Goal: Task Accomplishment & Management: Manage account settings

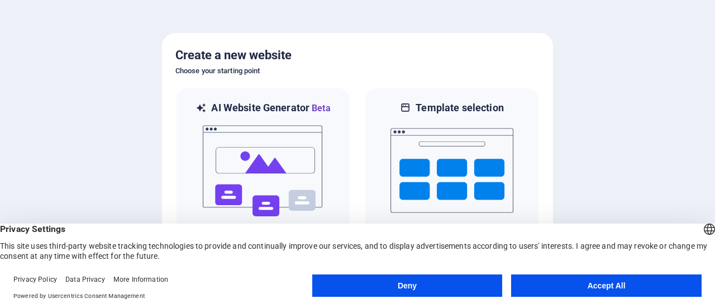
click at [610, 284] on button "Accept All" at bounding box center [606, 285] width 191 height 22
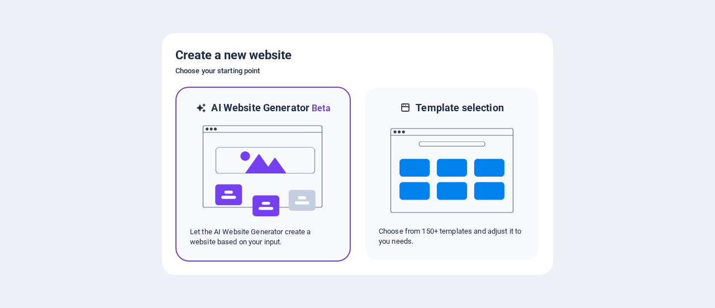
click at [297, 156] on img at bounding box center [263, 171] width 123 height 112
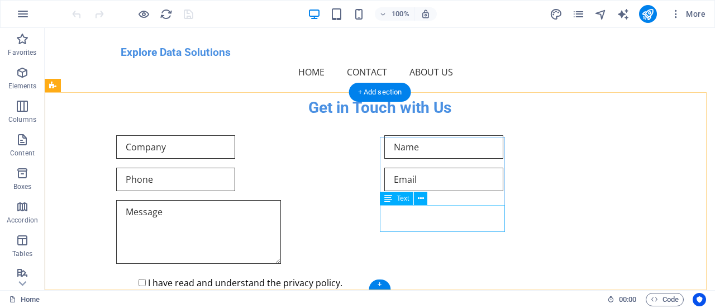
scroll to position [500, 0]
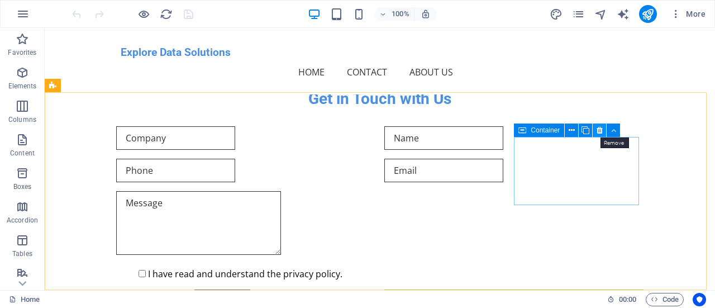
click at [601, 131] on icon at bounding box center [600, 131] width 6 height 12
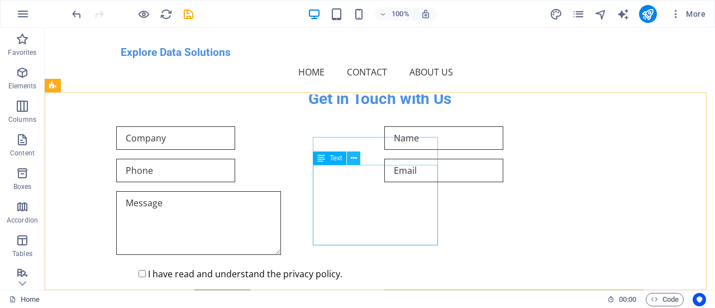
click at [350, 161] on button at bounding box center [353, 157] width 13 height 13
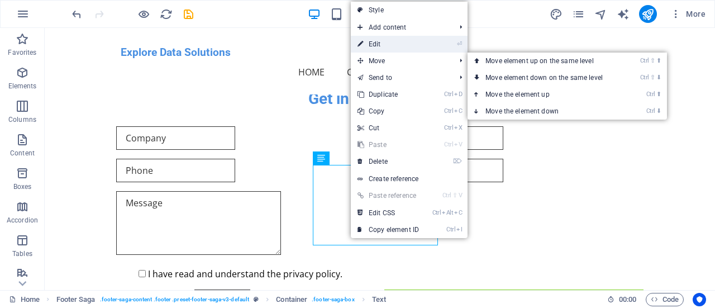
click at [401, 45] on link "⏎ Edit" at bounding box center [388, 44] width 75 height 17
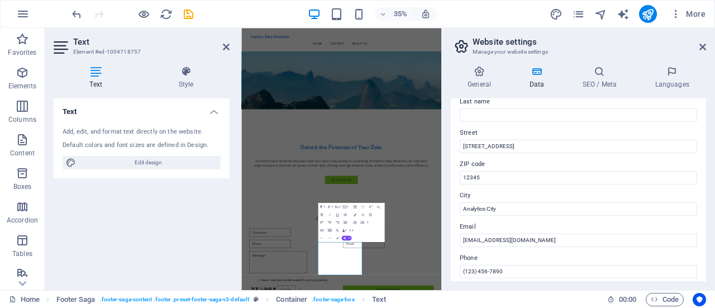
scroll to position [112, 0]
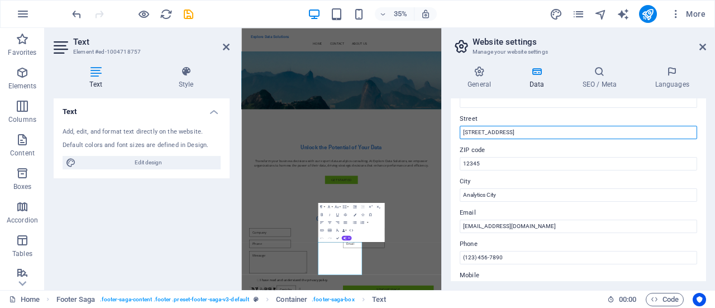
click at [534, 129] on input "123 Data St." at bounding box center [578, 132] width 237 height 13
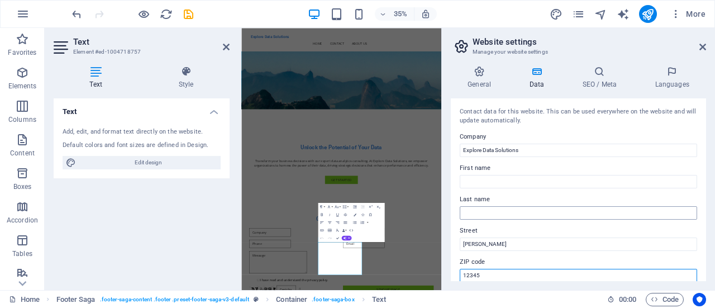
scroll to position [1, 0]
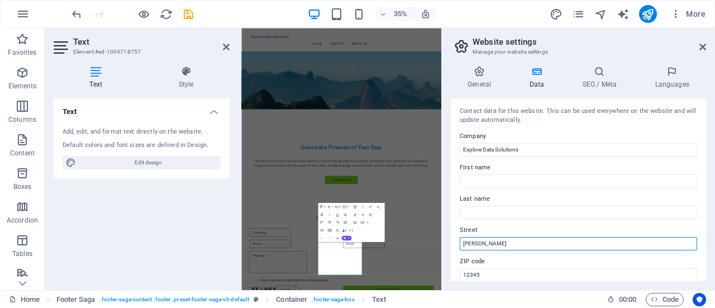
click at [534, 245] on input "Rua Carlos" at bounding box center [578, 243] width 237 height 13
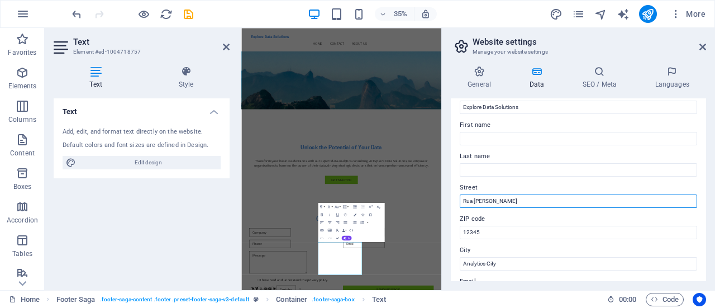
scroll to position [56, 0]
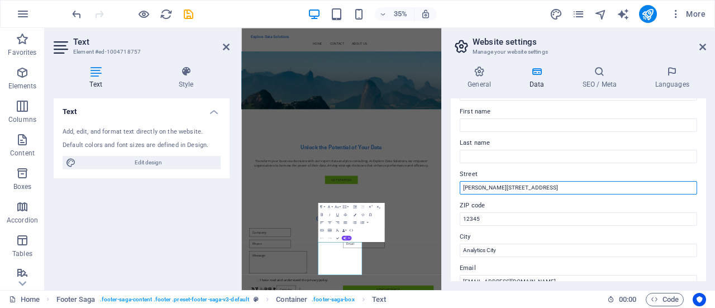
type input "[PERSON_NAME][STREET_ADDRESS]"
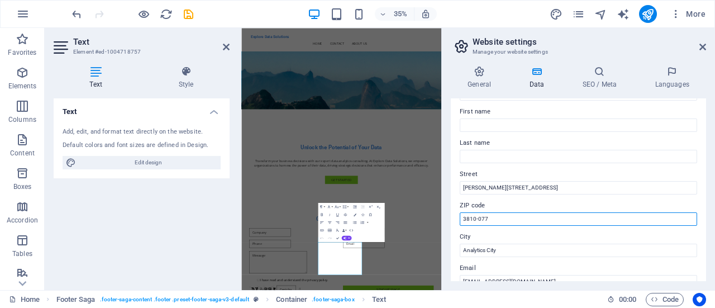
type input "3810-077"
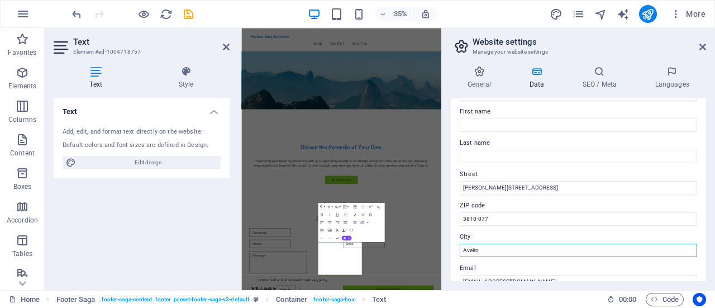
type input "Aveiro"
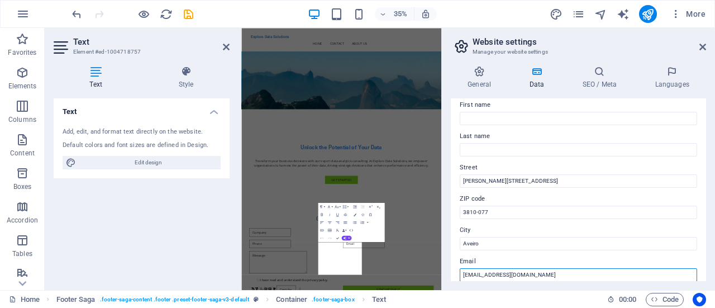
scroll to position [119, 0]
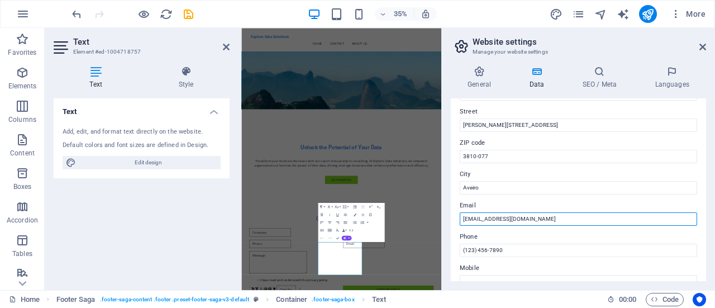
click at [564, 223] on input "info@exploredatasolutions.com" at bounding box center [578, 218] width 237 height 13
drag, startPoint x: 553, startPoint y: 220, endPoint x: 532, endPoint y: 218, distance: 21.3
click at [532, 218] on input "info@exploredatasolutions.com" at bounding box center [578, 218] width 237 height 13
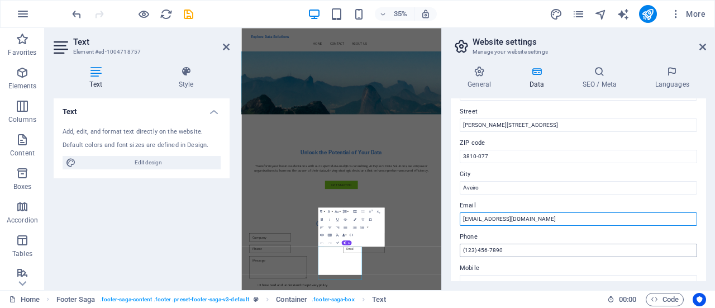
type input "[EMAIL_ADDRESS][DOMAIN_NAME]"
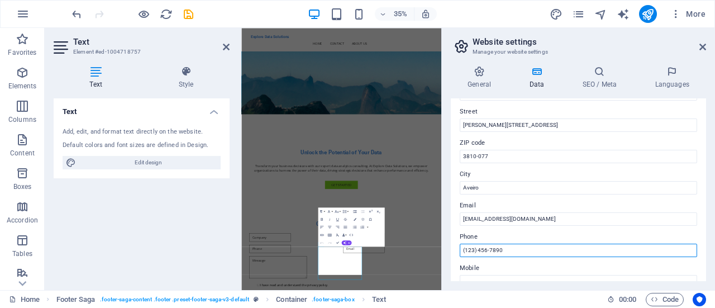
click at [514, 248] on input "(123) 456-7890" at bounding box center [578, 250] width 237 height 13
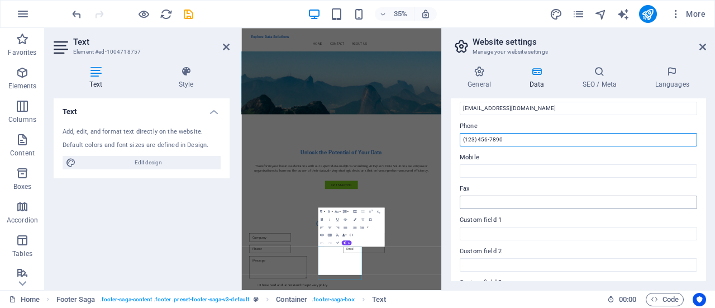
scroll to position [231, 0]
click at [476, 139] on input "(123) 456-7890" at bounding box center [578, 138] width 237 height 13
drag, startPoint x: 540, startPoint y: 137, endPoint x: 443, endPoint y: 137, distance: 97.2
click at [443, 137] on aside "Website settings Manage your website settings General Data SEO / Meta Languages…" at bounding box center [578, 159] width 274 height 262
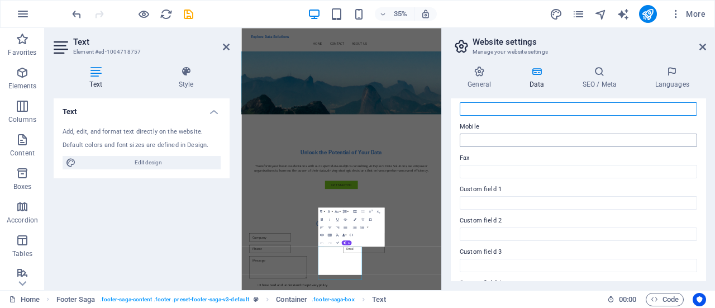
scroll to position [186, 0]
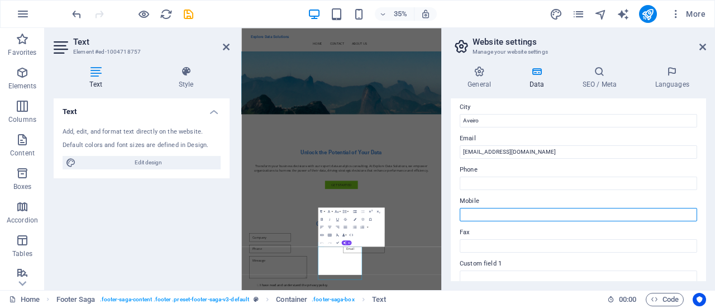
click at [489, 218] on input "Mobile" at bounding box center [578, 214] width 237 height 13
type input "+351"
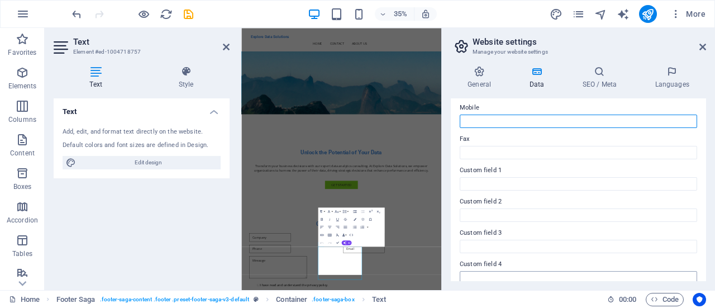
scroll to position [354, 0]
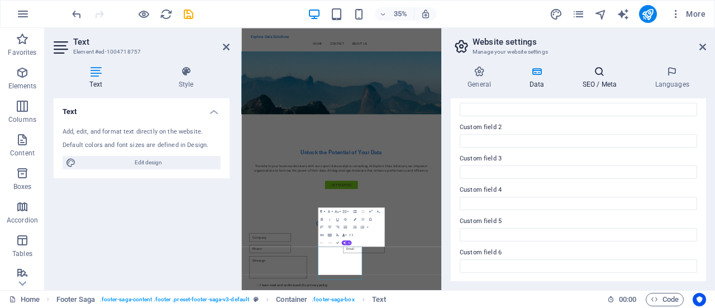
click at [590, 70] on icon at bounding box center [599, 71] width 68 height 11
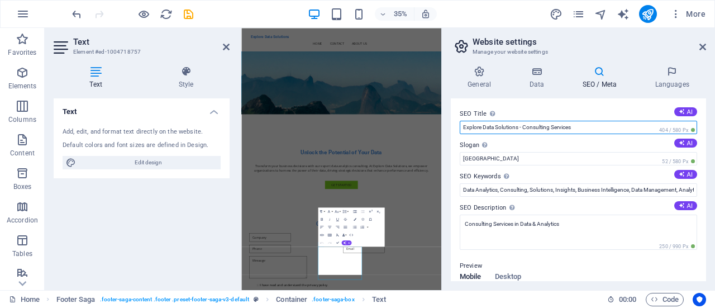
click at [552, 130] on input "Explore Data Solutions - Consulting Services" at bounding box center [578, 127] width 237 height 13
drag, startPoint x: 519, startPoint y: 127, endPoint x: 620, endPoint y: 127, distance: 101.1
click at [620, 127] on input "Explore Data Solutions - Consulting Services" at bounding box center [578, 127] width 237 height 13
type input "Explore Data Solutions"
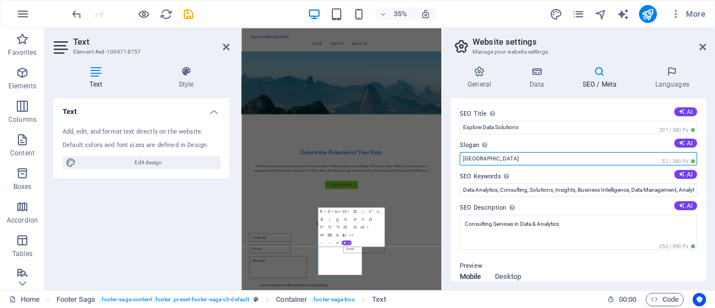
click at [554, 156] on input "Berlin" at bounding box center [578, 158] width 237 height 13
drag, startPoint x: 815, startPoint y: 185, endPoint x: 683, endPoint y: 177, distance: 132.7
type input "B"
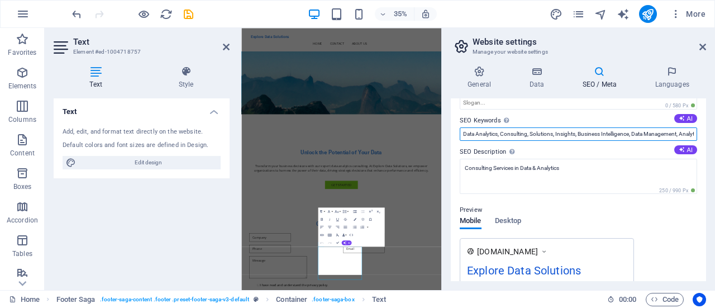
click at [556, 133] on input "Data Analytics, Consulting, Solutions, Insights, Business Intelligence, Data Ma…" at bounding box center [578, 133] width 237 height 13
drag, startPoint x: 631, startPoint y: 134, endPoint x: 713, endPoint y: 130, distance: 81.7
click at [713, 130] on div "General Data SEO / Meta Languages Website name exploredatasolutions.pt Logo Dra…" at bounding box center [578, 173] width 273 height 233
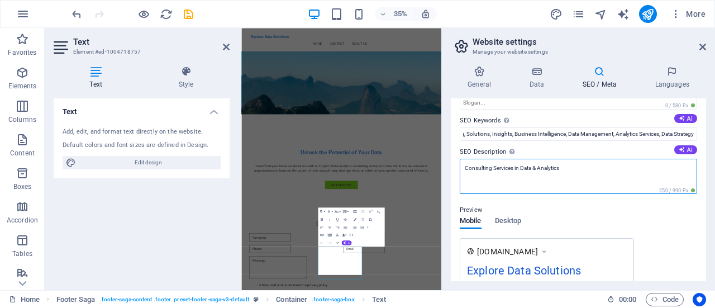
click at [603, 172] on textarea "Consulting Services in Data & Analytics" at bounding box center [578, 176] width 237 height 35
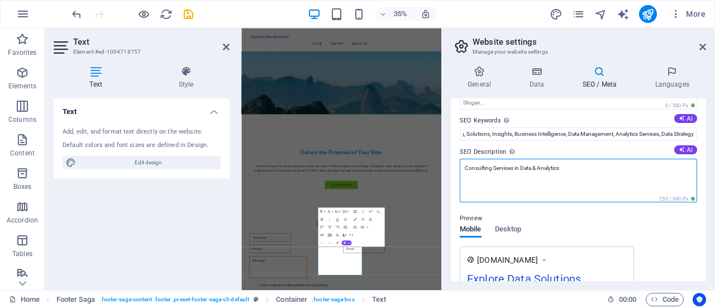
scroll to position [0, 0]
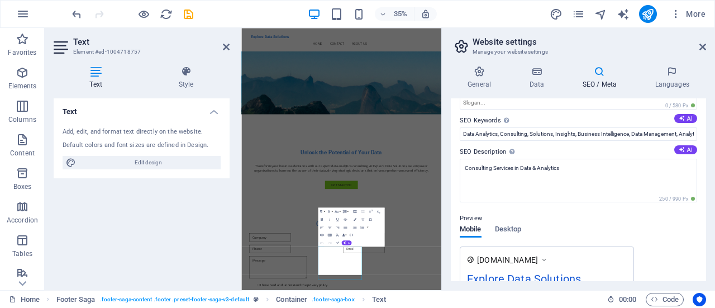
click at [599, 222] on div "Preview Mobile Desktop www.example.com Explore Data Solutions Consulting Servic…" at bounding box center [578, 256] width 237 height 107
drag, startPoint x: 546, startPoint y: 166, endPoint x: 538, endPoint y: 228, distance: 62.7
click at [538, 228] on div "Preview Mobile Desktop www.example.com Explore Data Solutions Consulting Servic…" at bounding box center [578, 256] width 237 height 107
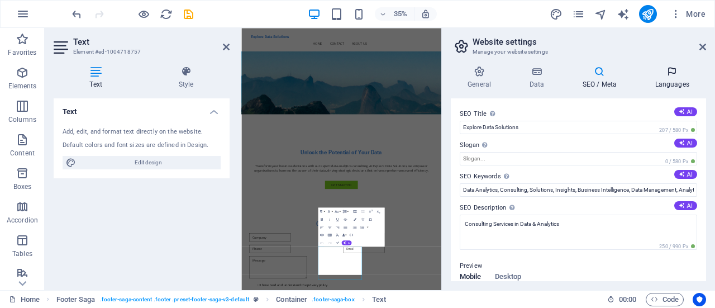
click at [677, 85] on h4 "Languages" at bounding box center [672, 77] width 68 height 23
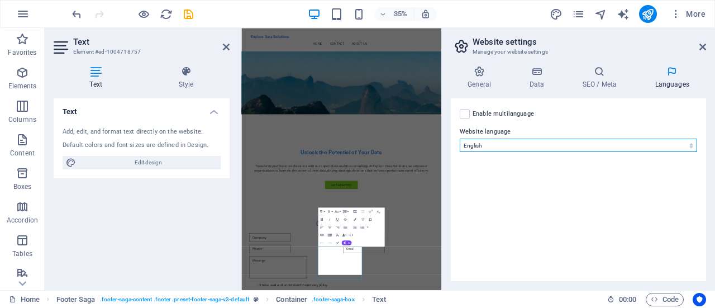
click at [536, 144] on select "Abkhazian Afar Afrikaans Akan Albanian Amharic Arabic Aragonese Armenian Assame…" at bounding box center [578, 145] width 237 height 13
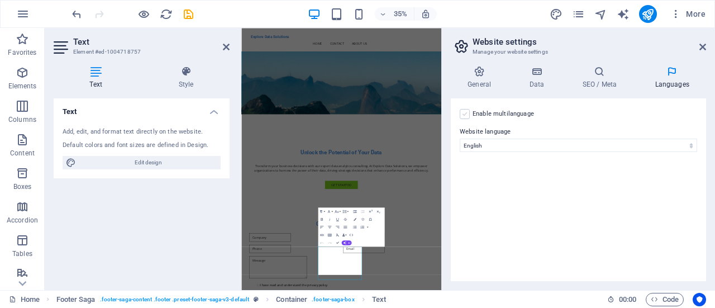
click at [465, 115] on label at bounding box center [465, 114] width 10 height 10
click at [0, 0] on input "Enable multilanguage To disable multilanguage delete all languages until only o…" at bounding box center [0, 0] width 0 height 0
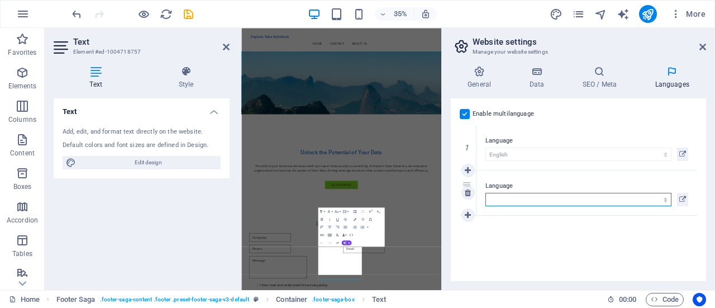
click at [552, 197] on select "Abkhazian Afar Afrikaans Akan Albanian Amharic Arabic Aragonese Armenian Assame…" at bounding box center [579, 199] width 186 height 13
select select "128"
click at [486, 193] on select "Abkhazian Afar Afrikaans Akan Albanian Amharic Arabic Aragonese Armenian Assame…" at bounding box center [579, 199] width 186 height 13
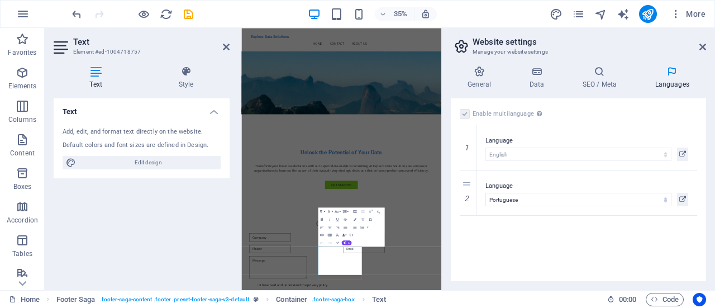
click at [602, 243] on div "Enable multilanguage To disable multilanguage delete all languages until only o…" at bounding box center [578, 189] width 255 height 183
click at [479, 80] on h4 "General" at bounding box center [481, 77] width 61 height 23
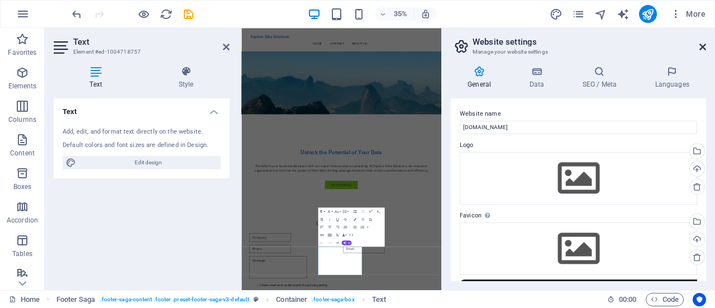
click at [704, 49] on icon at bounding box center [703, 46] width 7 height 9
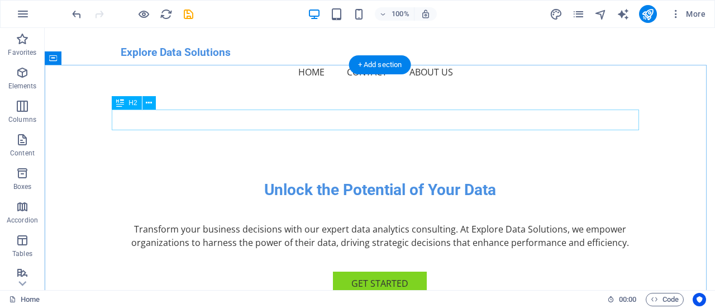
scroll to position [165, 0]
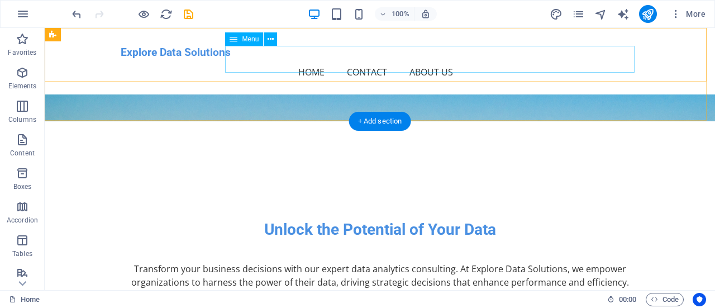
click at [486, 61] on nav "Home Contact About Us" at bounding box center [380, 72] width 519 height 27
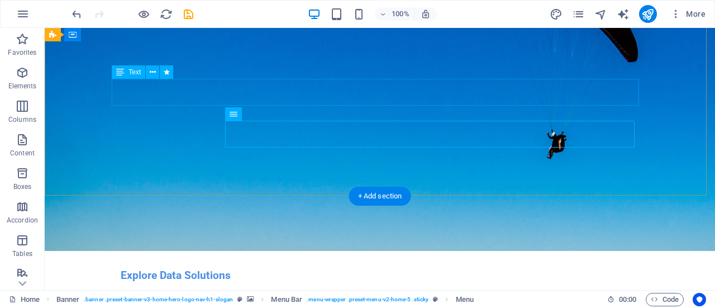
scroll to position [0, 0]
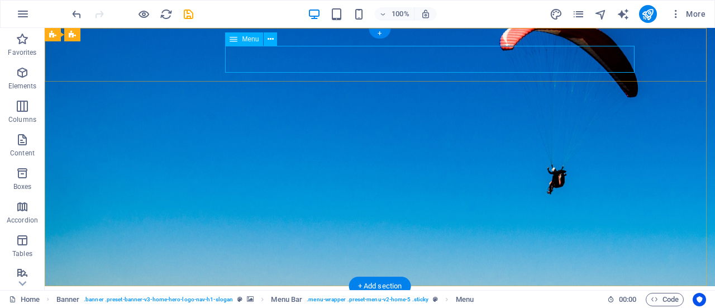
click at [270, 40] on icon at bounding box center [271, 40] width 6 height 12
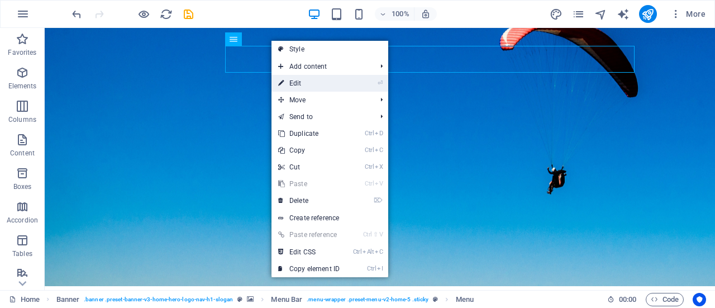
click at [298, 82] on link "⏎ Edit" at bounding box center [309, 83] width 75 height 17
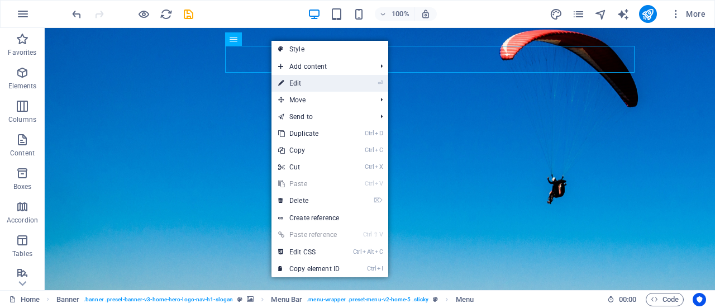
select select
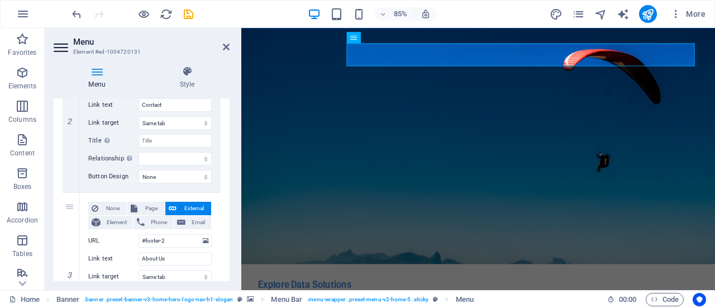
scroll to position [415, 0]
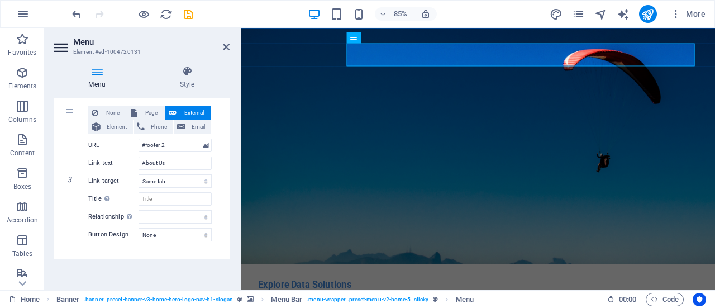
click at [64, 54] on icon at bounding box center [62, 48] width 17 height 18
click at [224, 49] on icon at bounding box center [226, 46] width 7 height 9
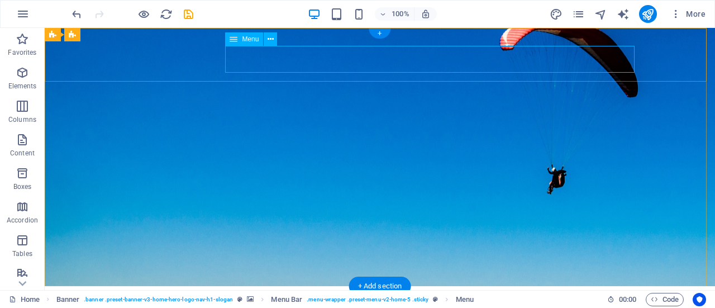
click at [235, 39] on icon at bounding box center [234, 38] width 8 height 13
click at [272, 41] on icon at bounding box center [271, 40] width 6 height 12
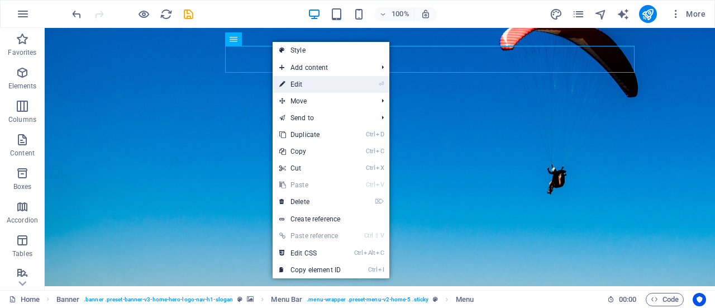
click at [339, 84] on link "⏎ Edit" at bounding box center [310, 84] width 75 height 17
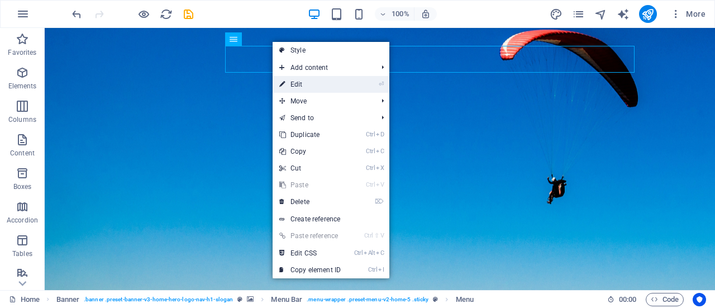
select select
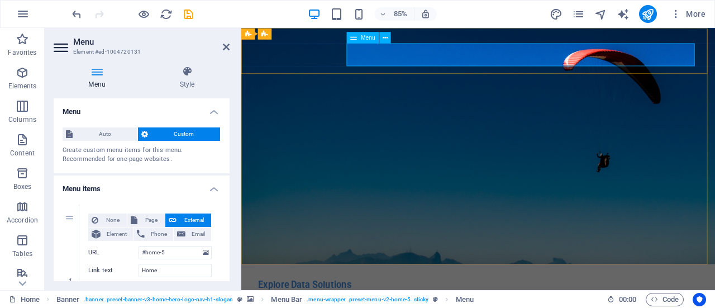
drag, startPoint x: 225, startPoint y: 46, endPoint x: 189, endPoint y: 18, distance: 44.9
click at [225, 46] on icon at bounding box center [226, 46] width 7 height 9
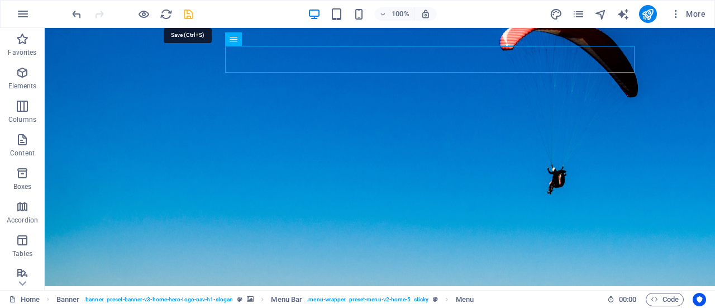
click at [192, 14] on icon "save" at bounding box center [188, 14] width 13 height 13
checkbox input "false"
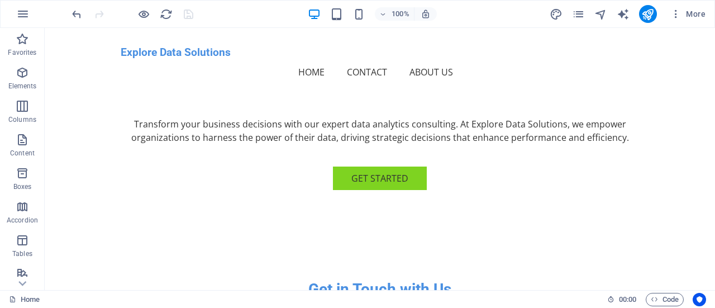
scroll to position [0, 0]
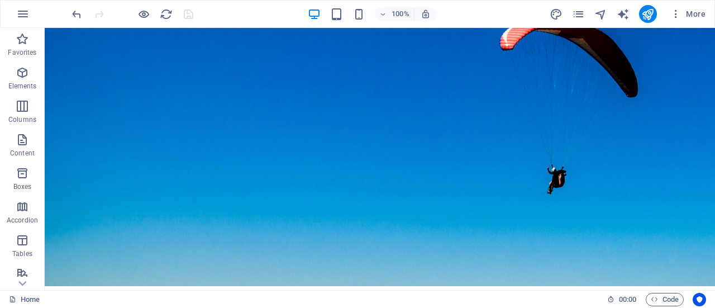
drag, startPoint x: 714, startPoint y: 150, endPoint x: 750, endPoint y: 28, distance: 127.1
click at [685, 15] on span "More" at bounding box center [688, 13] width 35 height 11
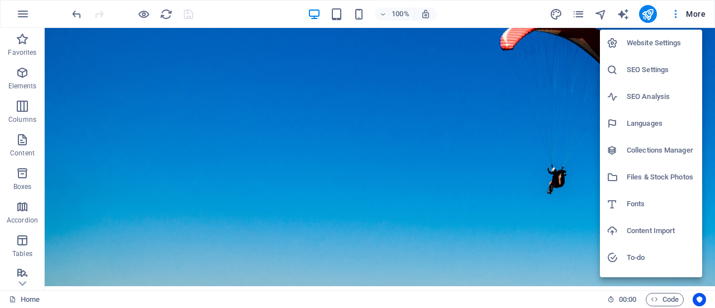
click at [665, 41] on h6 "Website Settings" at bounding box center [661, 42] width 69 height 13
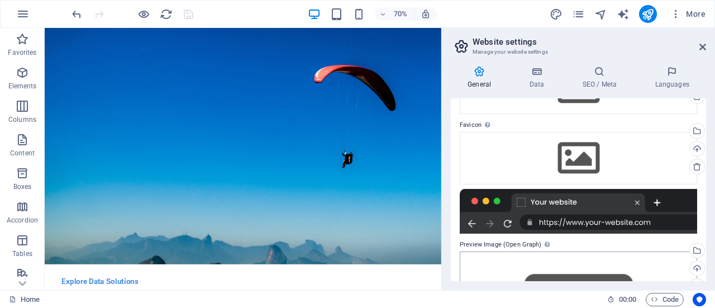
scroll to position [198, 0]
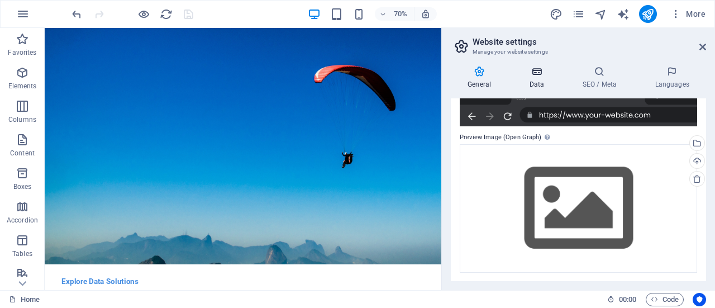
click at [543, 69] on icon at bounding box center [536, 71] width 49 height 11
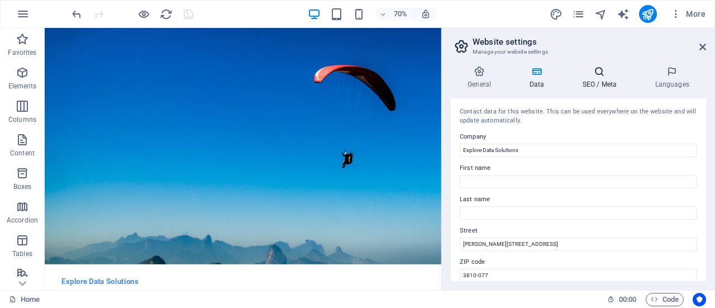
click at [591, 80] on h4 "SEO / Meta" at bounding box center [601, 77] width 73 height 23
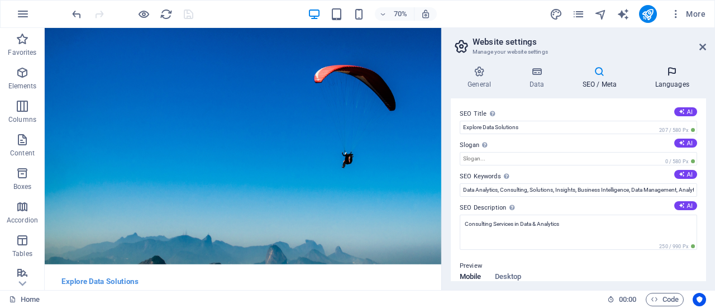
click at [675, 75] on icon at bounding box center [672, 71] width 68 height 11
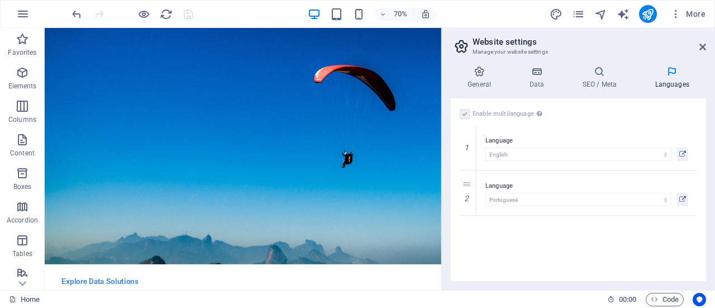
click at [636, 255] on div "Enable multilanguage To disable multilanguage delete all languages until only o…" at bounding box center [578, 189] width 255 height 183
click at [709, 44] on aside "Website settings Manage your website settings General Data SEO / Meta Languages…" at bounding box center [578, 159] width 274 height 262
click at [702, 46] on icon at bounding box center [703, 46] width 7 height 9
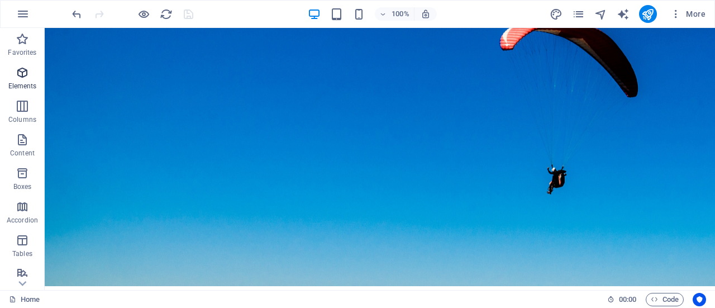
click at [29, 80] on span "Elements" at bounding box center [22, 79] width 45 height 27
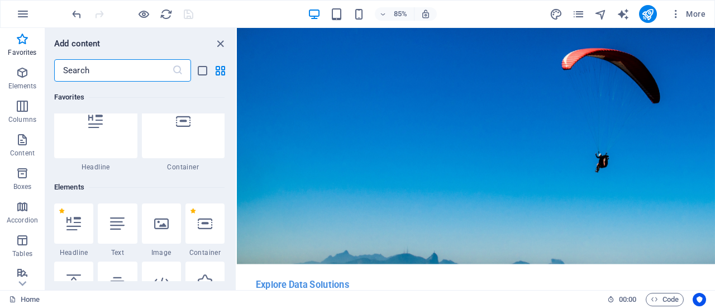
scroll to position [0, 0]
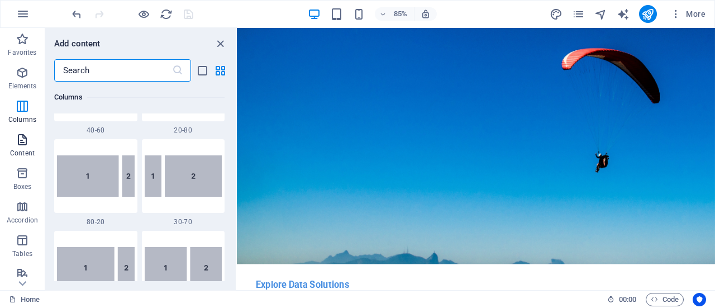
click at [20, 145] on icon "button" at bounding box center [22, 139] width 13 height 13
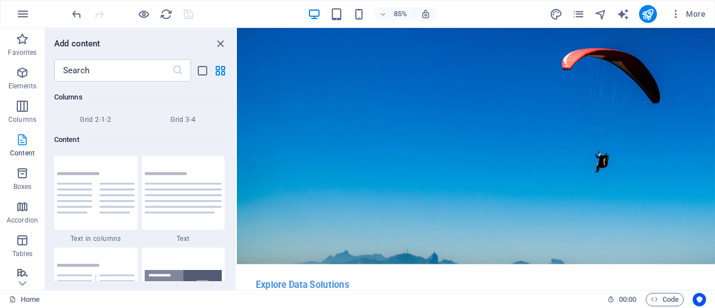
scroll to position [1955, 0]
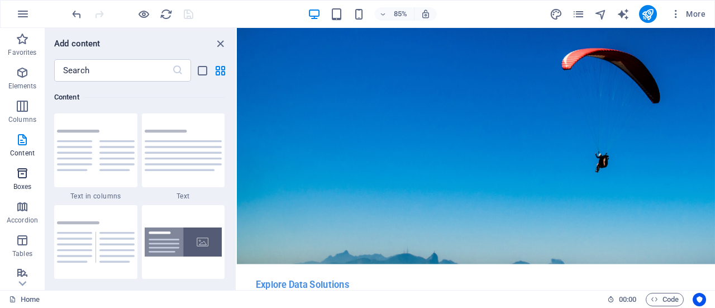
click at [21, 178] on icon "button" at bounding box center [22, 173] width 13 height 13
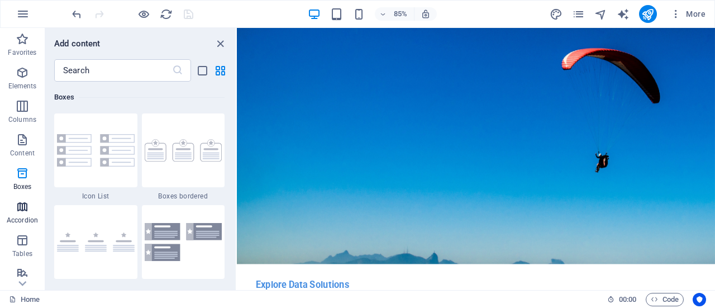
click at [21, 205] on icon "button" at bounding box center [22, 206] width 13 height 13
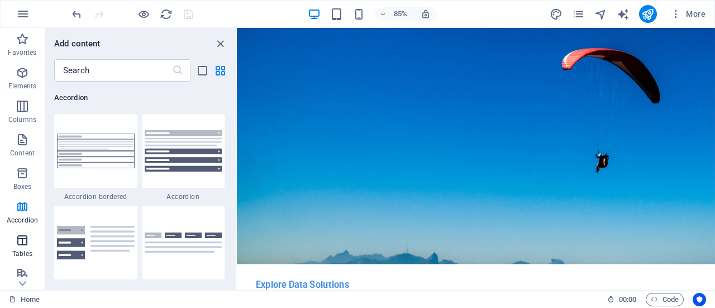
click at [23, 236] on icon "button" at bounding box center [22, 240] width 13 height 13
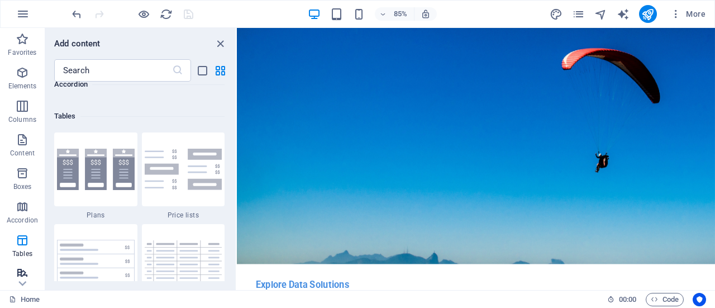
scroll to position [3870, 0]
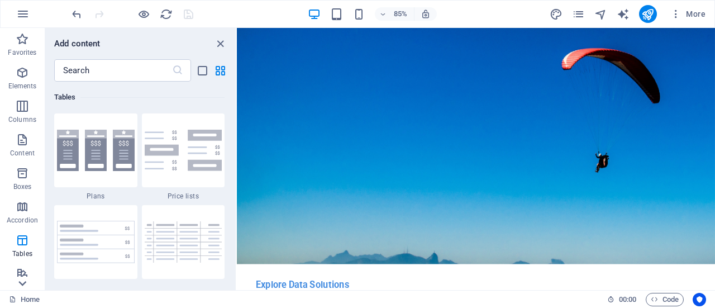
click at [25, 279] on icon at bounding box center [23, 283] width 16 height 16
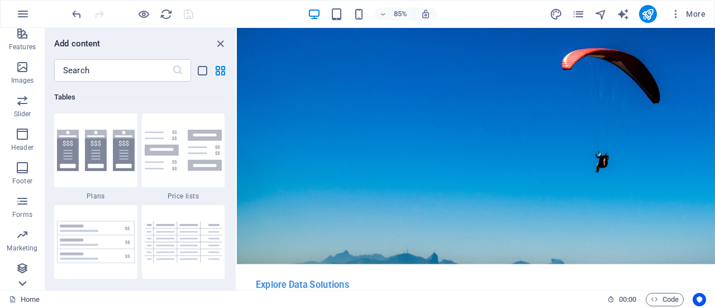
scroll to position [240, 0]
click at [30, 20] on button "button" at bounding box center [22, 14] width 27 height 27
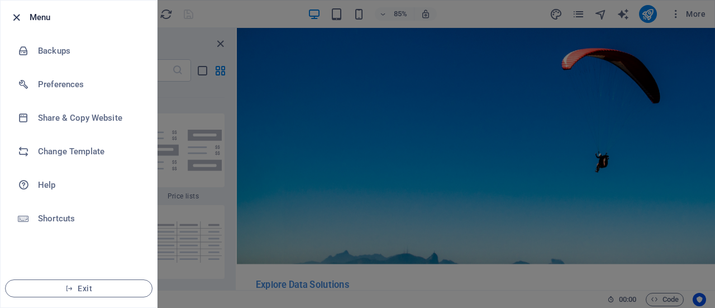
click at [12, 17] on icon "button" at bounding box center [16, 17] width 13 height 13
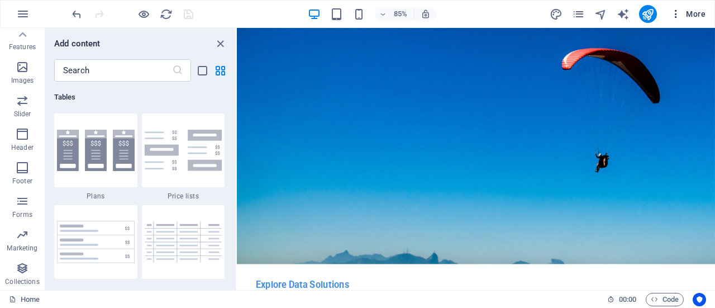
click at [700, 16] on span "More" at bounding box center [688, 13] width 35 height 11
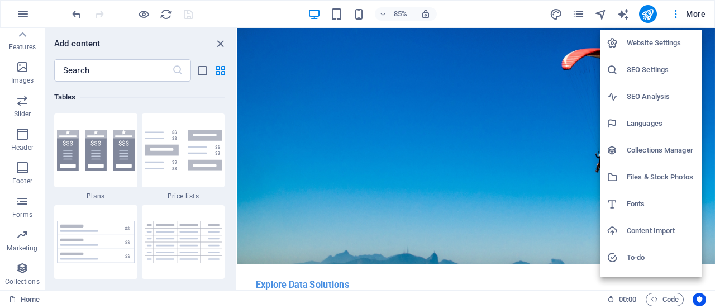
click at [700, 16] on div at bounding box center [357, 154] width 715 height 308
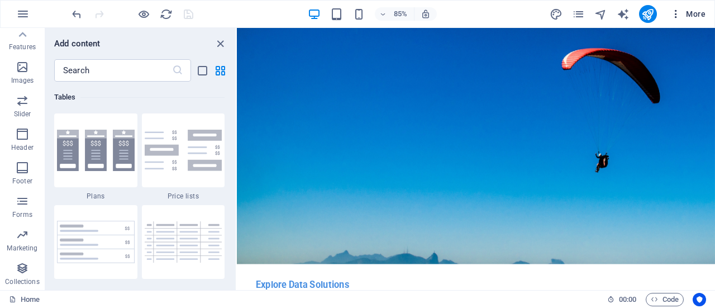
click at [695, 16] on span "More" at bounding box center [688, 13] width 35 height 11
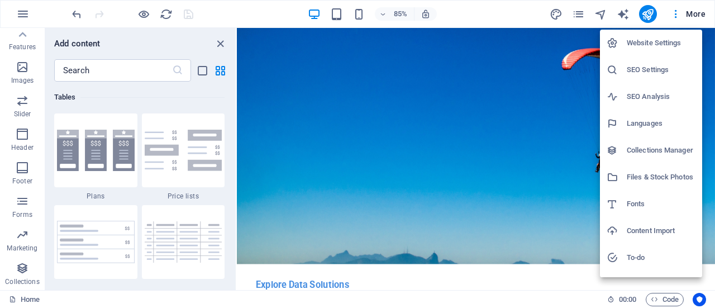
click at [673, 153] on h6 "Collections Manager" at bounding box center [661, 150] width 69 height 13
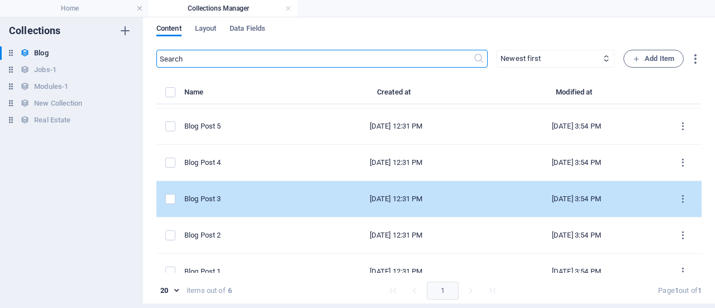
scroll to position [48, 0]
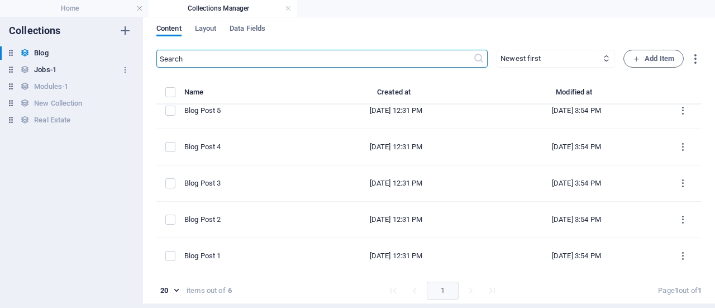
click at [50, 70] on h6 "Jobs-1" at bounding box center [45, 69] width 22 height 13
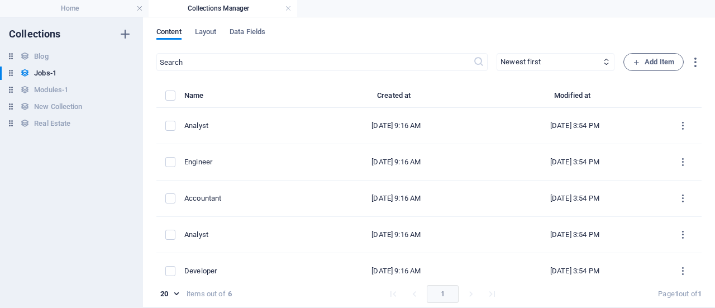
scroll to position [0, 0]
click at [55, 91] on h6 "Modules-1" at bounding box center [51, 90] width 34 height 13
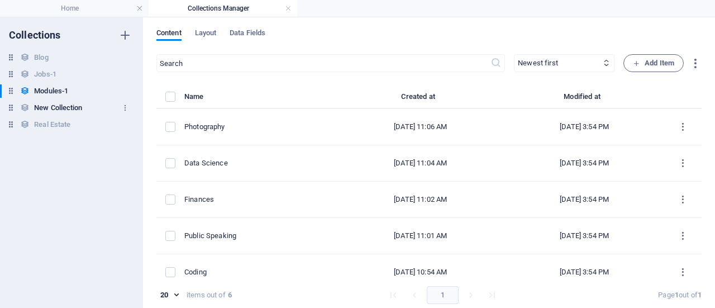
click at [60, 113] on h6 "New Collection" at bounding box center [58, 107] width 48 height 13
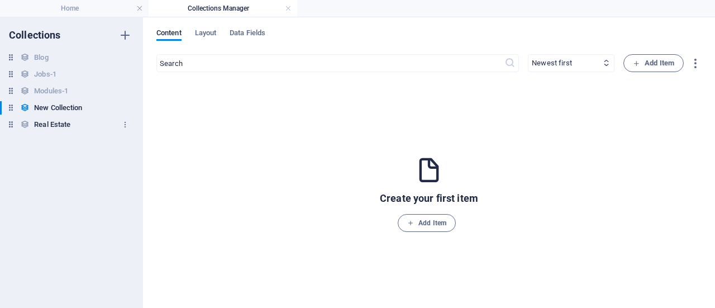
click at [61, 126] on h6 "Real Estate" at bounding box center [52, 124] width 36 height 13
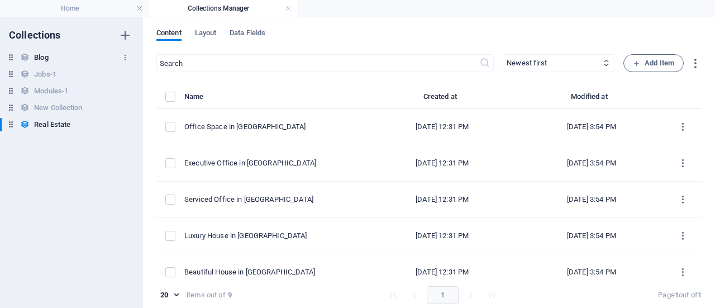
click at [32, 51] on div "Blog Blog" at bounding box center [66, 57] width 132 height 13
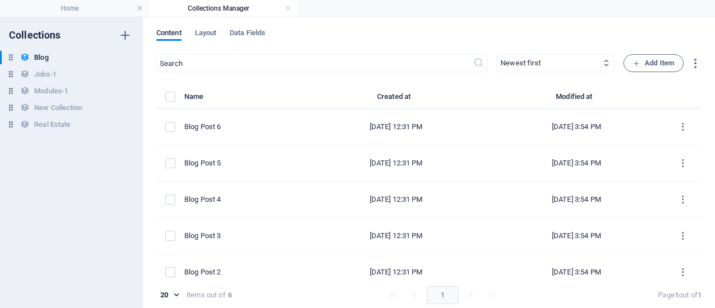
click at [293, 11] on h4 "Collections Manager" at bounding box center [223, 8] width 149 height 12
click at [288, 9] on link at bounding box center [288, 8] width 7 height 11
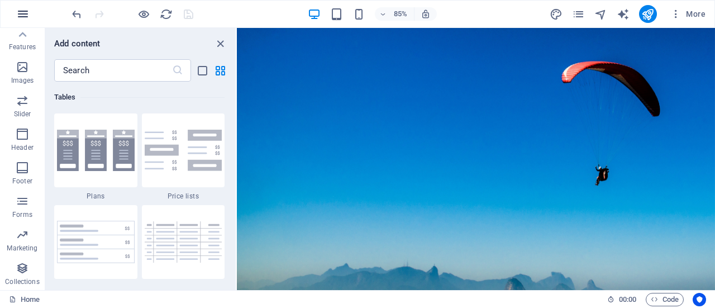
click at [20, 18] on icon "button" at bounding box center [22, 13] width 13 height 13
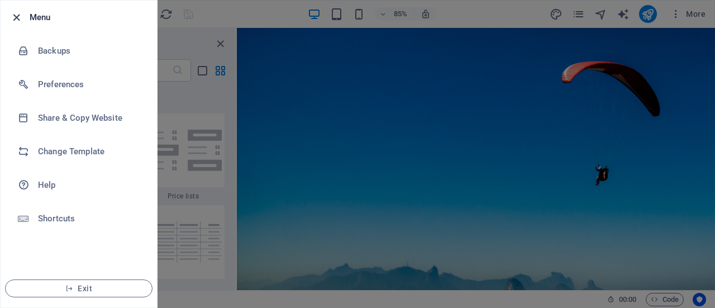
click at [16, 18] on icon "button" at bounding box center [16, 17] width 13 height 13
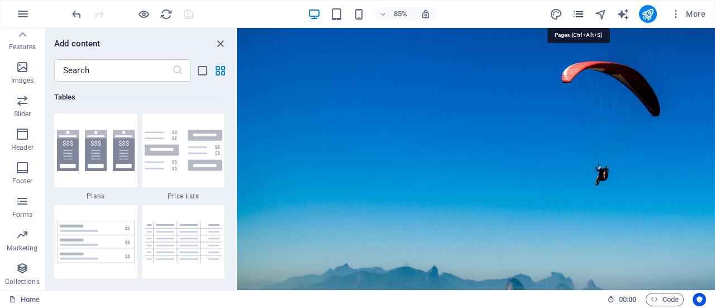
click at [579, 14] on icon "pages" at bounding box center [578, 14] width 13 height 13
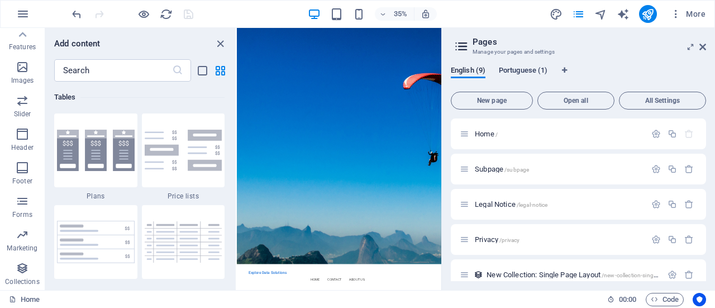
click at [535, 70] on span "Portuguese (1)" at bounding box center [523, 72] width 49 height 16
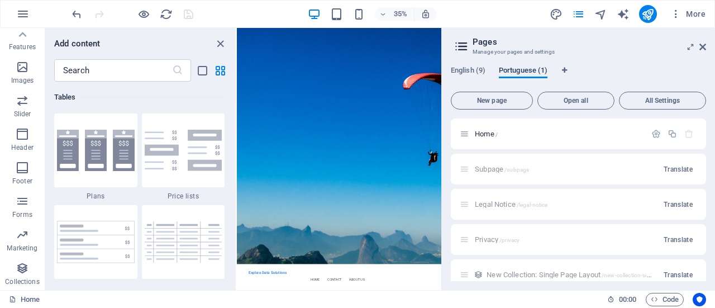
click at [523, 72] on span "Portuguese (1)" at bounding box center [523, 72] width 49 height 16
click at [581, 11] on icon "pages" at bounding box center [578, 14] width 13 height 13
click at [706, 51] on icon at bounding box center [703, 46] width 7 height 9
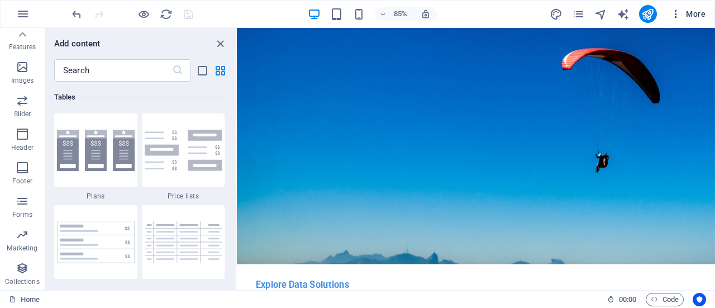
click at [701, 16] on span "More" at bounding box center [688, 13] width 35 height 11
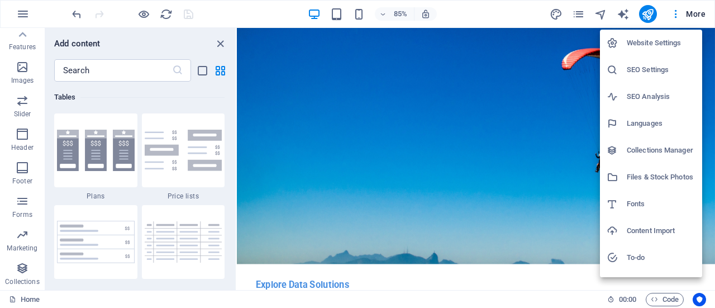
click at [655, 258] on h6 "To-do" at bounding box center [661, 257] width 69 height 13
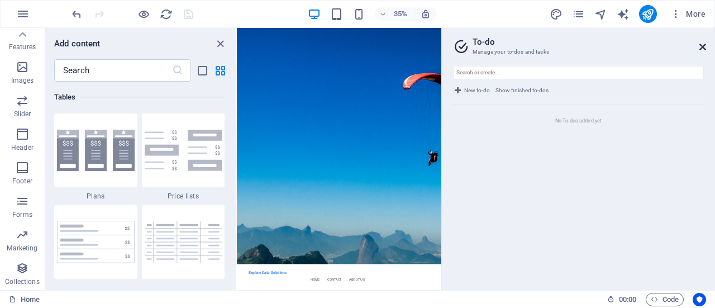
click at [703, 48] on icon at bounding box center [703, 46] width 7 height 9
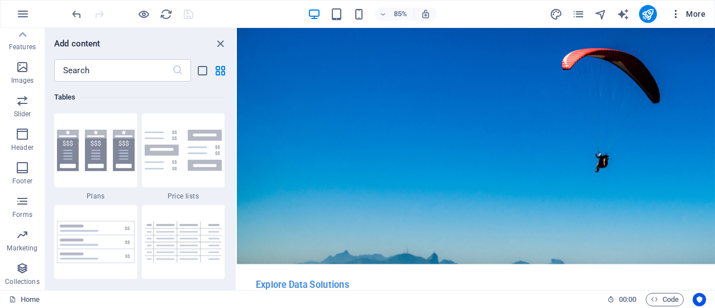
click at [678, 14] on icon "button" at bounding box center [676, 13] width 11 height 11
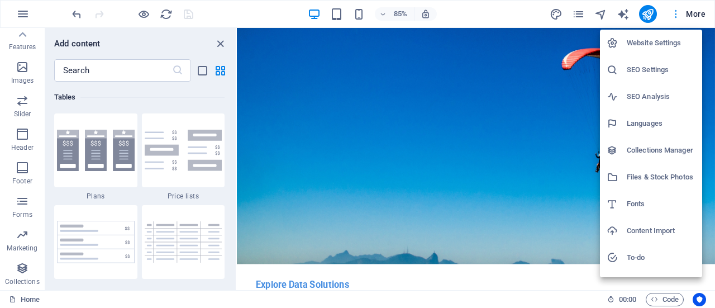
click at [678, 14] on div at bounding box center [357, 154] width 715 height 308
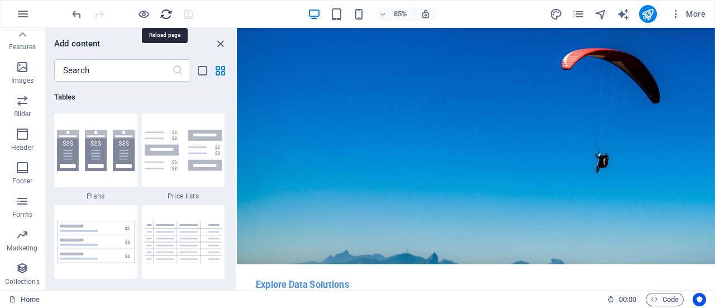
click at [165, 16] on icon "reload" at bounding box center [166, 14] width 13 height 13
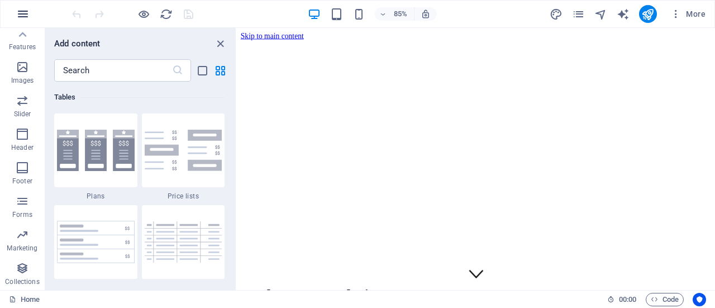
click at [26, 18] on icon "button" at bounding box center [22, 13] width 13 height 13
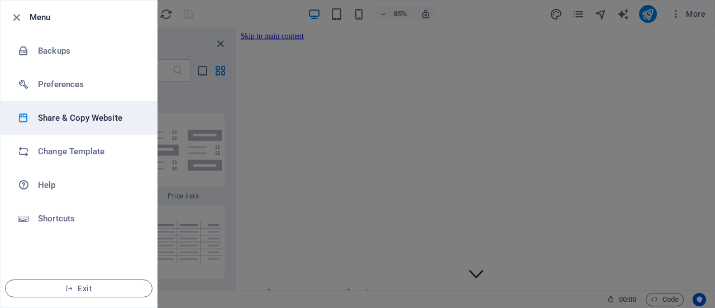
click at [89, 125] on li "Share & Copy Website" at bounding box center [79, 118] width 156 height 34
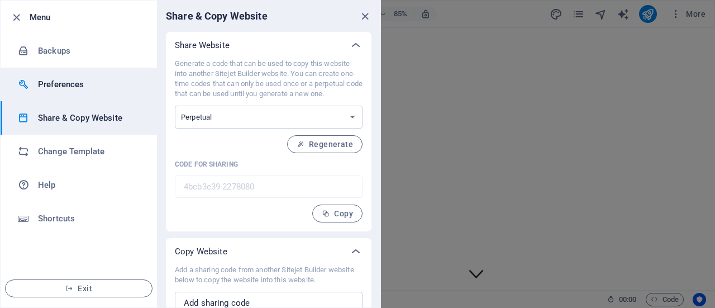
click at [78, 89] on h6 "Preferences" at bounding box center [89, 84] width 103 height 13
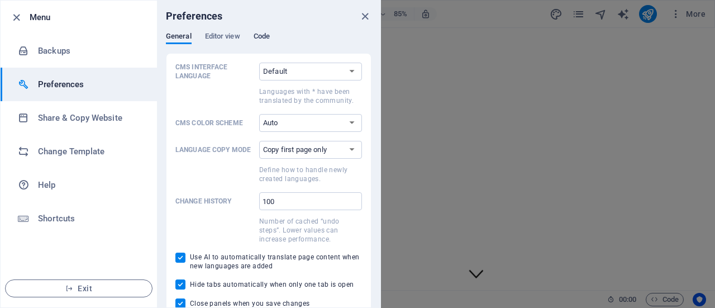
click at [265, 42] on span "Code" at bounding box center [262, 38] width 16 height 16
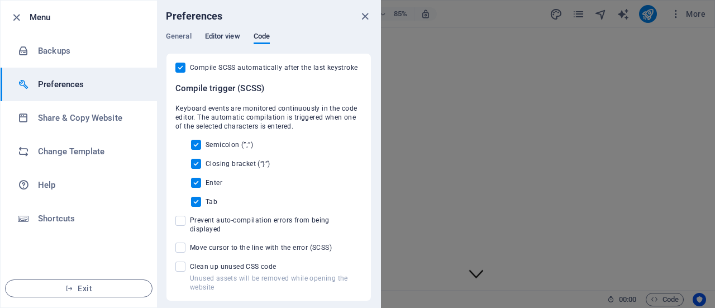
click at [236, 36] on span "Editor view" at bounding box center [222, 38] width 35 height 16
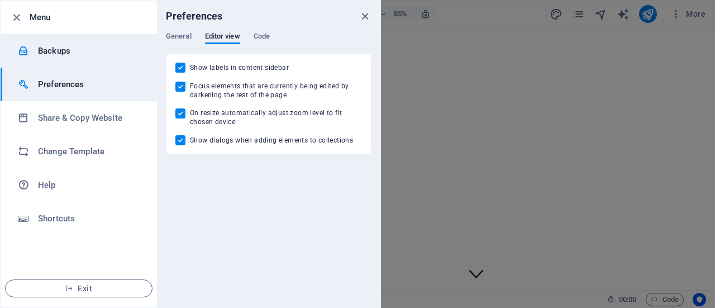
click at [156, 40] on li "Backups" at bounding box center [79, 51] width 156 height 34
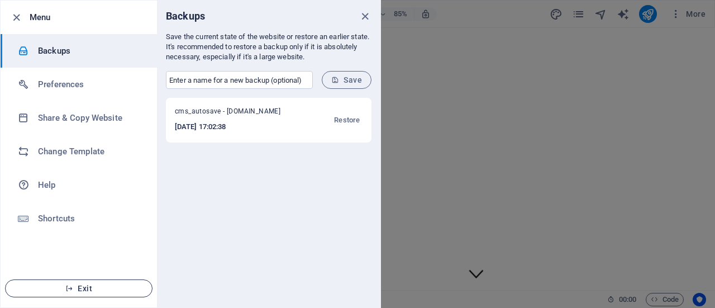
click at [95, 291] on span "Exit" at bounding box center [79, 288] width 129 height 9
click at [348, 80] on span "Save" at bounding box center [346, 79] width 31 height 9
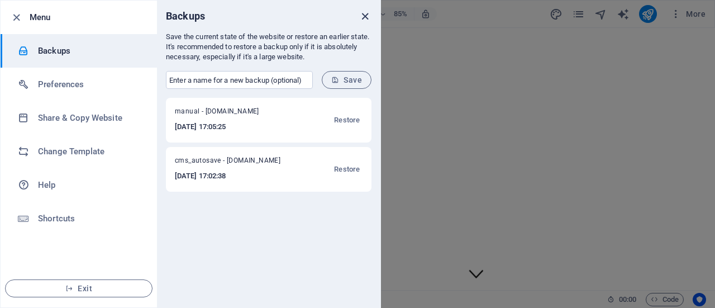
click at [363, 16] on icon "close" at bounding box center [365, 16] width 13 height 13
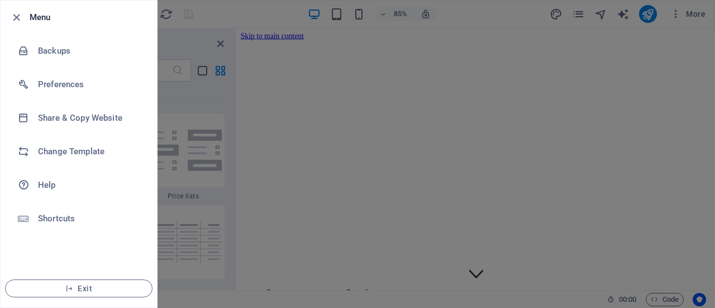
click at [220, 112] on div at bounding box center [357, 154] width 715 height 308
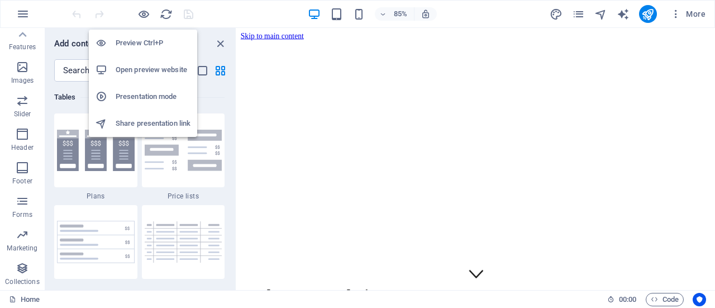
click at [146, 69] on h6 "Open preview website" at bounding box center [153, 69] width 75 height 13
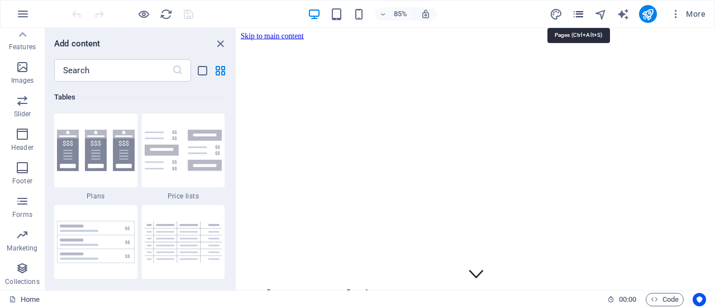
click at [582, 17] on icon "pages" at bounding box center [578, 14] width 13 height 13
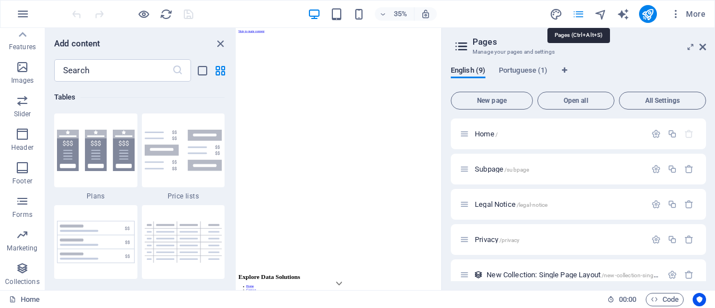
click at [582, 17] on icon "pages" at bounding box center [578, 14] width 13 height 13
click at [704, 49] on icon at bounding box center [703, 46] width 7 height 9
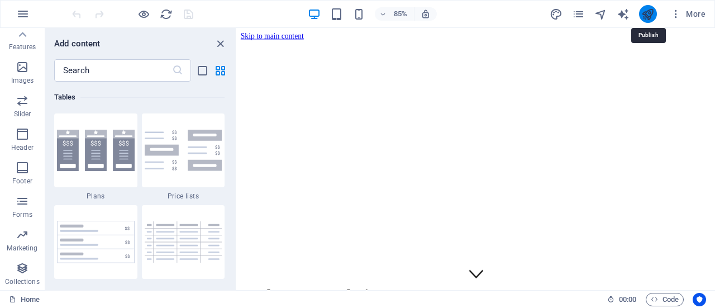
click at [645, 14] on icon "publish" at bounding box center [647, 14] width 13 height 13
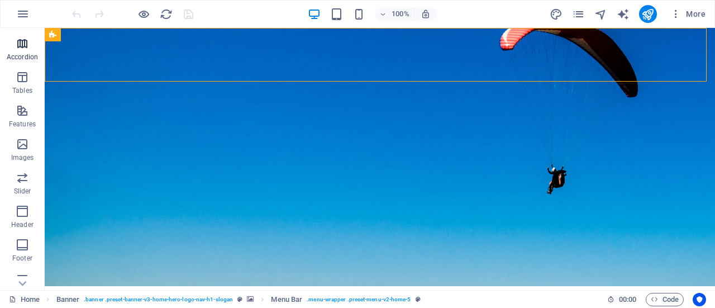
scroll to position [168, 0]
click at [23, 149] on p "Images" at bounding box center [22, 153] width 23 height 9
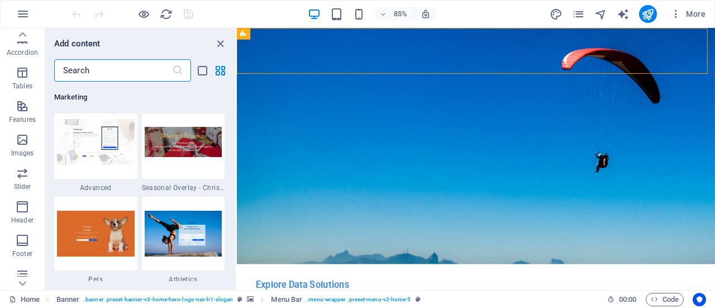
scroll to position [9602, 0]
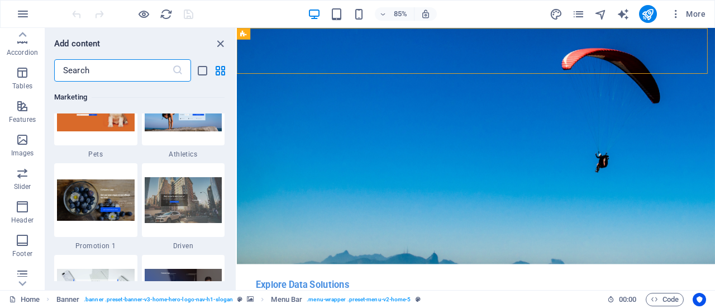
drag, startPoint x: 234, startPoint y: 201, endPoint x: 47, endPoint y: 256, distance: 195.2
click at [278, 34] on icon at bounding box center [279, 33] width 5 height 10
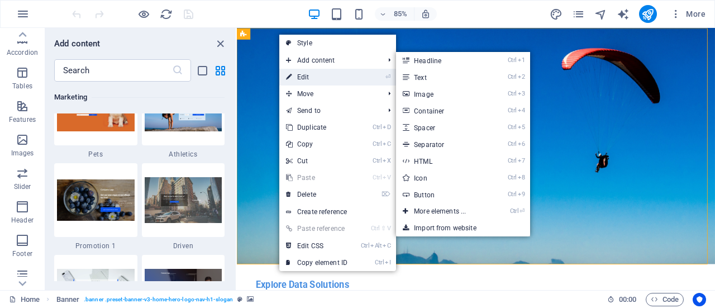
click at [320, 75] on link "⏎ Edit" at bounding box center [316, 77] width 75 height 17
select select "vh"
select select "header"
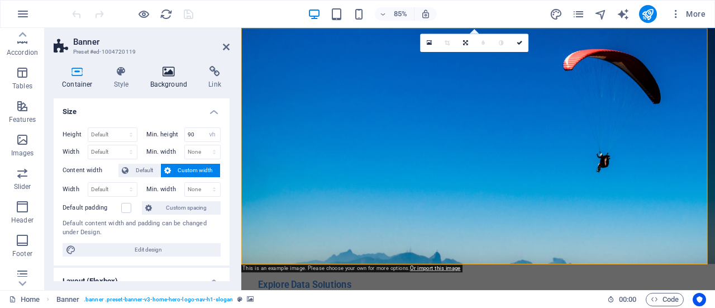
click at [180, 79] on h4 "Background" at bounding box center [171, 77] width 59 height 23
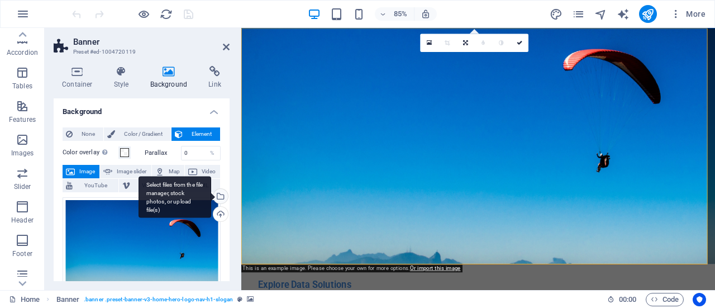
click at [211, 196] on div "Select files from the file manager, stock photos, or upload file(s)" at bounding box center [175, 197] width 73 height 42
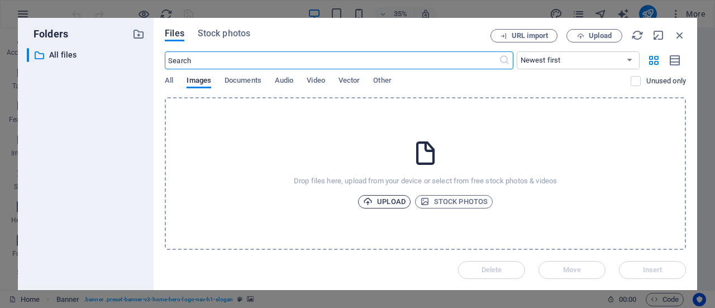
click at [397, 203] on span "Upload" at bounding box center [384, 201] width 42 height 13
click at [396, 204] on span "Upload" at bounding box center [384, 201] width 42 height 13
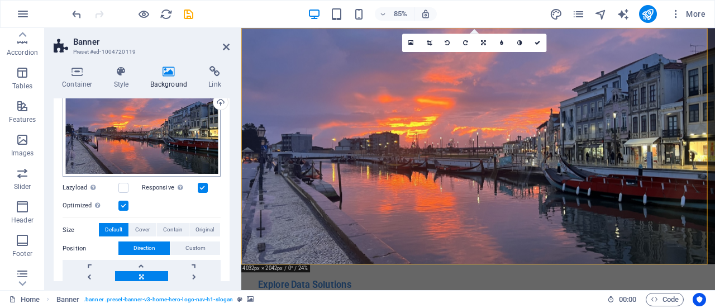
scroll to position [56, 0]
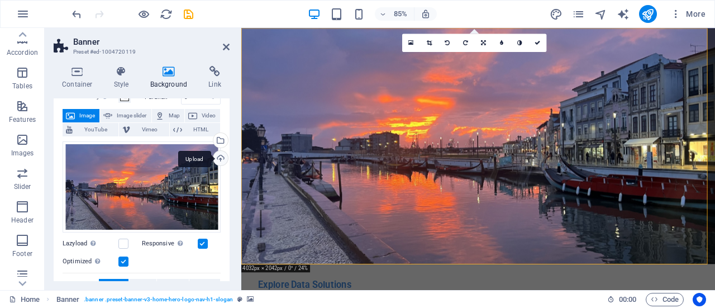
click at [217, 158] on div "Upload" at bounding box center [219, 159] width 17 height 17
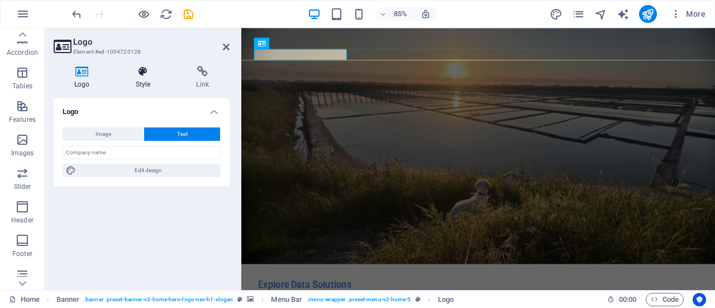
click at [150, 81] on h4 "Style" at bounding box center [145, 77] width 61 height 23
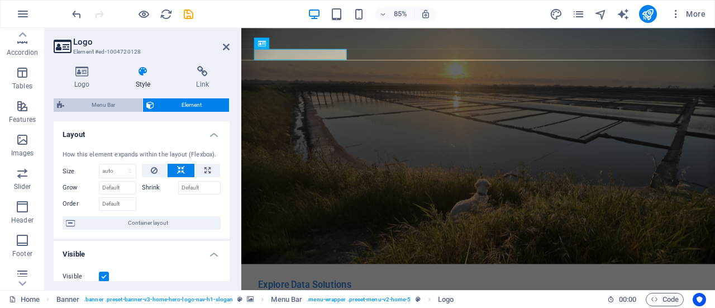
click at [94, 101] on span "Menu Bar" at bounding box center [104, 104] width 72 height 13
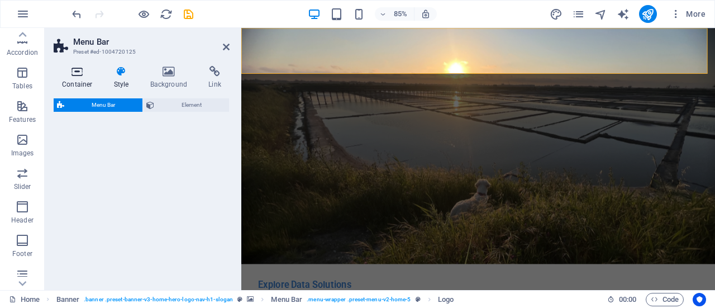
select select "rem"
select select "preset-menu-v2-home-5"
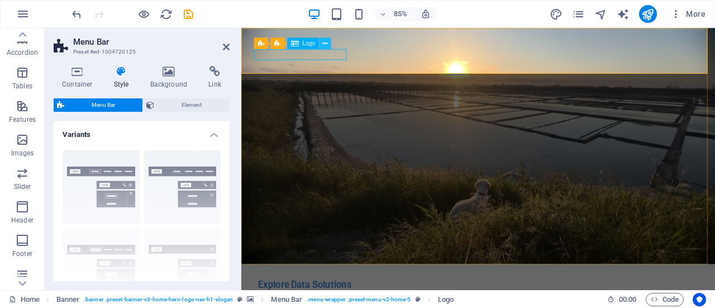
click at [325, 42] on icon at bounding box center [325, 44] width 5 height 10
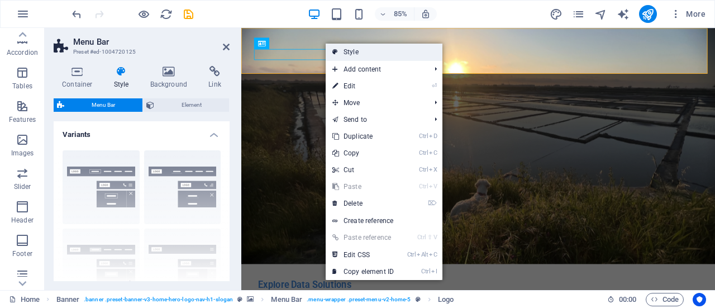
click at [355, 53] on link "Style" at bounding box center [384, 52] width 117 height 17
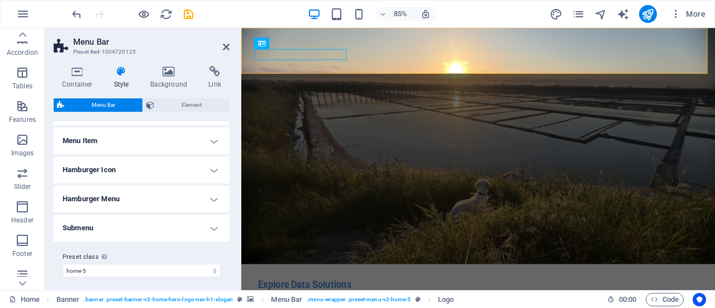
scroll to position [372, 0]
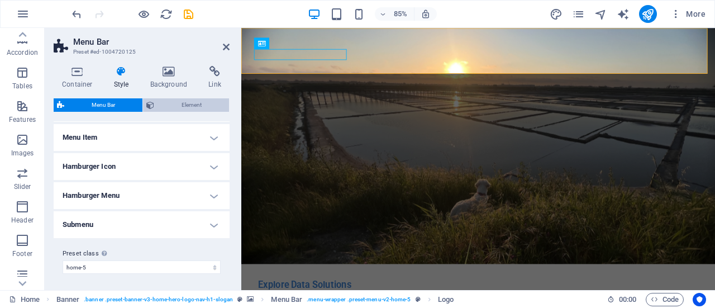
click at [198, 104] on span "Element" at bounding box center [192, 104] width 68 height 13
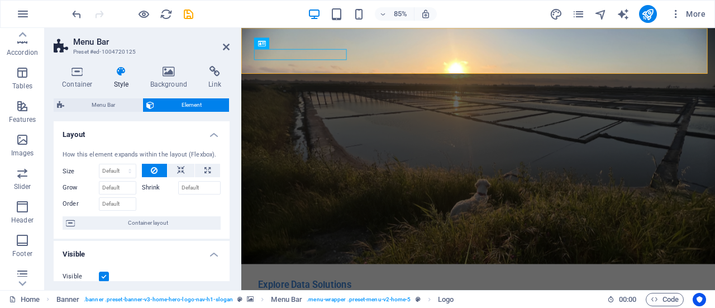
scroll to position [56, 0]
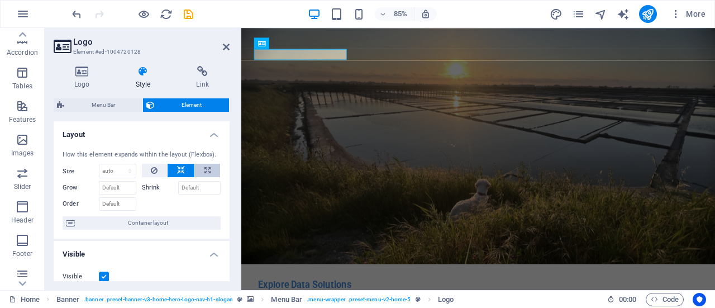
click at [205, 173] on icon at bounding box center [208, 170] width 6 height 13
type input "100"
select select "%"
click at [182, 173] on icon at bounding box center [181, 170] width 8 height 13
select select "DISABLED_OPTION_VALUE"
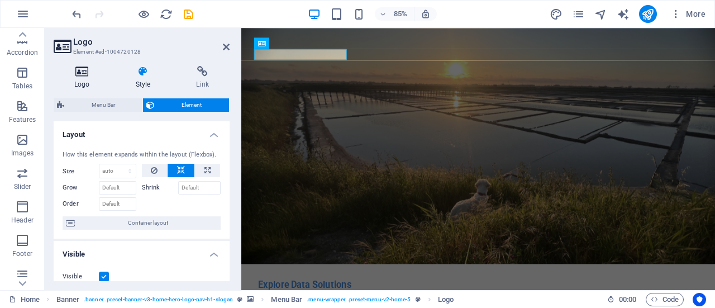
click at [87, 81] on h4 "Logo" at bounding box center [84, 77] width 61 height 23
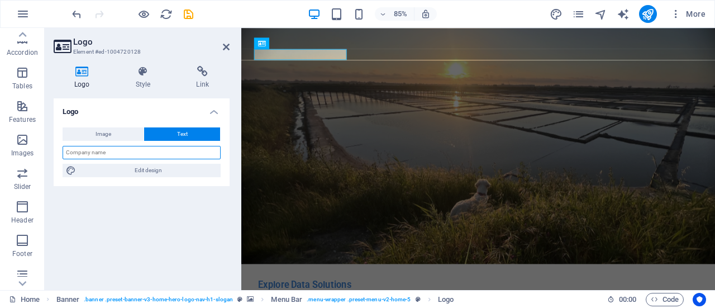
click at [156, 154] on input "text" at bounding box center [142, 152] width 158 height 13
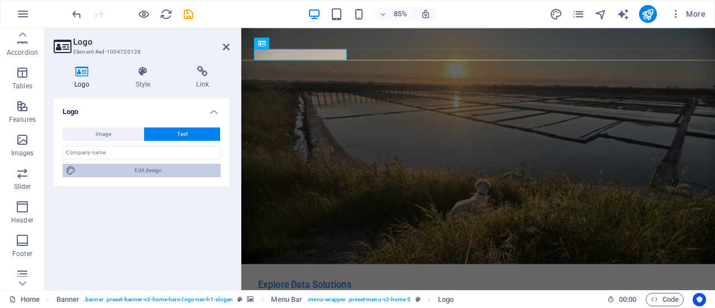
drag, startPoint x: 159, startPoint y: 173, endPoint x: 558, endPoint y: 303, distance: 419.8
click at [159, 173] on span "Edit design" at bounding box center [148, 170] width 138 height 13
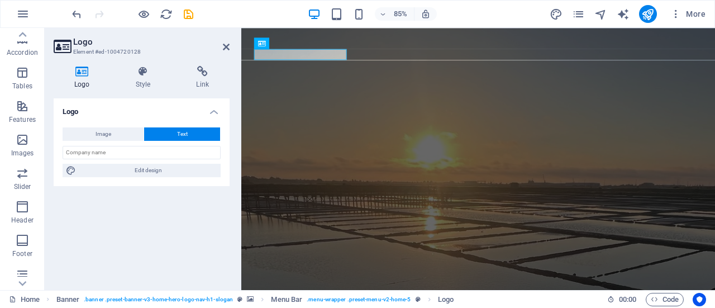
select select "rem"
select select "700"
select select "px"
select select "rem"
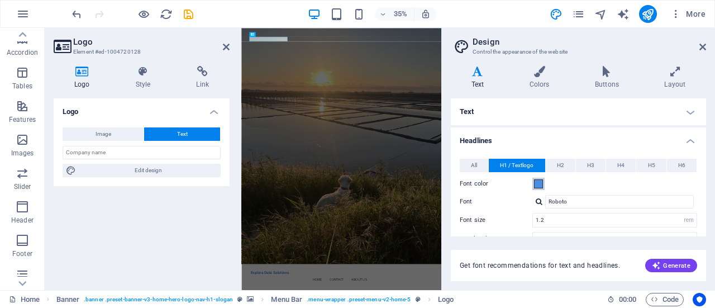
click at [541, 184] on span at bounding box center [538, 183] width 9 height 9
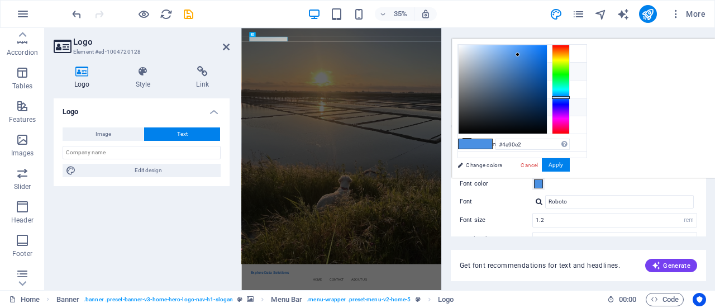
click at [468, 104] on icon at bounding box center [467, 107] width 8 height 8
type input "#333333"
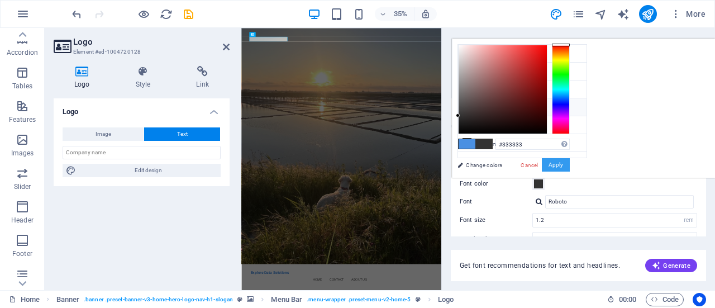
click at [570, 167] on button "Apply" at bounding box center [556, 164] width 28 height 13
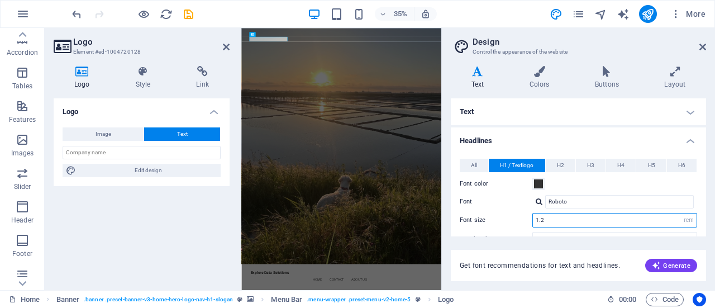
click at [638, 224] on input "1.2" at bounding box center [615, 219] width 164 height 13
click at [639, 222] on input "1.2" at bounding box center [615, 219] width 164 height 13
click at [609, 223] on input "1.2" at bounding box center [615, 219] width 164 height 13
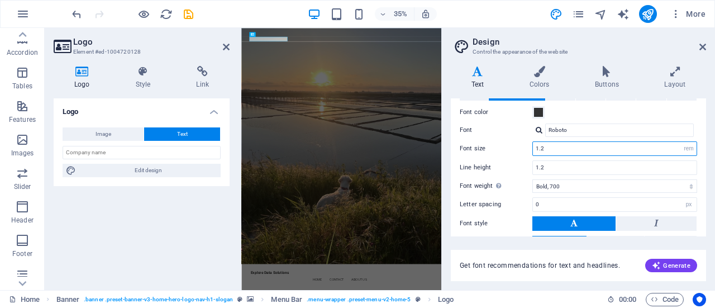
scroll to position [0, 0]
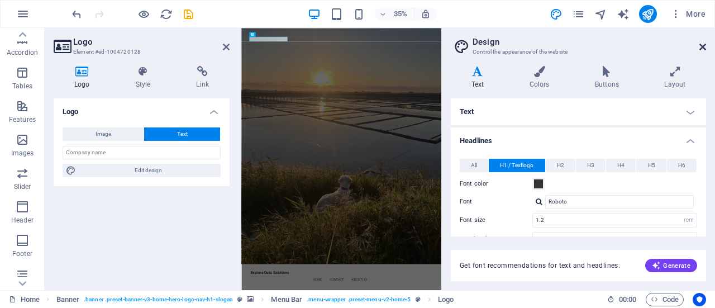
click at [701, 47] on icon at bounding box center [703, 46] width 7 height 9
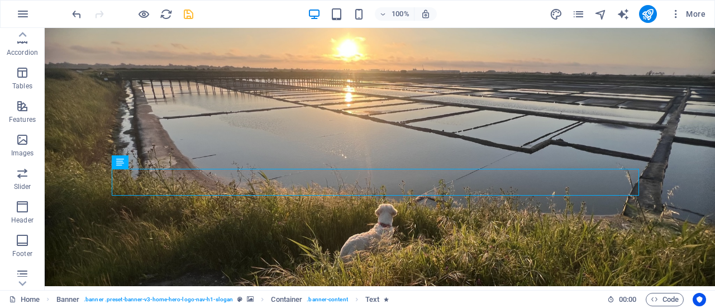
click at [188, 12] on icon "save" at bounding box center [188, 14] width 13 height 13
checkbox input "false"
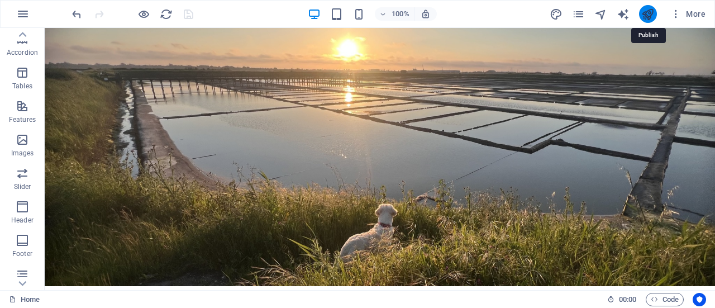
click at [651, 17] on icon "publish" at bounding box center [647, 14] width 13 height 13
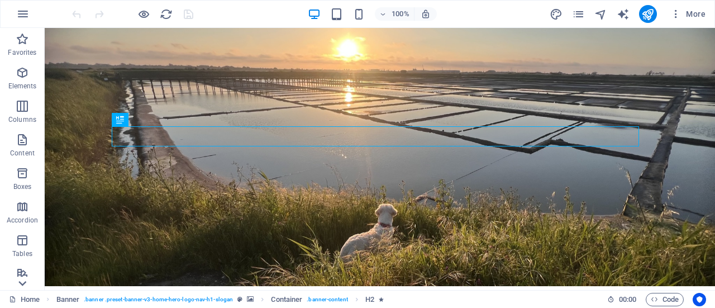
click at [21, 283] on icon at bounding box center [23, 283] width 16 height 16
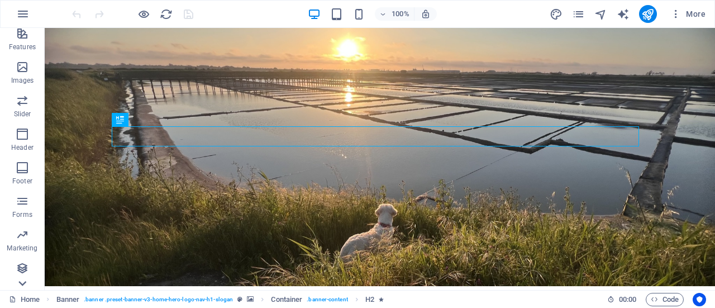
scroll to position [240, 0]
click at [676, 18] on icon "button" at bounding box center [676, 13] width 11 height 11
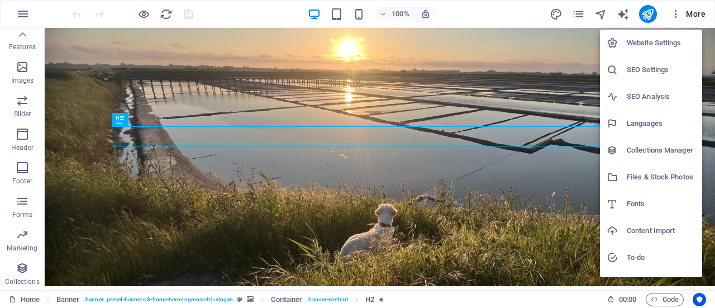
click at [675, 46] on h6 "Website Settings" at bounding box center [661, 42] width 69 height 13
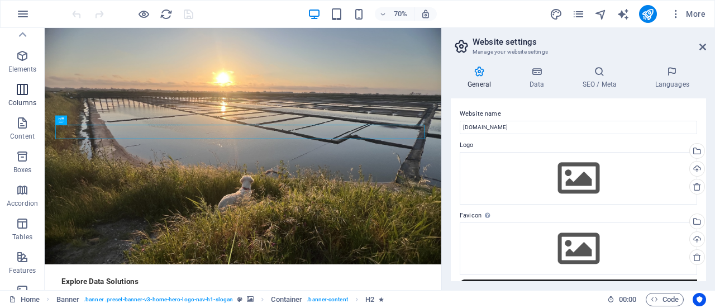
scroll to position [0, 0]
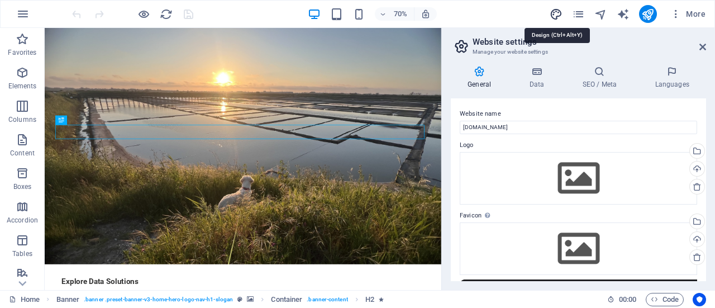
click at [556, 15] on icon "design" at bounding box center [556, 14] width 13 height 13
select select "px"
select select "200"
select select "px"
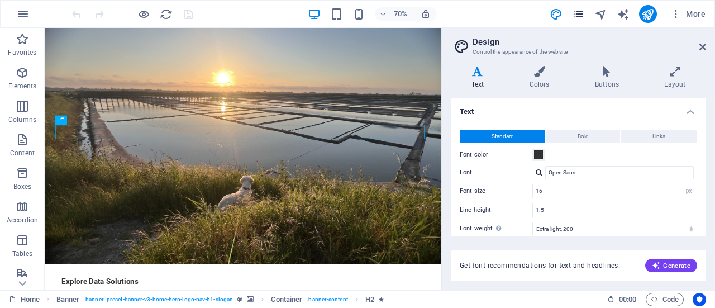
click at [582, 15] on icon "pages" at bounding box center [578, 14] width 13 height 13
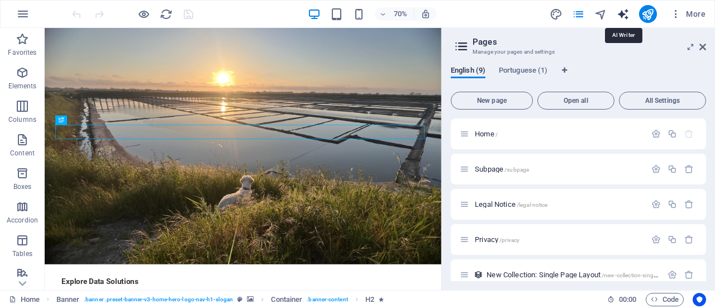
click at [622, 16] on icon "text_generator" at bounding box center [623, 14] width 13 height 13
select select "English"
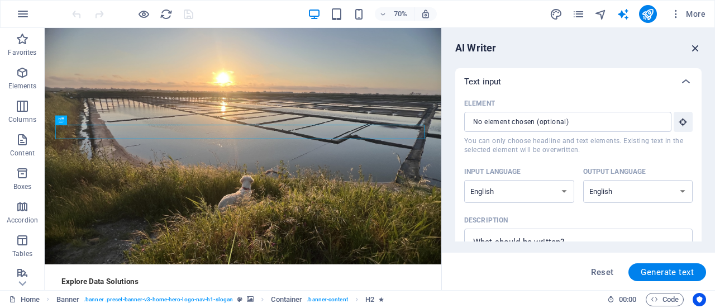
drag, startPoint x: 697, startPoint y: 50, endPoint x: 649, endPoint y: 22, distance: 55.3
click at [697, 50] on icon "button" at bounding box center [696, 48] width 12 height 12
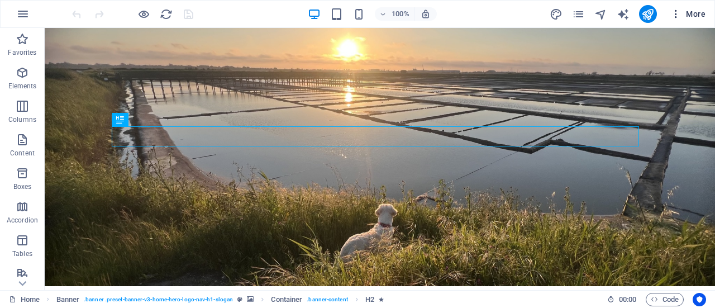
click at [678, 16] on icon "button" at bounding box center [676, 13] width 11 height 11
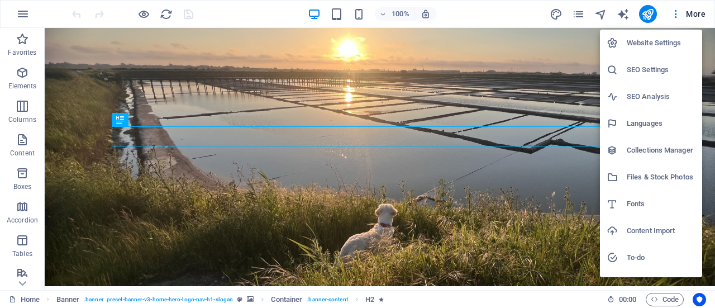
click at [103, 16] on div at bounding box center [357, 154] width 715 height 308
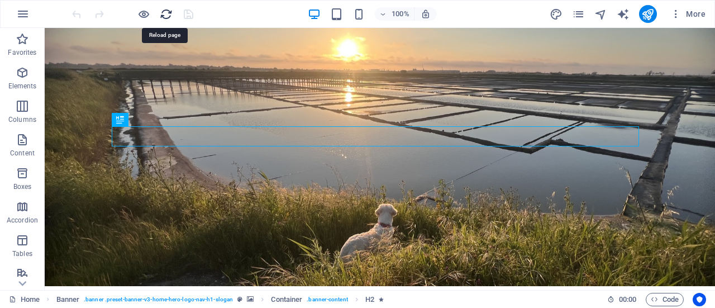
click at [168, 17] on icon "reload" at bounding box center [166, 14] width 13 height 13
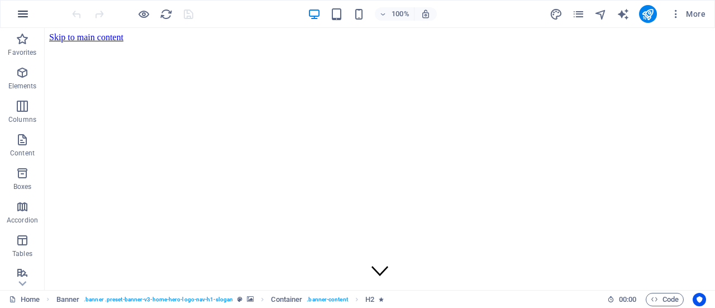
click at [24, 19] on icon "button" at bounding box center [22, 13] width 13 height 13
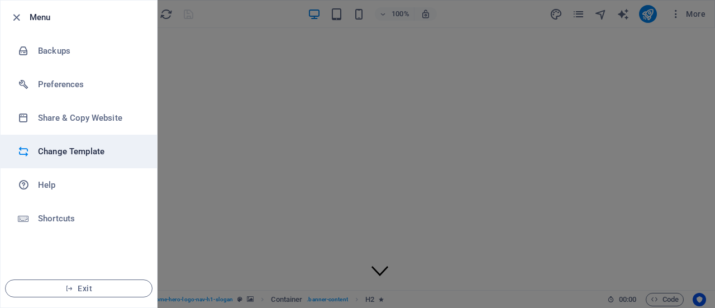
click at [79, 150] on h6 "Change Template" at bounding box center [89, 151] width 103 height 13
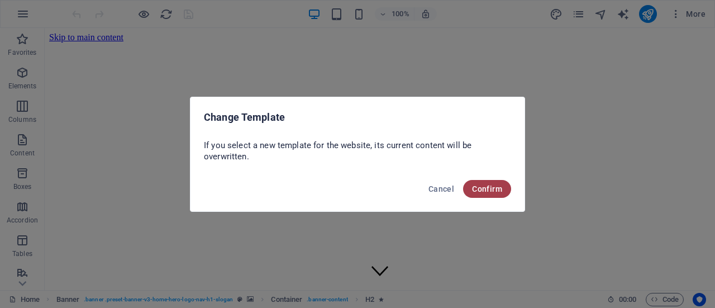
click at [495, 192] on span "Confirm" at bounding box center [487, 188] width 30 height 9
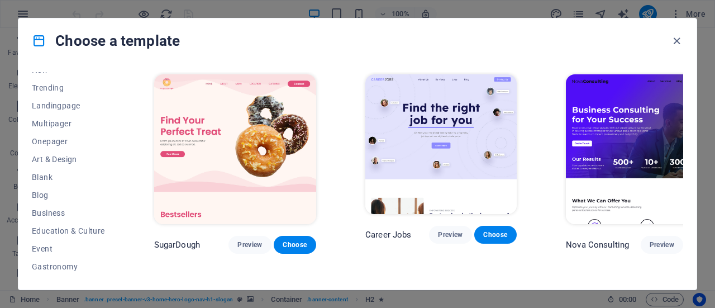
scroll to position [56, 0]
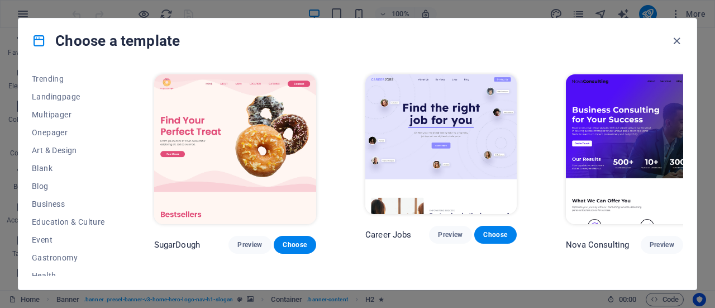
click at [115, 202] on div "All Templates My Templates New Trending Landingpage Multipager Onepager Art & D…" at bounding box center [75, 174] width 87 height 204
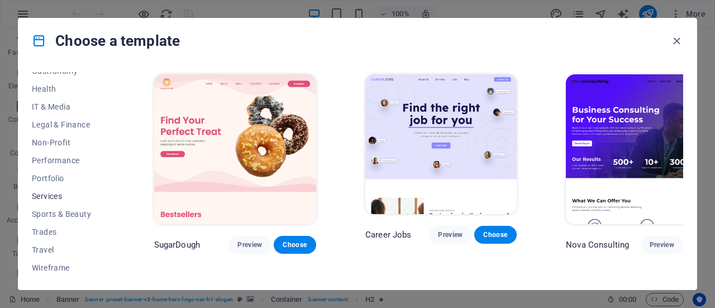
click at [65, 198] on span "Services" at bounding box center [68, 196] width 73 height 9
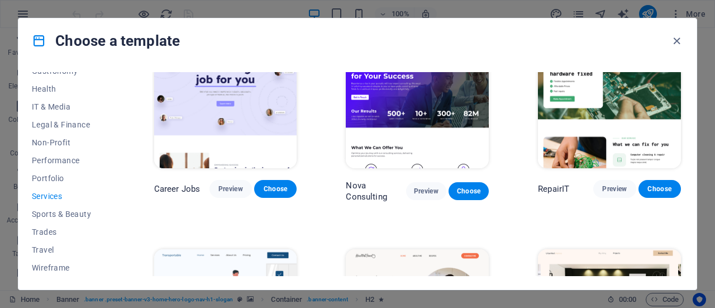
scroll to position [0, 0]
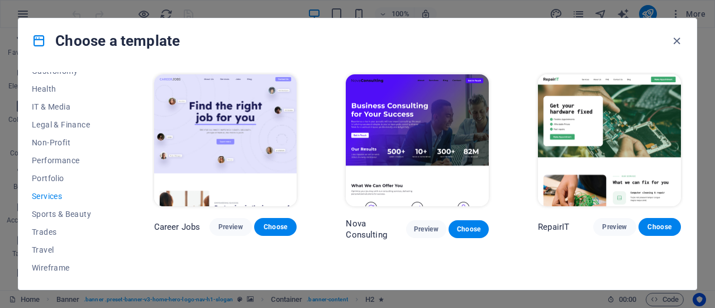
drag, startPoint x: 712, startPoint y: 100, endPoint x: 710, endPoint y: 145, distance: 44.7
click at [710, 145] on div "Choose a template All Templates My Templates New Trending Landingpage Multipage…" at bounding box center [357, 154] width 715 height 308
click at [422, 230] on span "Preview" at bounding box center [426, 229] width 22 height 9
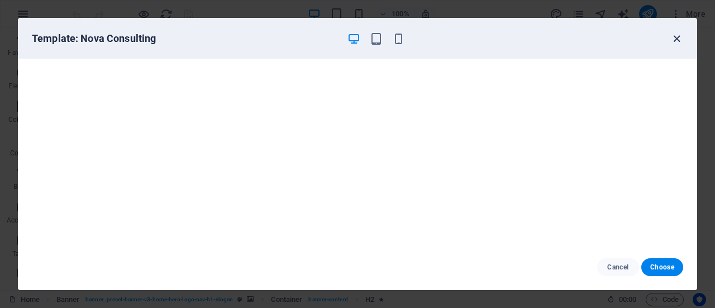
click at [675, 36] on icon "button" at bounding box center [677, 38] width 13 height 13
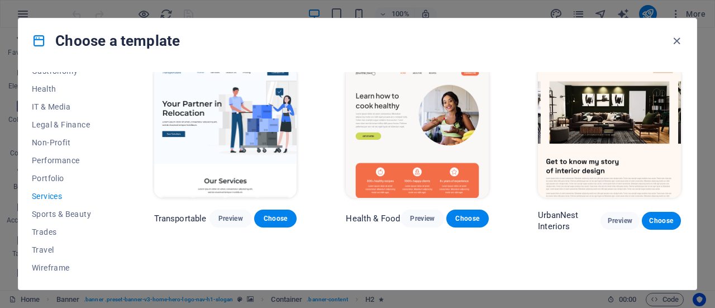
scroll to position [224, 0]
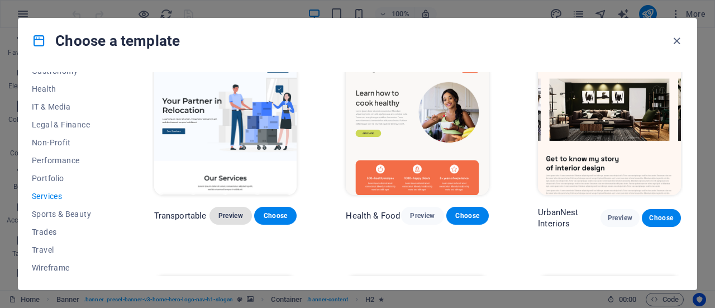
click at [231, 211] on span "Preview" at bounding box center [230, 215] width 25 height 9
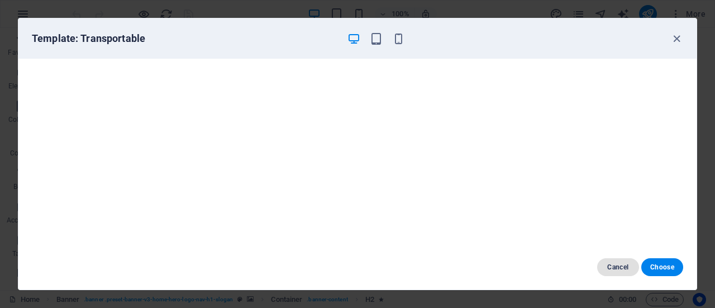
click at [629, 272] on button "Cancel" at bounding box center [618, 267] width 42 height 18
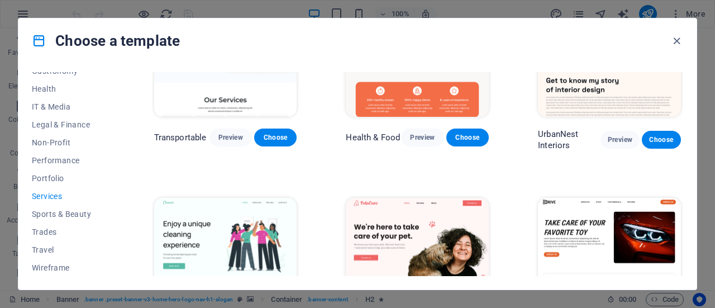
scroll to position [335, 0]
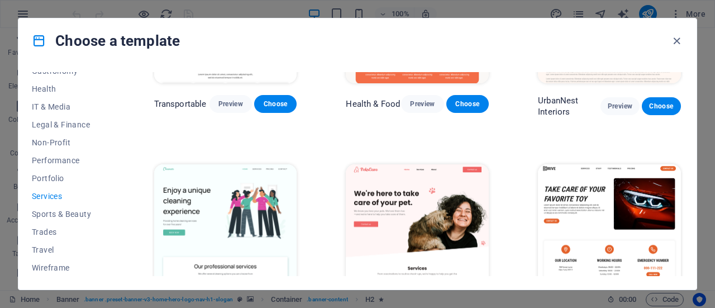
click at [49, 197] on span "Services" at bounding box center [68, 196] width 73 height 9
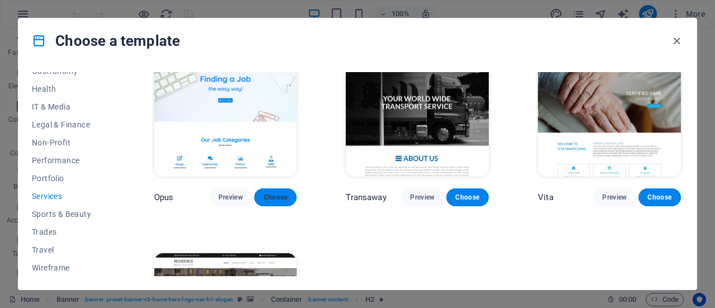
scroll to position [1229, 0]
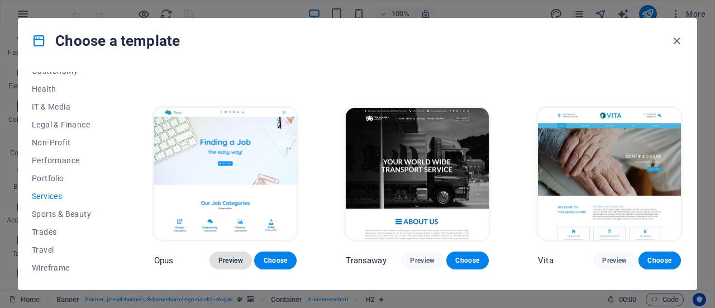
click at [227, 256] on span "Preview" at bounding box center [230, 260] width 25 height 9
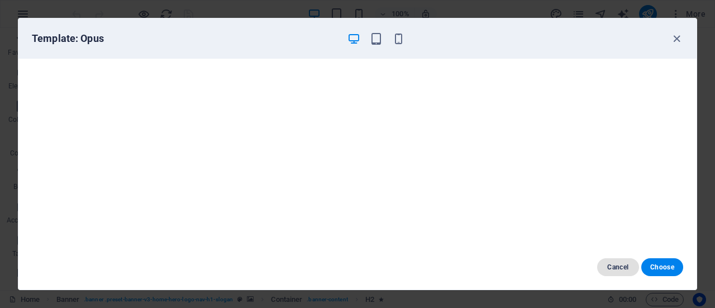
click at [621, 269] on span "Cancel" at bounding box center [618, 267] width 24 height 9
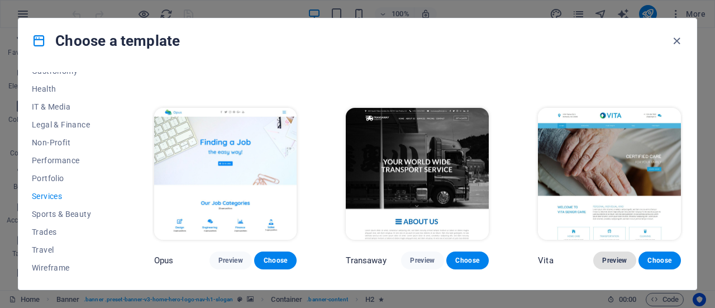
click at [616, 256] on span "Preview" at bounding box center [614, 260] width 25 height 9
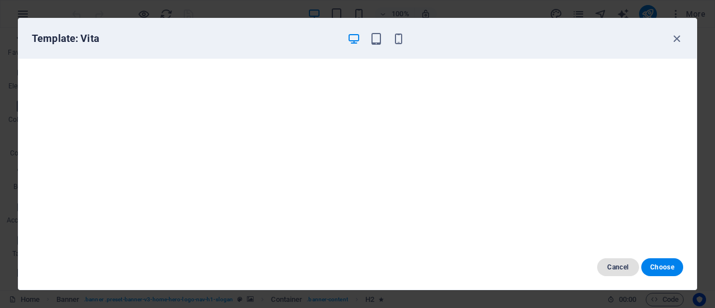
click at [619, 268] on span "Cancel" at bounding box center [618, 267] width 24 height 9
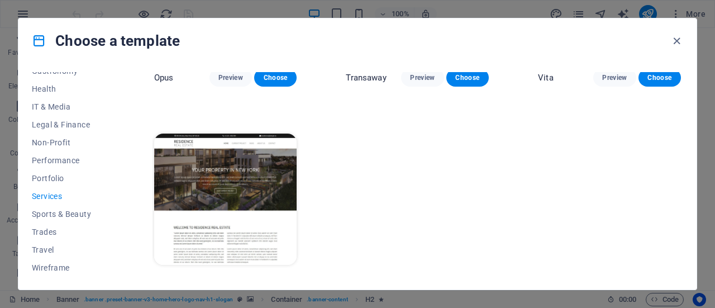
scroll to position [1419, 0]
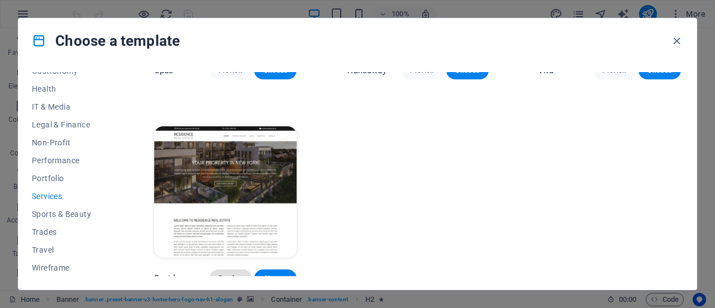
click at [228, 274] on span "Preview" at bounding box center [230, 278] width 25 height 9
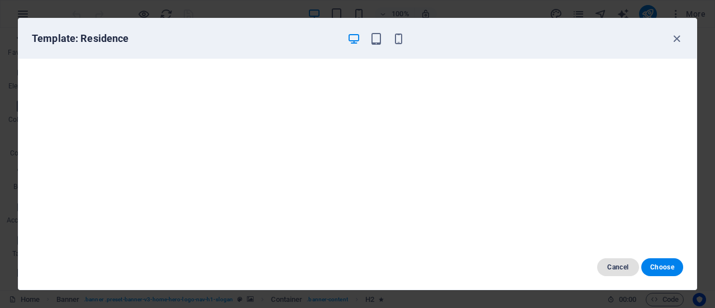
click at [626, 268] on span "Cancel" at bounding box center [618, 267] width 24 height 9
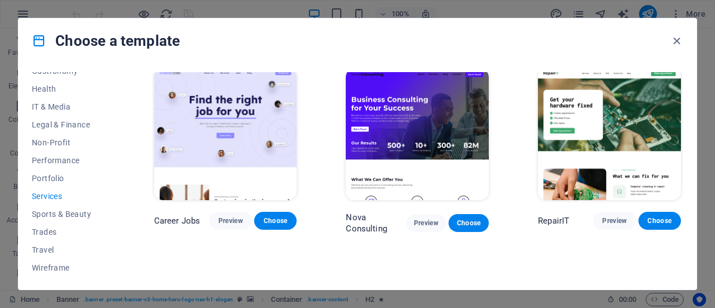
scroll to position [0, 0]
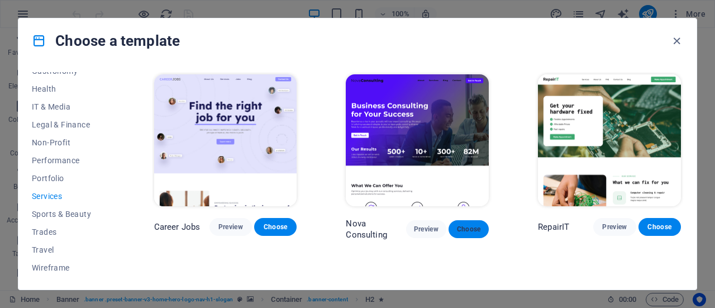
click at [472, 226] on span "Choose" at bounding box center [469, 229] width 22 height 9
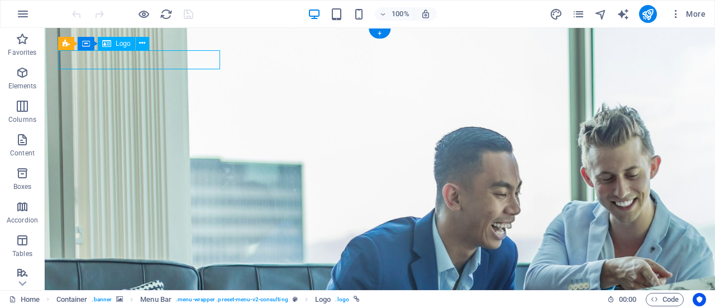
select select "px"
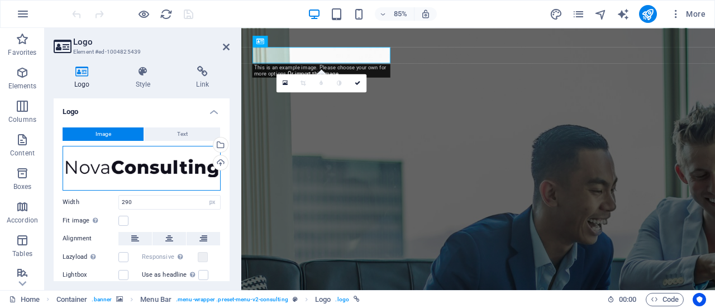
click at [135, 167] on div "Drag files here, click to choose files or select files from Files or our free s…" at bounding box center [142, 168] width 158 height 45
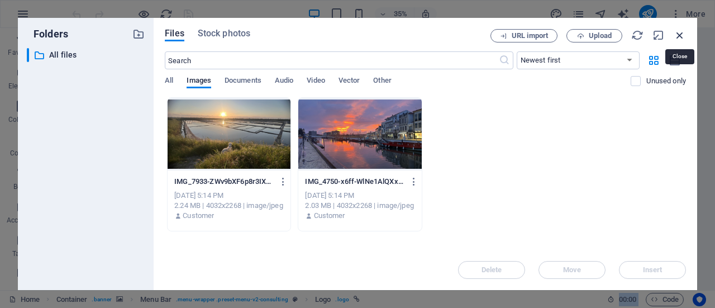
click at [678, 37] on icon "button" at bounding box center [680, 35] width 12 height 12
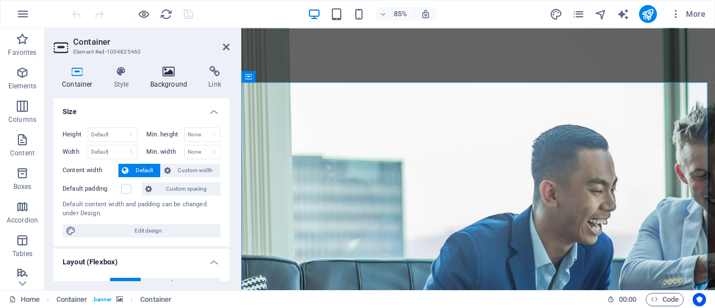
click at [165, 81] on h4 "Background" at bounding box center [171, 77] width 59 height 23
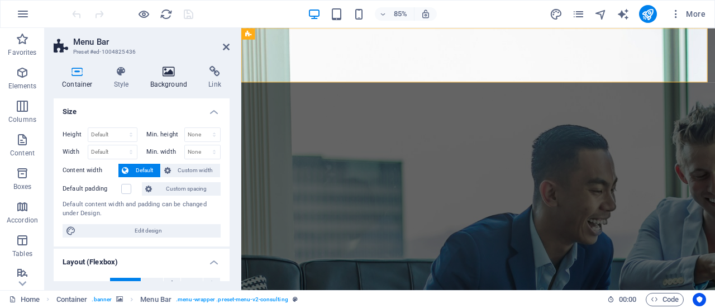
click at [170, 79] on h4 "Background" at bounding box center [171, 77] width 59 height 23
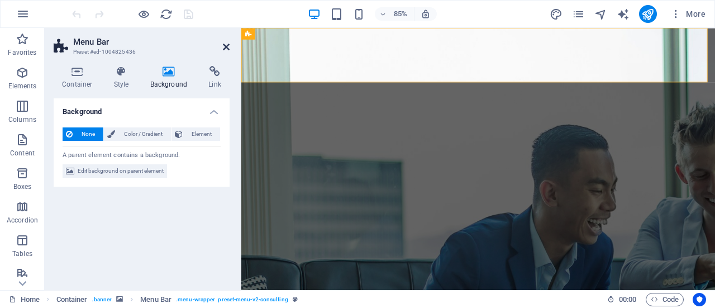
click at [223, 42] on icon at bounding box center [226, 46] width 7 height 9
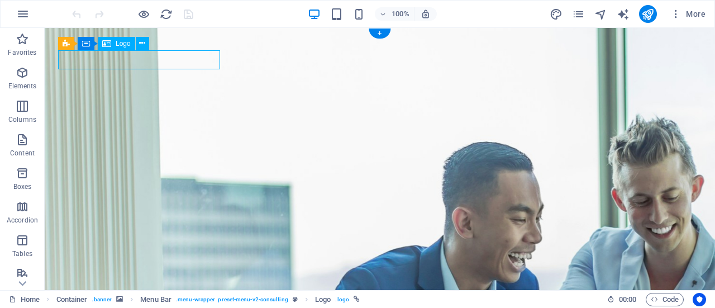
select select "px"
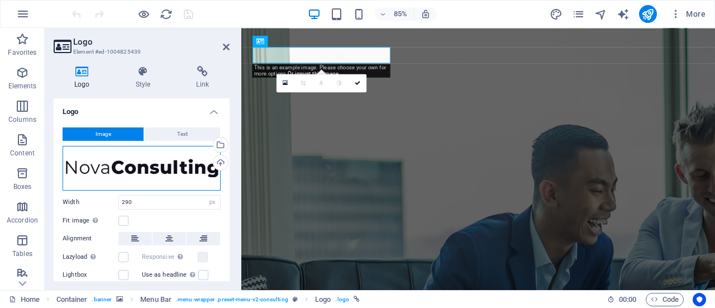
click at [167, 166] on div "Drag files here, click to choose files or select files from Files or our free s…" at bounding box center [142, 168] width 158 height 45
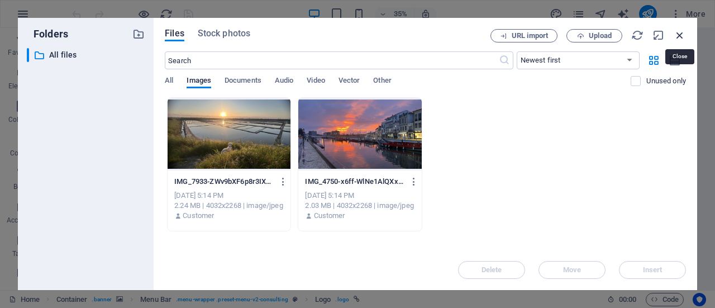
drag, startPoint x: 683, startPoint y: 37, endPoint x: 518, endPoint y: 12, distance: 166.8
click at [683, 37] on icon "button" at bounding box center [680, 35] width 12 height 12
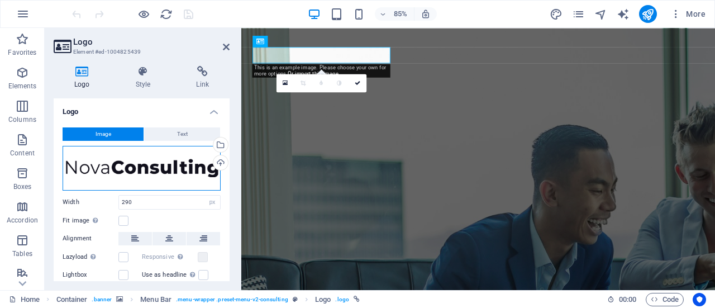
click at [117, 166] on div "Drag files here, click to choose files or select files from Files or our free s…" at bounding box center [142, 168] width 158 height 45
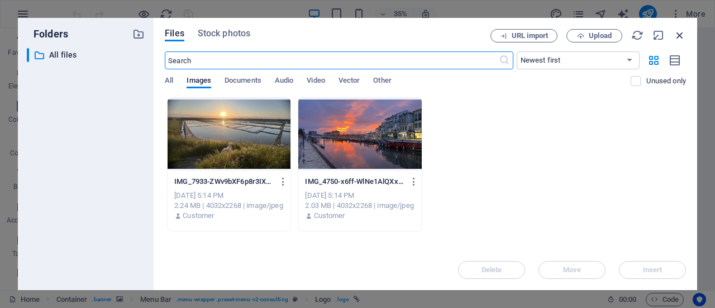
click at [680, 37] on icon "button" at bounding box center [680, 35] width 12 height 12
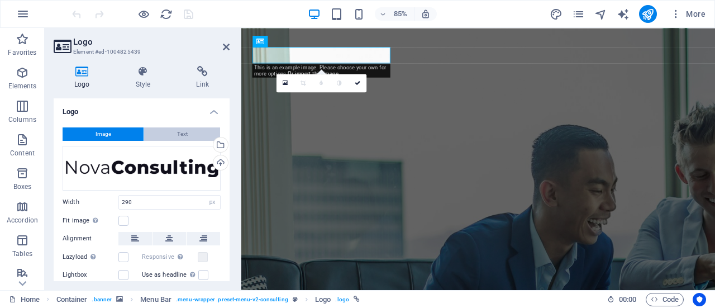
click at [183, 136] on span "Text" at bounding box center [182, 133] width 11 height 13
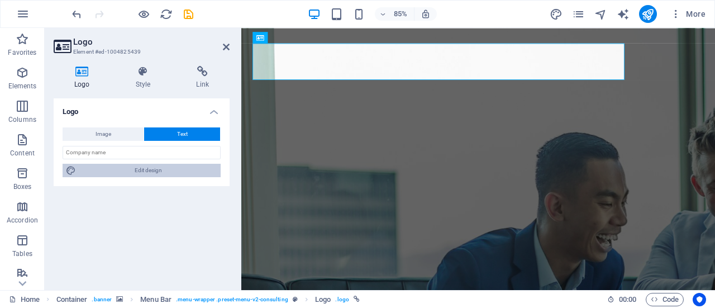
click at [154, 174] on span "Edit design" at bounding box center [148, 170] width 138 height 13
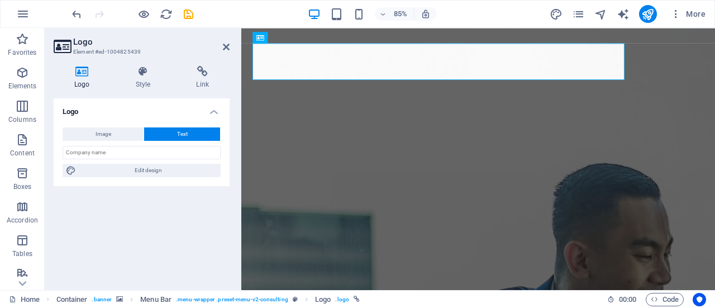
select select "px"
select select "700"
select select "px"
select select "rem"
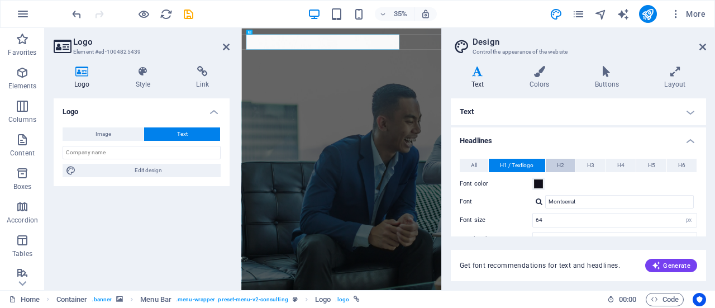
click at [555, 161] on button "H2" at bounding box center [561, 165] width 30 height 13
click at [520, 161] on span "H1 / Textlogo" at bounding box center [517, 165] width 34 height 13
click at [557, 165] on span "H2" at bounding box center [560, 165] width 7 height 13
click at [524, 166] on span "H1 / Textlogo" at bounding box center [517, 165] width 34 height 13
click at [180, 138] on span "Text" at bounding box center [182, 133] width 11 height 13
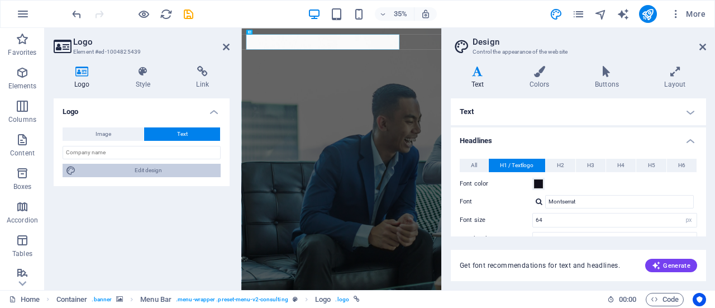
click at [154, 169] on span "Edit design" at bounding box center [148, 170] width 138 height 13
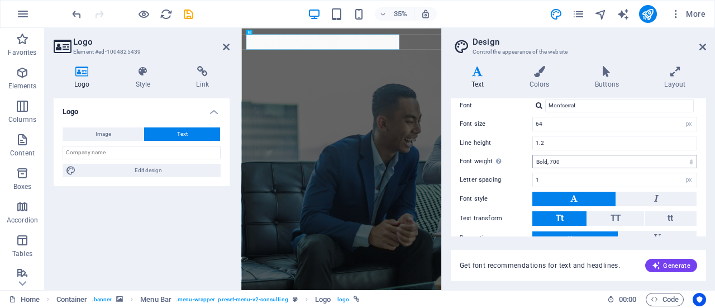
scroll to position [40, 0]
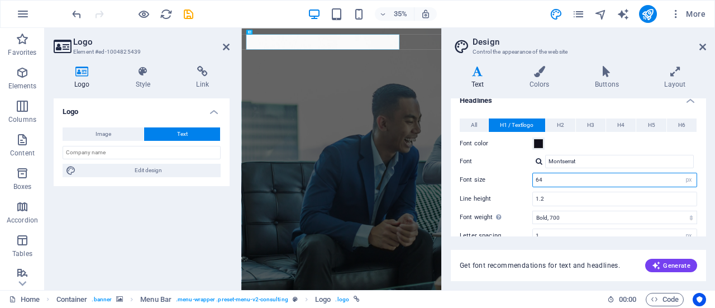
click at [588, 184] on input "64" at bounding box center [615, 179] width 164 height 13
drag, startPoint x: 564, startPoint y: 178, endPoint x: 531, endPoint y: 183, distance: 33.3
click at [531, 183] on div "Font size 64 rem px em %" at bounding box center [578, 180] width 237 height 15
click at [586, 160] on input "Montserrat" at bounding box center [619, 161] width 149 height 13
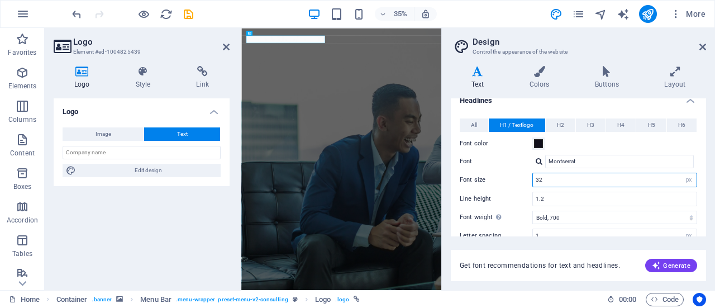
click at [573, 176] on input "32" at bounding box center [615, 179] width 164 height 13
drag, startPoint x: 572, startPoint y: 179, endPoint x: 529, endPoint y: 180, distance: 43.1
click at [529, 180] on div "Font size 32 rem px em %" at bounding box center [578, 180] width 237 height 15
type input "40"
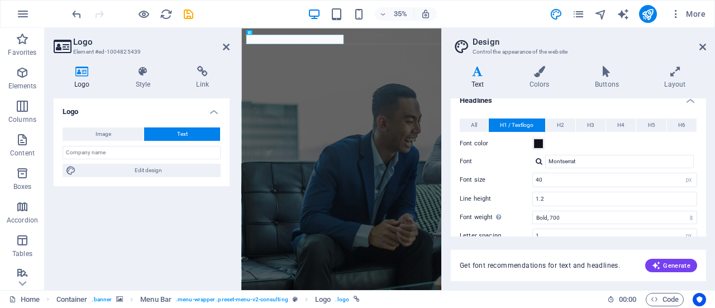
click at [188, 233] on div "Logo Image Text Drag files here, click to choose files or select files from Fil…" at bounding box center [142, 189] width 176 height 183
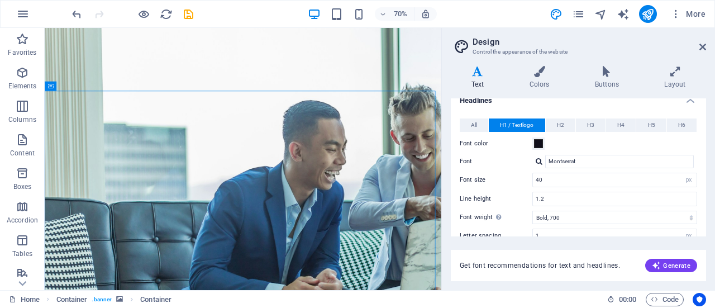
click at [707, 46] on aside "Design Control the appearance of the website Variants Text Colors Buttons Layou…" at bounding box center [578, 159] width 274 height 262
click at [703, 48] on icon at bounding box center [703, 46] width 7 height 9
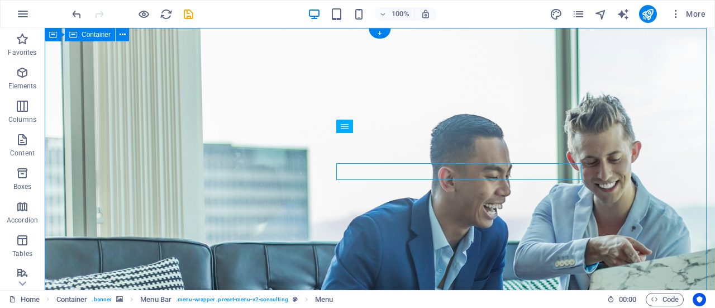
scroll to position [0, 0]
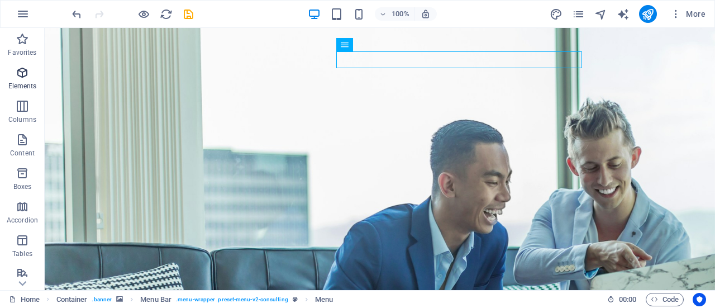
click at [24, 77] on icon "button" at bounding box center [22, 72] width 13 height 13
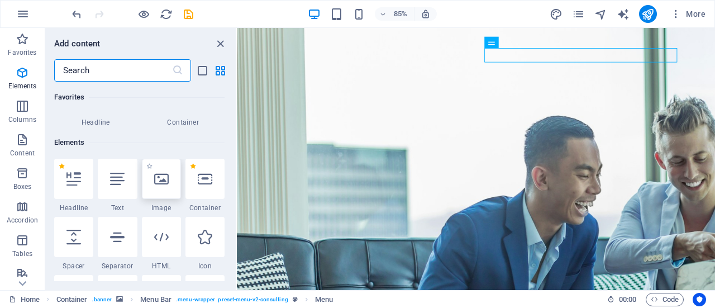
scroll to position [119, 0]
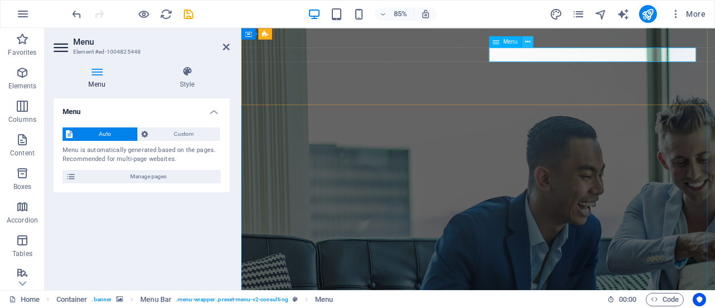
click at [527, 44] on icon at bounding box center [527, 42] width 5 height 10
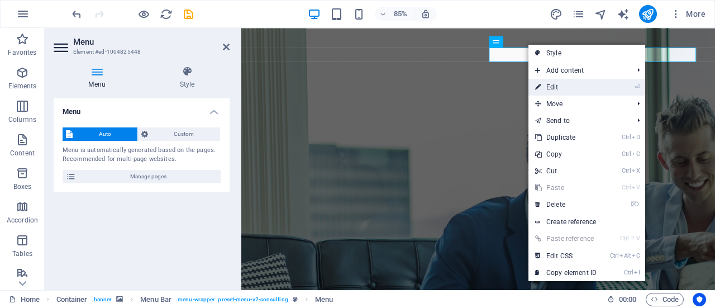
click at [559, 86] on link "⏎ Edit" at bounding box center [566, 87] width 75 height 17
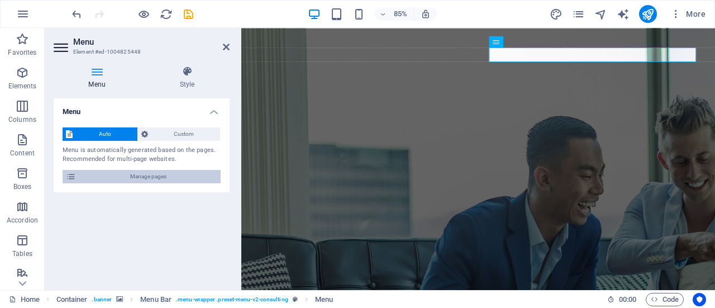
click at [156, 178] on span "Manage pages" at bounding box center [148, 176] width 138 height 13
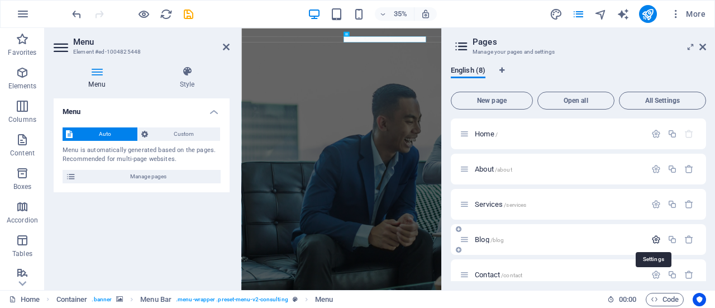
click at [657, 241] on icon "button" at bounding box center [656, 239] width 9 height 9
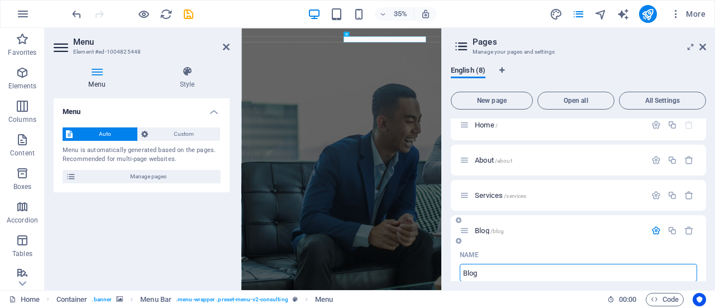
click at [655, 233] on icon "button" at bounding box center [656, 230] width 9 height 9
click at [458, 231] on div "Blog /blog" at bounding box center [578, 230] width 255 height 31
click at [465, 231] on icon at bounding box center [464, 230] width 9 height 9
click at [514, 229] on p "Blog /blog" at bounding box center [559, 230] width 168 height 7
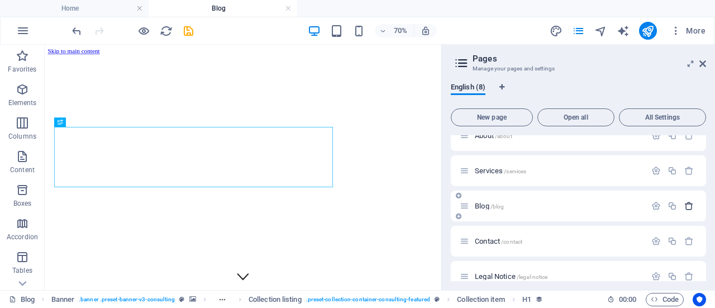
scroll to position [65, 0]
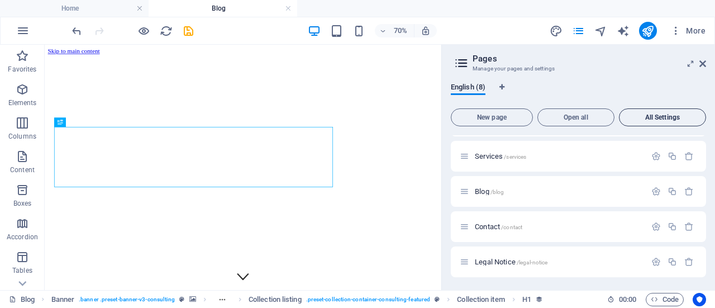
click at [671, 120] on span "All Settings" at bounding box center [662, 117] width 77 height 7
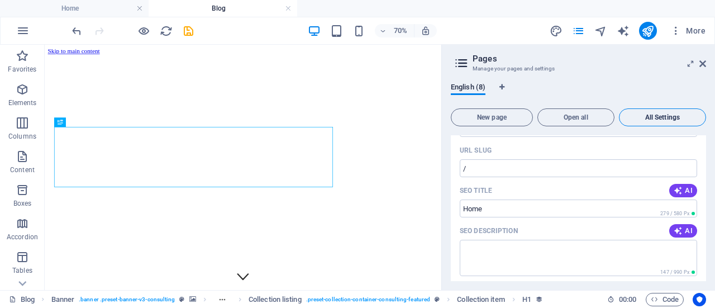
scroll to position [3187, 0]
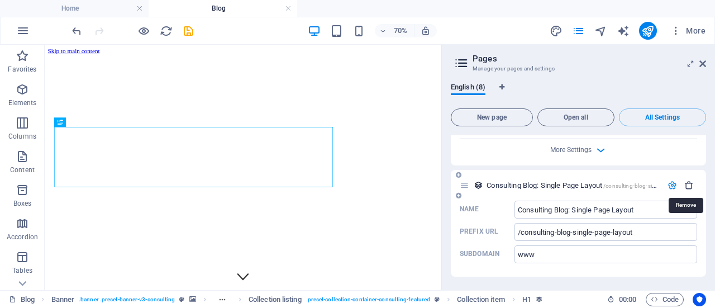
click at [687, 189] on icon "button" at bounding box center [689, 184] width 9 height 9
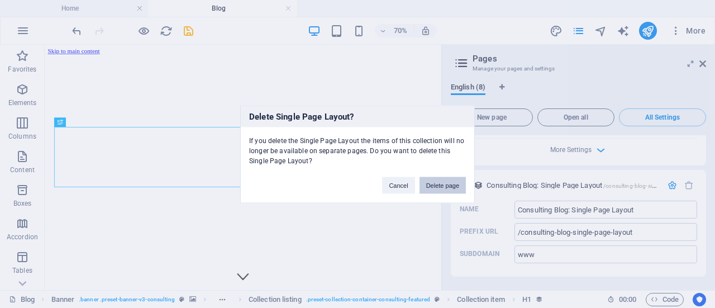
click at [440, 186] on button "Delete page" at bounding box center [443, 185] width 46 height 17
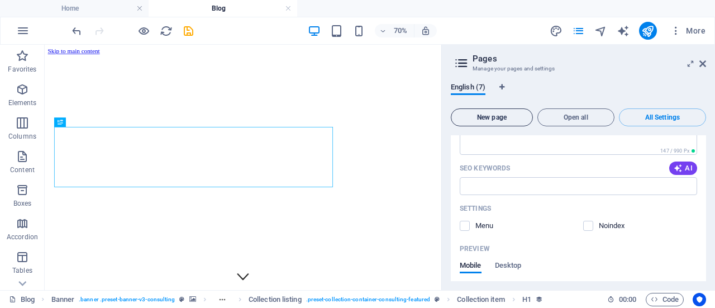
scroll to position [2908, 0]
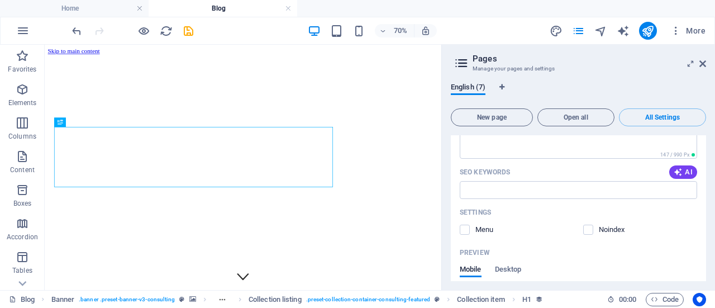
click at [577, 79] on div "English (7) New page Open all All Settings Home / Name Home ​ URL SLUG / ​ SEO …" at bounding box center [578, 182] width 273 height 216
click at [477, 92] on span "English (7)" at bounding box center [468, 88] width 35 height 16
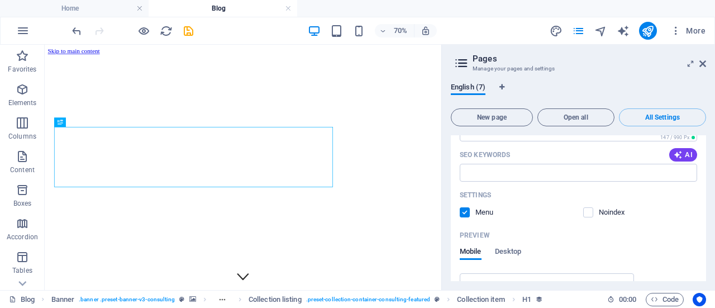
scroll to position [1567, 0]
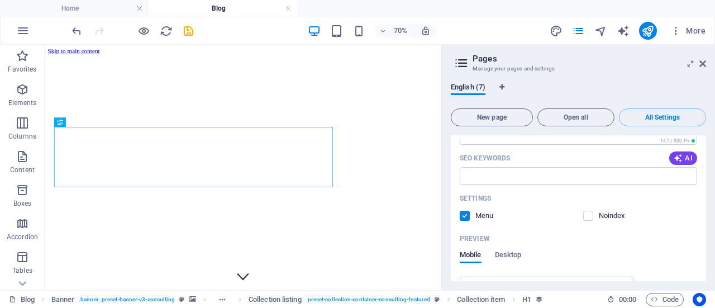
drag, startPoint x: 706, startPoint y: 206, endPoint x: 704, endPoint y: 139, distance: 67.1
click at [704, 138] on div "English (7) New page Open all All Settings Home / Name Home ​ URL SLUG / ​ SEO …" at bounding box center [578, 182] width 273 height 216
click at [702, 64] on icon at bounding box center [703, 63] width 7 height 9
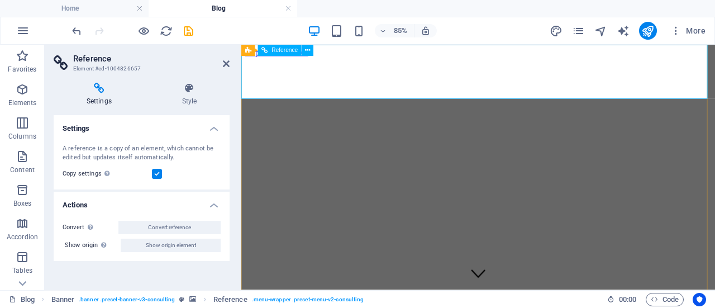
click at [308, 52] on icon at bounding box center [308, 50] width 5 height 10
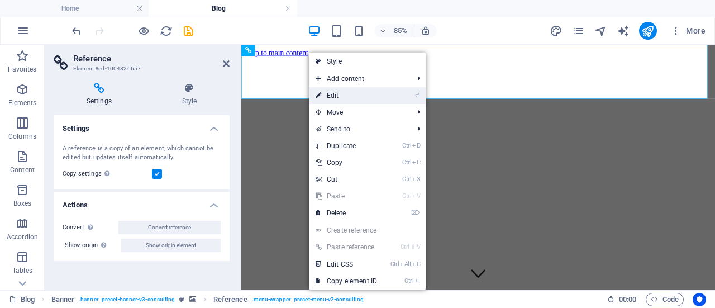
click at [333, 94] on link "⏎ Edit" at bounding box center [346, 95] width 75 height 17
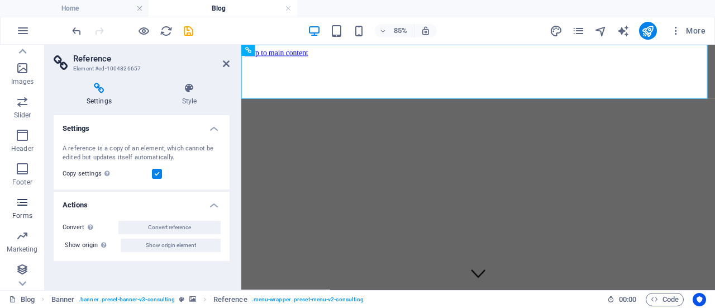
scroll to position [257, 0]
click at [678, 34] on icon "button" at bounding box center [676, 30] width 11 height 11
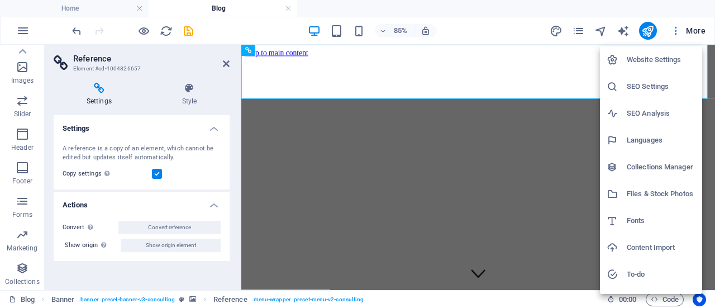
click at [644, 61] on h6 "Website Settings" at bounding box center [661, 59] width 69 height 13
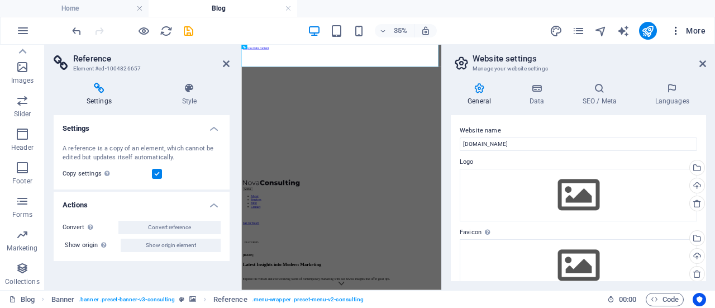
click at [695, 31] on span "More" at bounding box center [688, 30] width 35 height 11
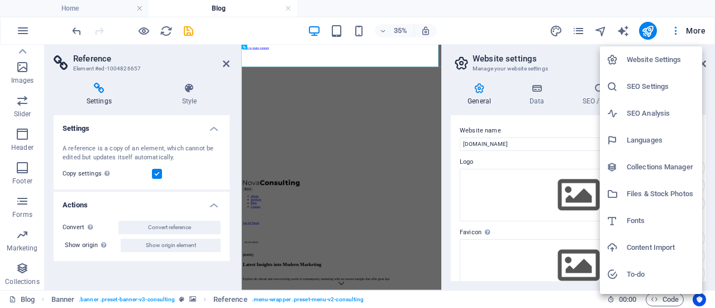
click at [660, 164] on h6 "Collections Manager" at bounding box center [661, 166] width 69 height 13
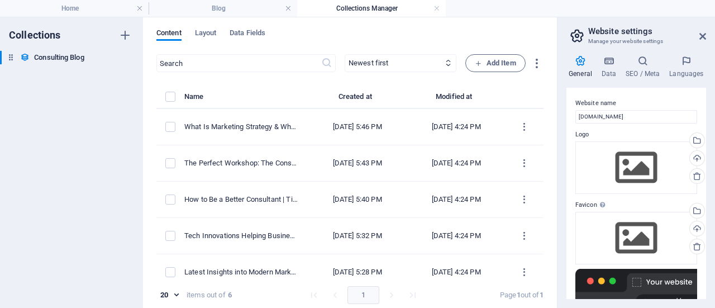
drag, startPoint x: 443, startPoint y: 160, endPoint x: 555, endPoint y: 174, distance: 113.7
click at [555, 174] on div "Home Blog Collections Manager Favorites Elements Columns Content Boxes Accordio…" at bounding box center [357, 162] width 715 height 291
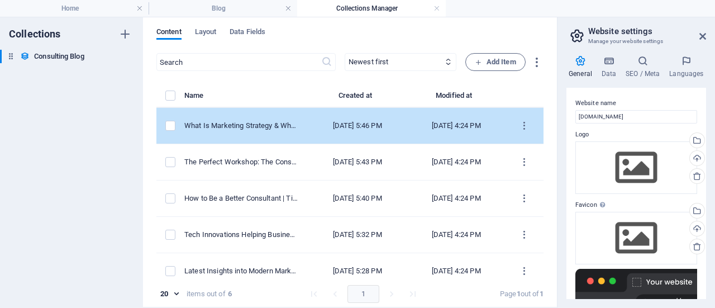
scroll to position [0, 0]
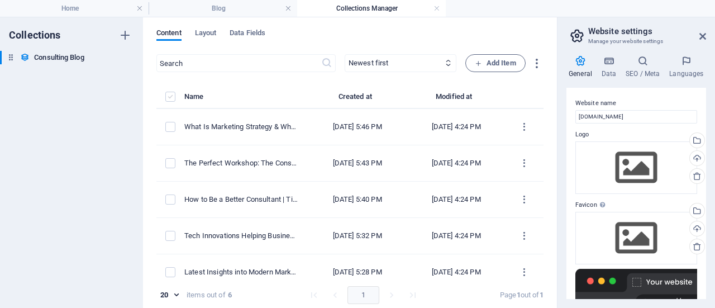
click at [169, 99] on label "items list" at bounding box center [170, 97] width 10 height 10
click at [0, 0] on input "items list" at bounding box center [0, 0] width 0 height 0
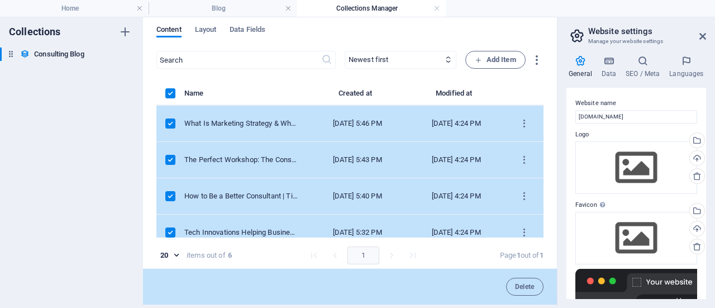
scroll to position [4, 0]
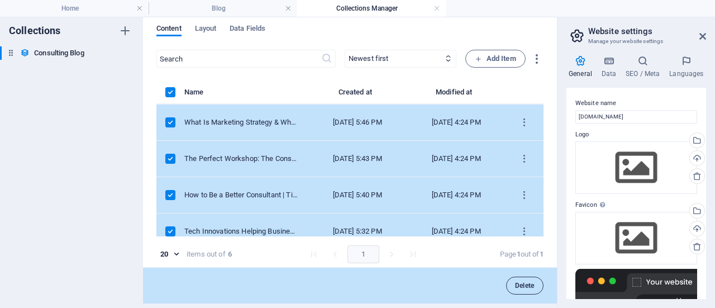
click at [529, 290] on button "Delete" at bounding box center [524, 286] width 37 height 18
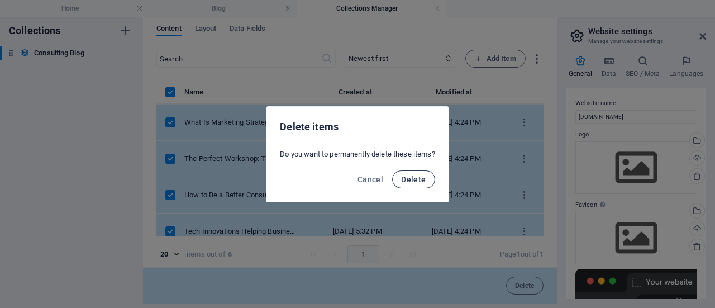
click at [418, 178] on span "Delete" at bounding box center [413, 179] width 25 height 9
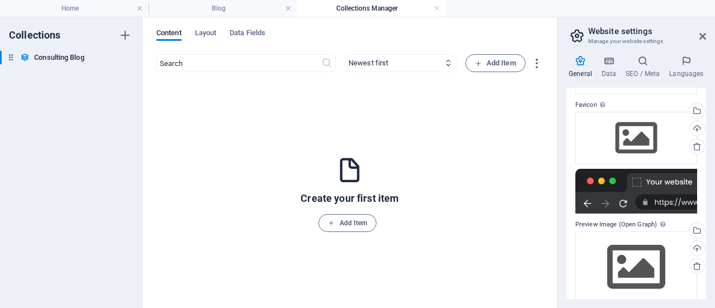
scroll to position [111, 0]
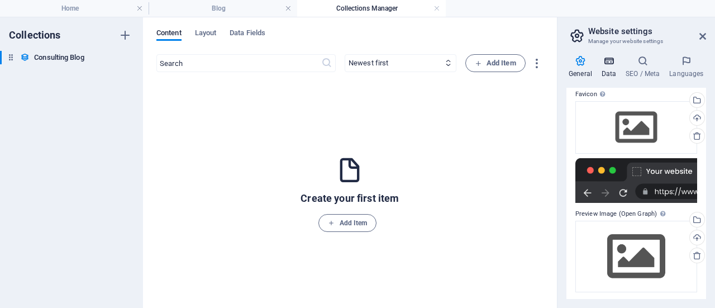
click at [603, 60] on icon at bounding box center [609, 60] width 20 height 11
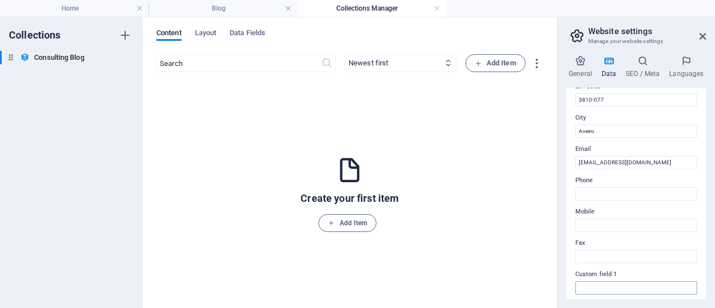
scroll to position [167, 0]
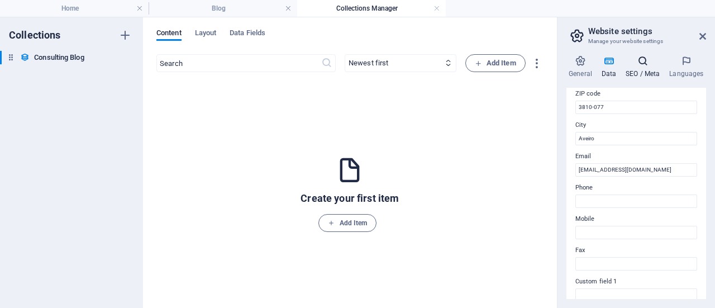
click at [641, 67] on h4 "SEO / Meta" at bounding box center [646, 66] width 44 height 23
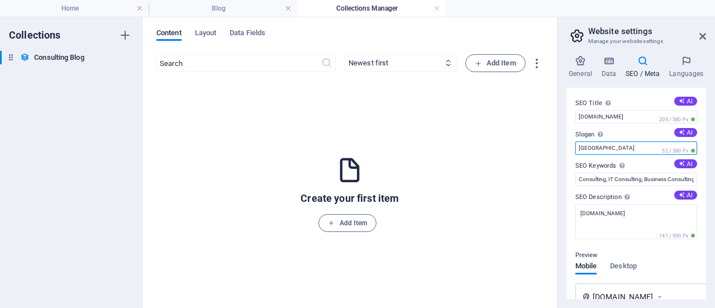
click at [596, 146] on input "Berlin" at bounding box center [637, 147] width 122 height 13
click at [597, 144] on input "Berlin" at bounding box center [637, 147] width 122 height 13
click at [629, 148] on input "Explore Data Solutions" at bounding box center [637, 147] width 122 height 13
click at [634, 149] on input "Explore Data Solutions" at bounding box center [637, 147] width 122 height 13
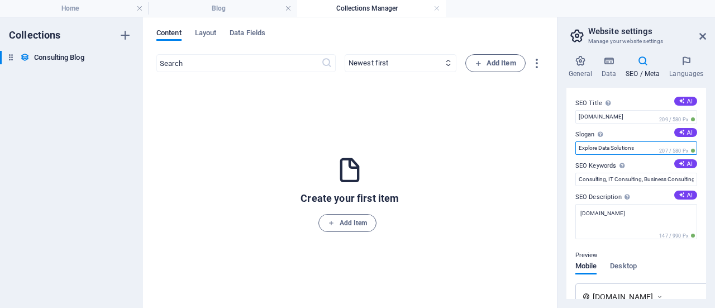
drag, startPoint x: 644, startPoint y: 150, endPoint x: 564, endPoint y: 143, distance: 79.7
click at [564, 143] on div "General Data SEO / Meta Languages Website name exploredatasolutions.pt Logo Dra…" at bounding box center [637, 177] width 158 height 262
type input "Data & Analytics"
click at [521, 177] on div "Create your first item Add Item" at bounding box center [349, 193] width 387 height 207
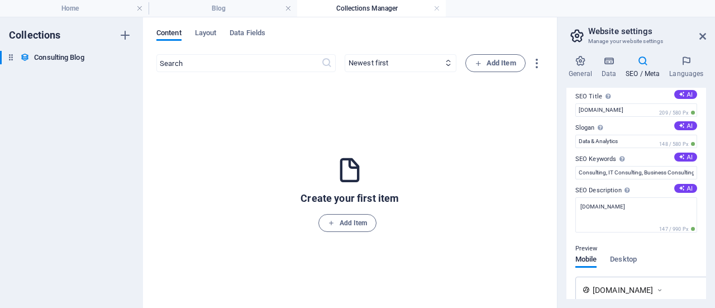
scroll to position [0, 0]
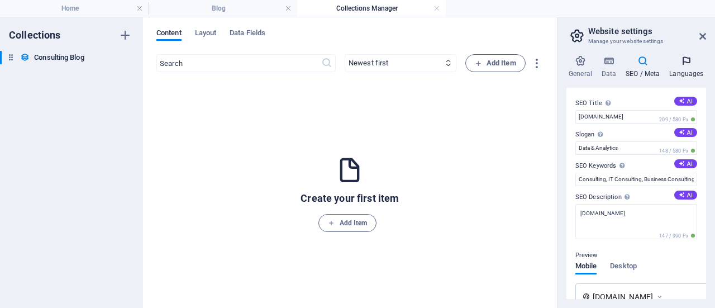
click at [687, 65] on icon at bounding box center [686, 60] width 39 height 11
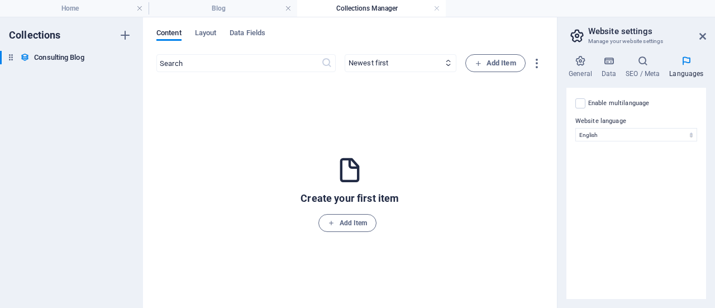
click at [666, 179] on div "Enable multilanguage To disable multilanguage delete all languages until only o…" at bounding box center [637, 193] width 140 height 211
click at [702, 38] on icon at bounding box center [703, 36] width 7 height 9
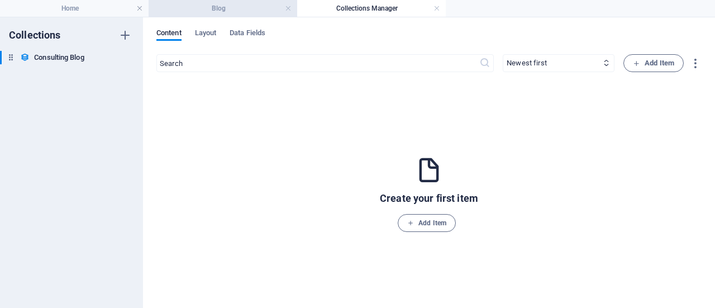
click at [254, 12] on h4 "Blog" at bounding box center [223, 8] width 149 height 12
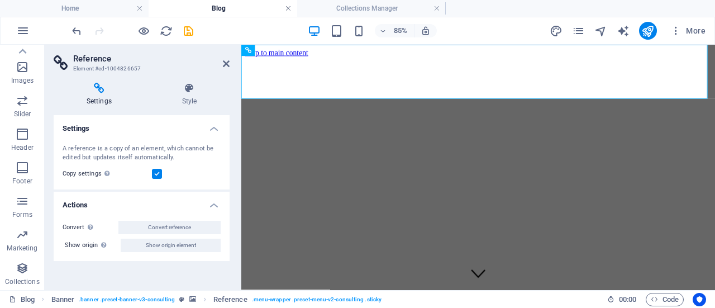
click at [288, 8] on link at bounding box center [288, 8] width 7 height 11
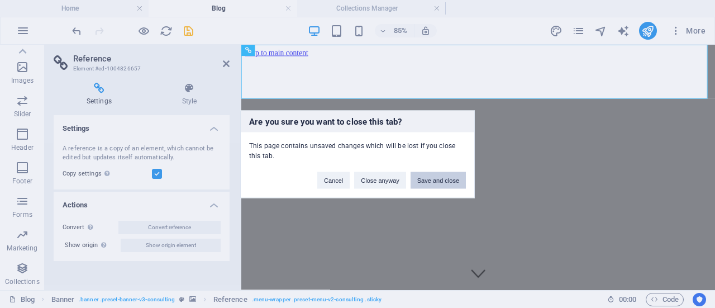
click at [438, 180] on button "Save and close" at bounding box center [438, 180] width 55 height 17
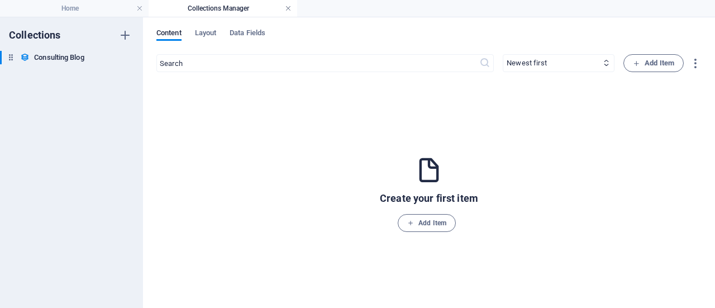
click at [287, 8] on link at bounding box center [288, 8] width 7 height 11
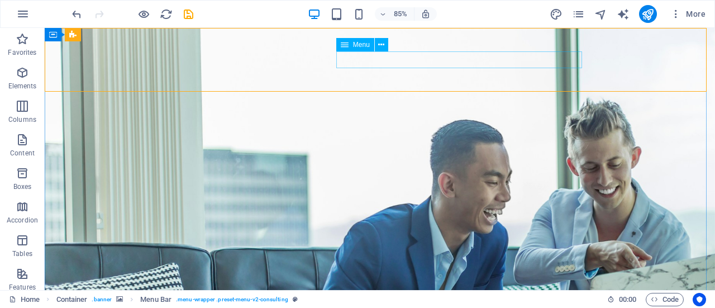
click at [378, 46] on icon at bounding box center [381, 45] width 6 height 12
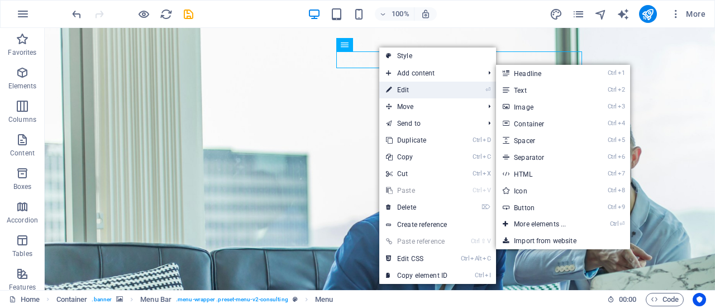
click at [398, 91] on link "⏎ Edit" at bounding box center [416, 90] width 75 height 17
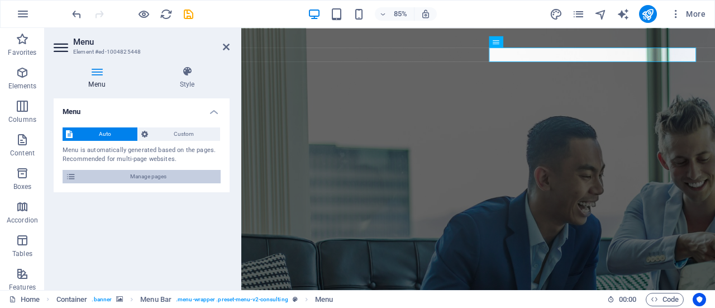
click at [173, 175] on span "Manage pages" at bounding box center [148, 176] width 138 height 13
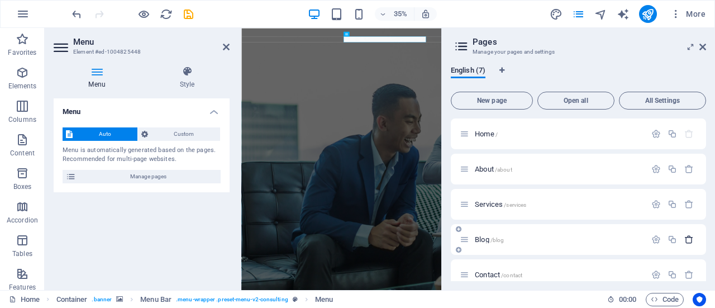
click at [688, 240] on icon "button" at bounding box center [689, 239] width 9 height 9
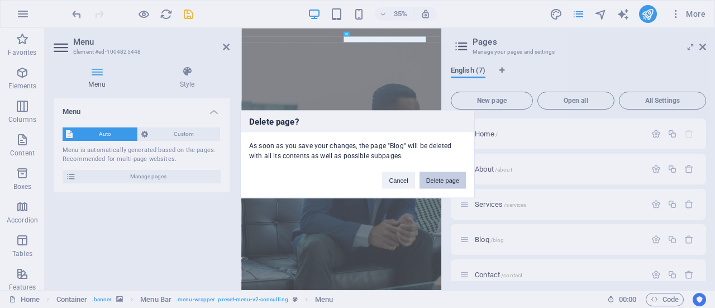
click at [446, 180] on button "Delete page" at bounding box center [443, 180] width 46 height 17
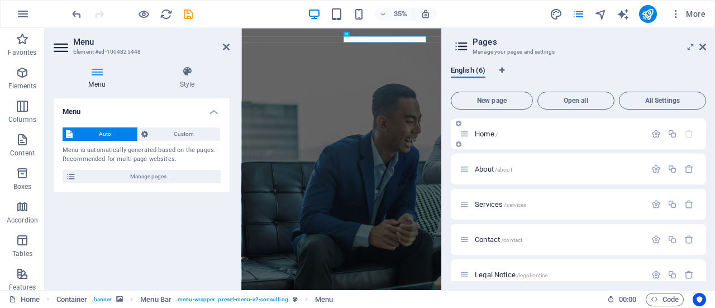
click at [549, 127] on div "Home /" at bounding box center [553, 133] width 186 height 13
click at [653, 132] on icon "button" at bounding box center [656, 133] width 9 height 9
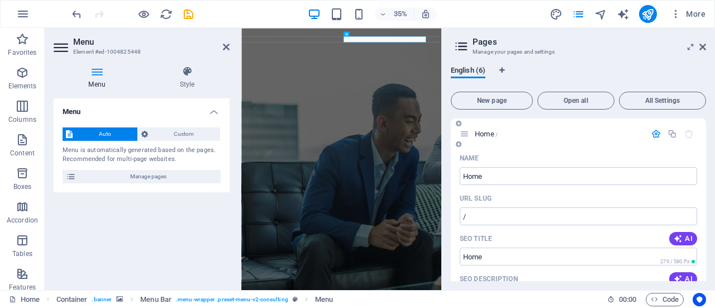
click at [652, 133] on icon "button" at bounding box center [656, 133] width 9 height 9
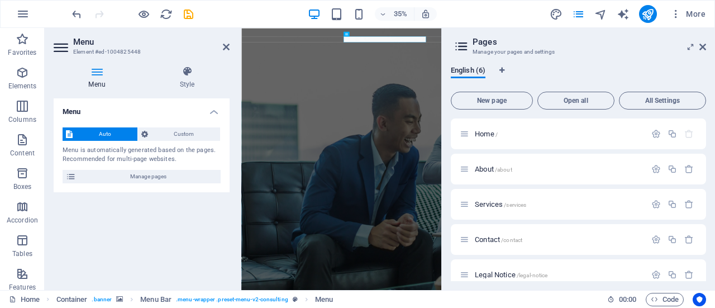
click at [706, 49] on aside "Pages Manage your pages and settings English (6) New page Open all All Settings…" at bounding box center [578, 159] width 274 height 262
click at [703, 50] on icon at bounding box center [703, 46] width 7 height 9
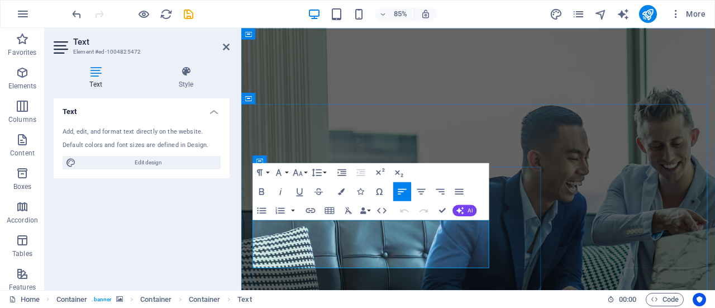
drag, startPoint x: 457, startPoint y: 305, endPoint x: 256, endPoint y: 262, distance: 205.2
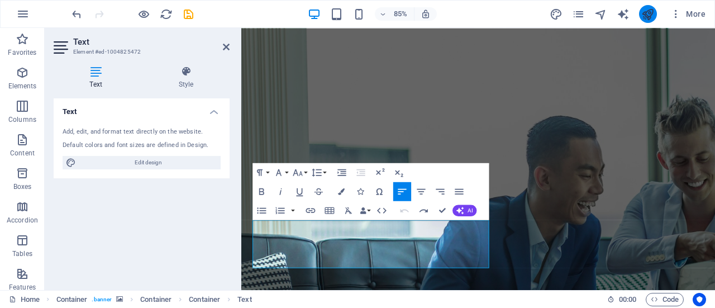
click at [649, 15] on icon "publish" at bounding box center [647, 14] width 13 height 13
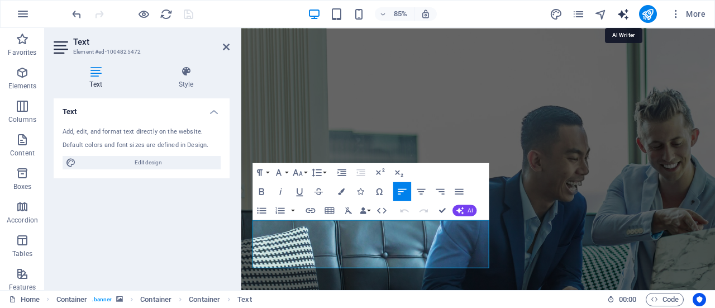
click at [620, 15] on icon "text_generator" at bounding box center [623, 14] width 13 height 13
select select "English"
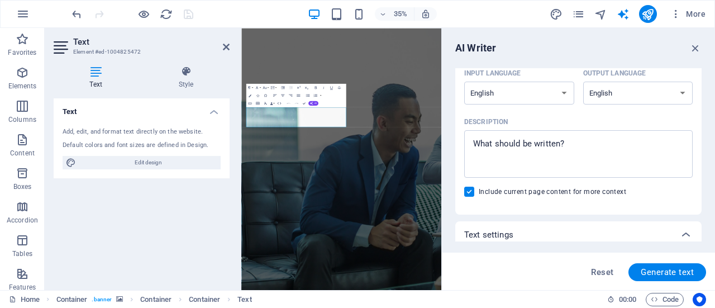
scroll to position [112, 0]
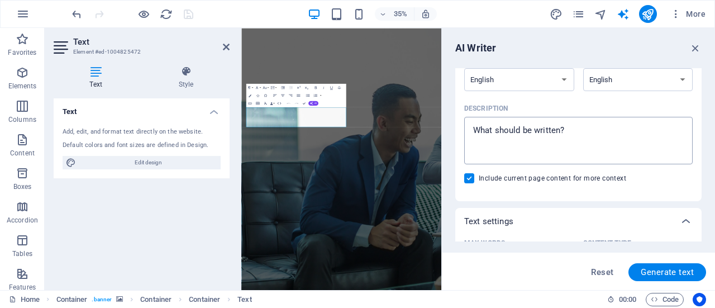
type textarea "x"
click at [592, 138] on textarea "Description x ​" at bounding box center [578, 140] width 217 height 36
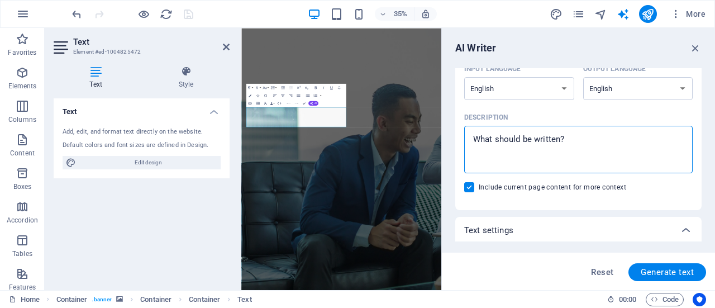
scroll to position [56, 0]
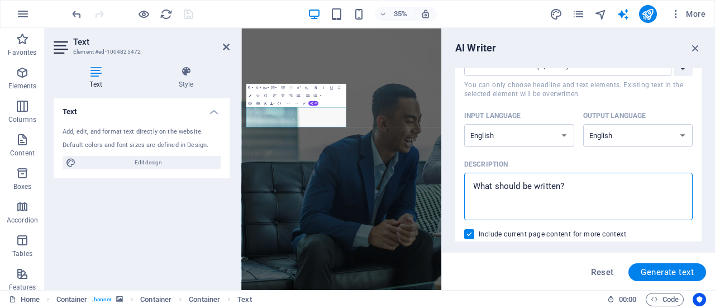
type textarea "E"
type textarea "x"
type textarea "Ex"
type textarea "x"
type textarea "Exp"
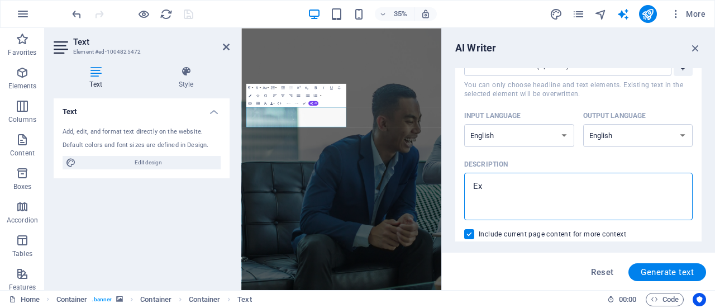
type textarea "x"
type textarea "Expe"
type textarea "x"
type textarea "Exper"
type textarea "x"
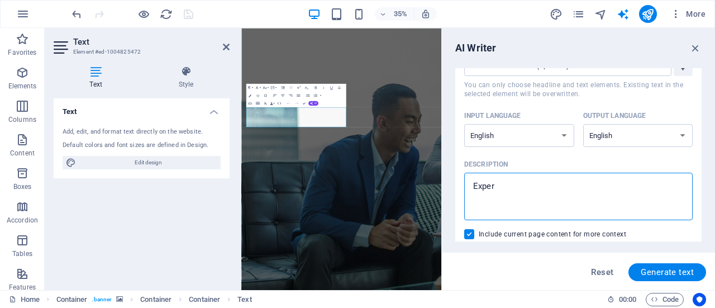
type textarea "Experi"
type textarea "x"
type textarea "Experie"
type textarea "x"
type textarea "Experien"
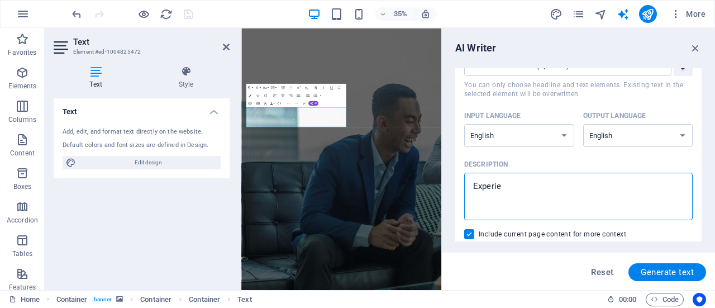
type textarea "x"
type textarea "Experienc"
type textarea "x"
type textarea "Experience"
type textarea "x"
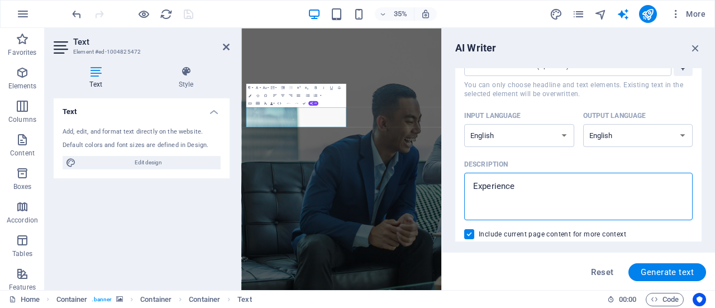
type textarea "Experience"
type textarea "x"
type textarea "Experience"
type textarea "x"
type textarea "Experienced"
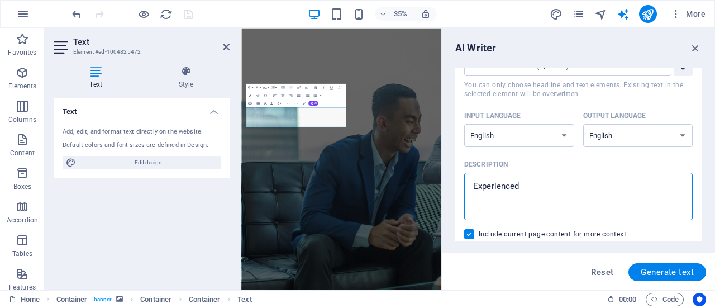
type textarea "x"
type textarea "Experienced"
type textarea "x"
type textarea "Experienced t"
type textarea "x"
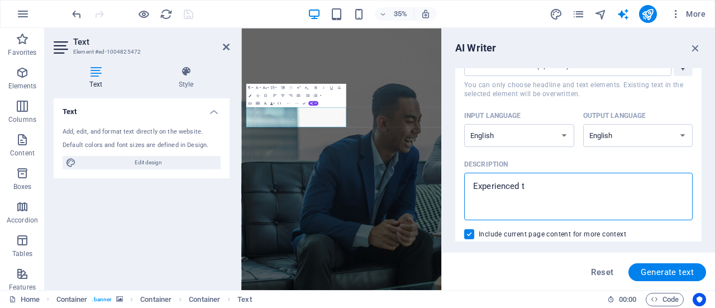
type textarea "Experienced te"
type textarea "x"
type textarea "Experienced tea"
type textarea "x"
type textarea "Experienced team"
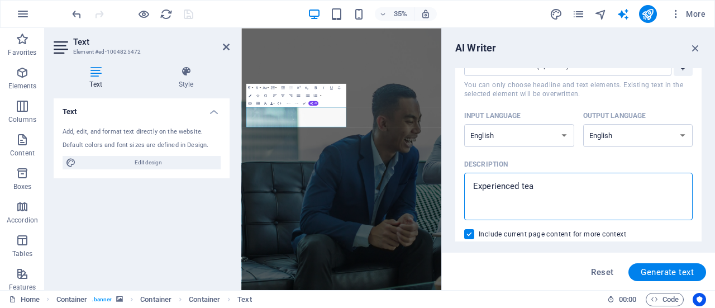
type textarea "x"
type textarea "Experienced team"
type textarea "x"
type textarea "Experienced team i"
type textarea "x"
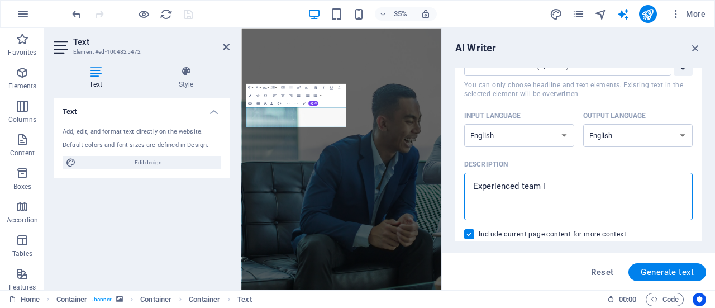
type textarea "Experienced team in"
type textarea "x"
type textarea "Experienced team in"
type textarea "x"
type textarea "Experienced team in d"
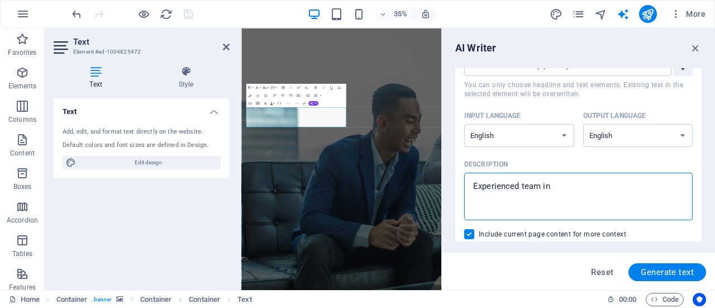
type textarea "x"
type textarea "Experienced team in da"
type textarea "x"
type textarea "Experienced team in dat"
type textarea "x"
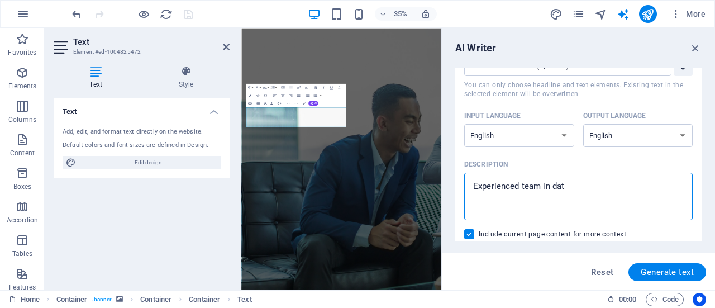
type textarea "Experienced team in data"
type textarea "x"
type textarea "Experienced team in data"
type textarea "x"
type textarea "V"
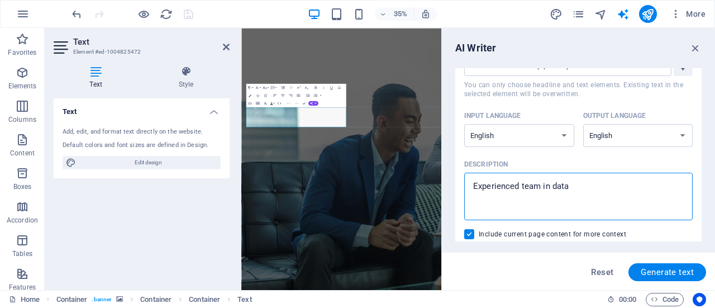
type textarea "x"
type textarea "Ve"
type textarea "x"
type textarea "Ver"
type textarea "x"
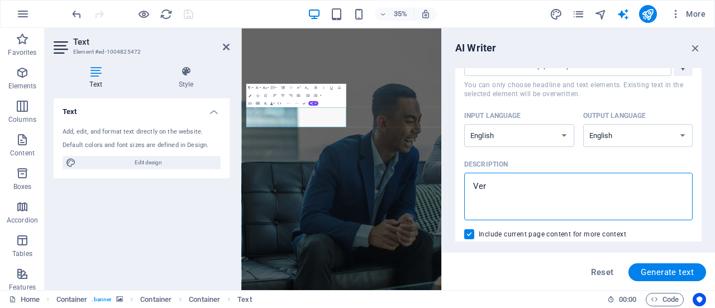
type textarea "Very"
type textarea "x"
type textarea "Very"
type textarea "x"
type textarea "Very E"
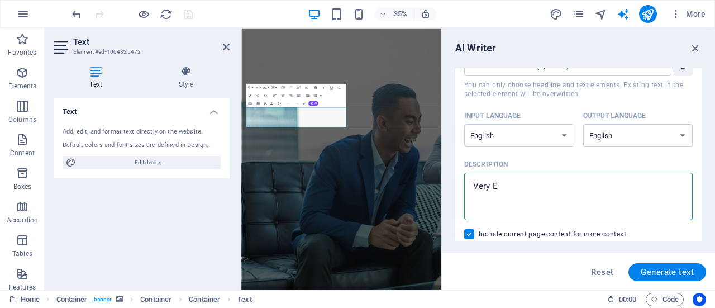
type textarea "x"
type textarea "Very Ex"
type textarea "x"
type textarea "Very Exp"
type textarea "x"
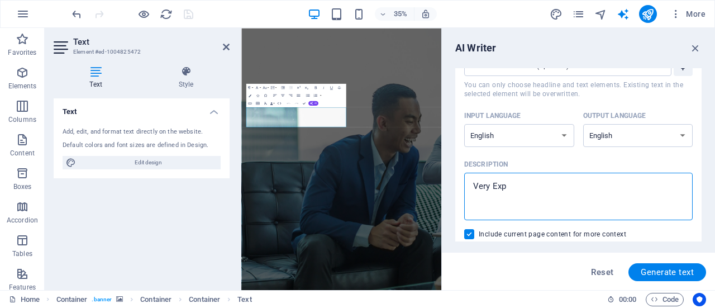
type textarea "Very Expe"
type textarea "x"
type textarea "Very Exper"
type textarea "x"
type textarea "Very Experi"
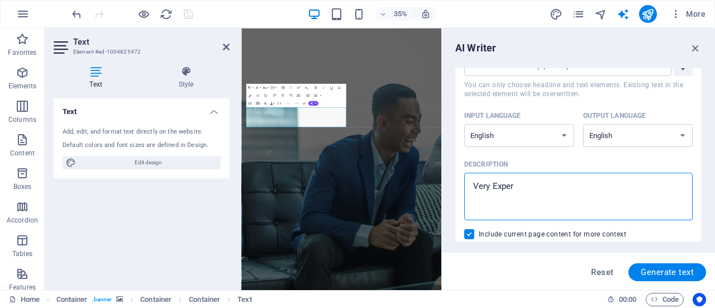
type textarea "x"
type textarea "Very Experie"
type textarea "x"
type textarea "Very Experiecn"
type textarea "x"
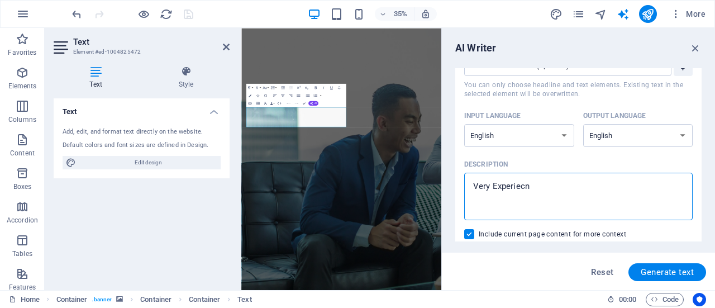
type textarea "Very Experiecne"
type textarea "x"
type textarea "Very Experiecn"
type textarea "x"
type textarea "Very Experiec"
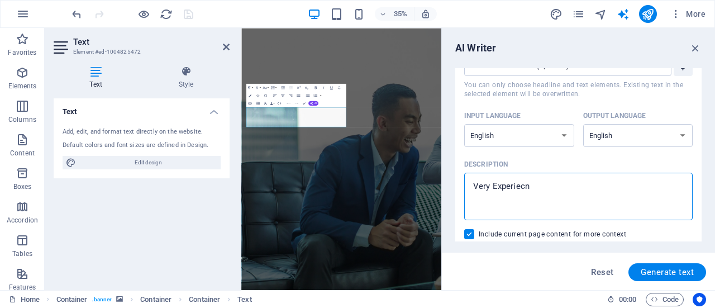
type textarea "x"
type textarea "Very Experie"
type textarea "x"
type textarea "Very Experien"
type textarea "x"
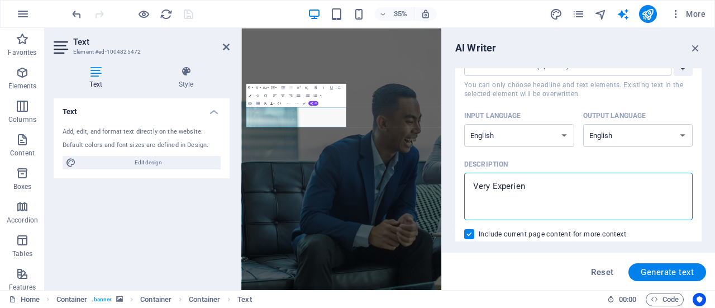
type textarea "Very Experienc"
type textarea "x"
type textarea "Very Experience"
type textarea "x"
type textarea "Very Experience"
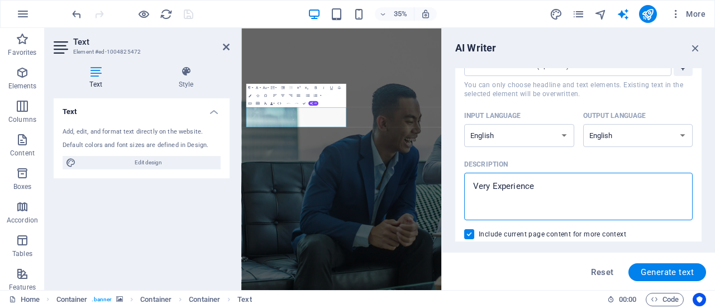
type textarea "x"
type textarea "Very Experience i"
type textarea "x"
type textarea "Very Experience in"
type textarea "x"
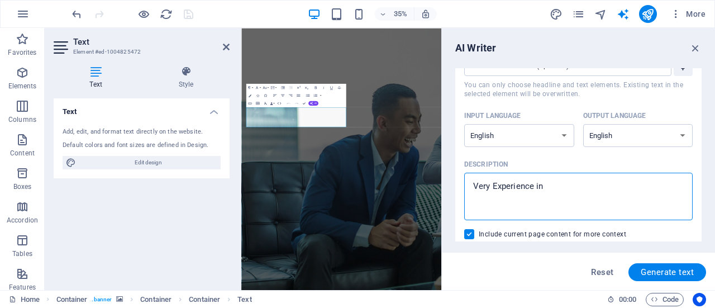
type textarea "Very Experience in"
type textarea "x"
type textarea "Very Experience in D"
type textarea "x"
type textarea "Very Experience in Da"
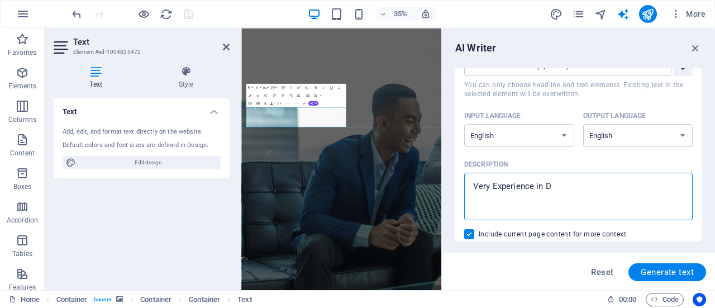
type textarea "x"
type textarea "Very Experience in Dat"
type textarea "x"
type textarea "Very Experience in Data"
type textarea "x"
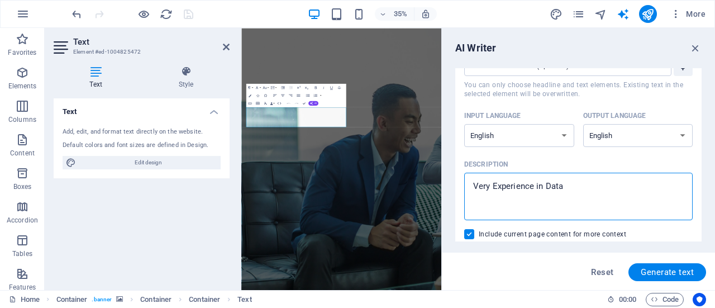
type textarea "Very Experience in Data"
type textarea "x"
type textarea "Very Experience in Data &"
type textarea "x"
type textarea "Very Experience in Data &"
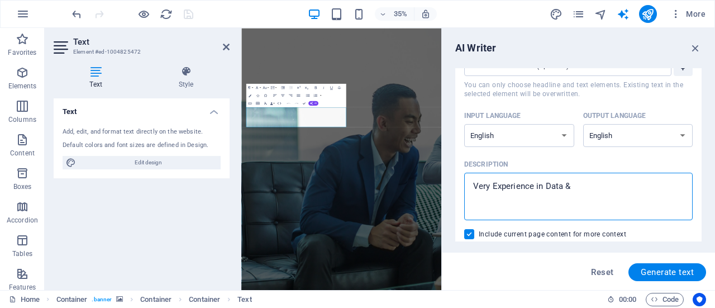
type textarea "x"
type textarea "Very Experience in Data & A"
type textarea "x"
type textarea "Very Experience in Data & An"
type textarea "x"
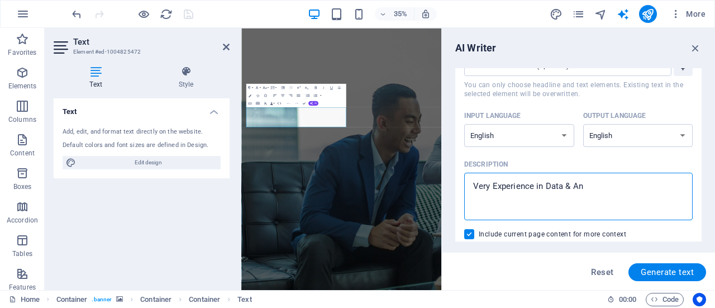
type textarea "Very Experience in Data & Ana"
type textarea "x"
type textarea "Very Experience in Data & Anal"
type textarea "x"
type textarea "Very Experience in Data & Analy"
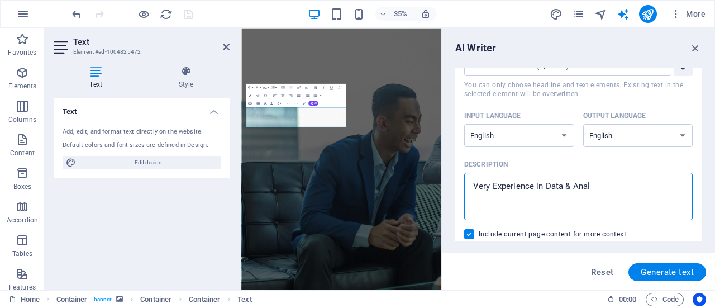
type textarea "x"
type textarea "Very Experience in Data & Analyt"
type textarea "x"
type textarea "Very Experience in Data & Analyti"
type textarea "x"
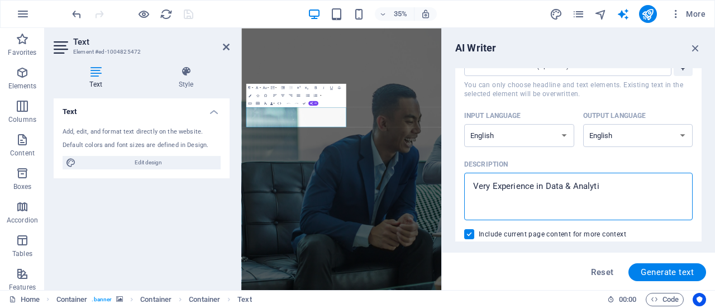
type textarea "Very Experience in Data & Analytic"
type textarea "x"
type textarea "Very Experience in Data & Analytics"
type textarea "x"
type textarea "Very Experience in Data & Analytics"
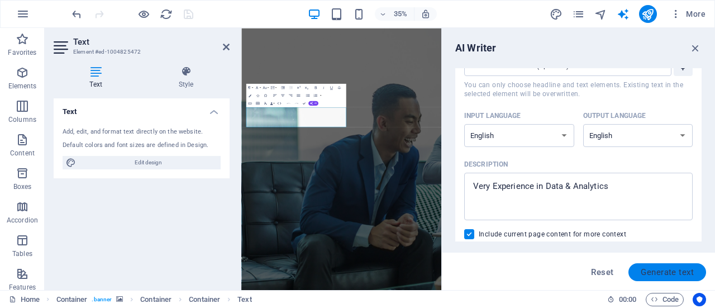
click at [659, 269] on span "Generate text" at bounding box center [667, 272] width 53 height 9
type textarea "x"
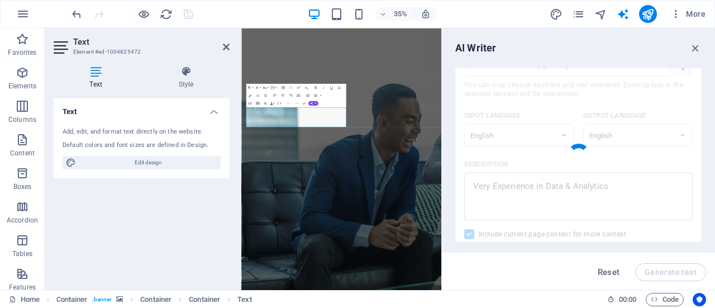
type textarea "x"
type textarea "Unlock the power of your data with our exceptional expertise in data and analyt…"
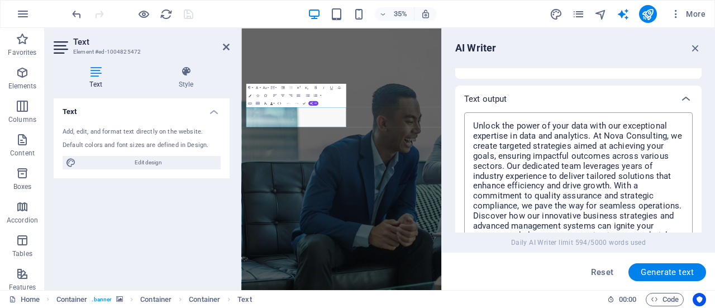
scroll to position [478, 0]
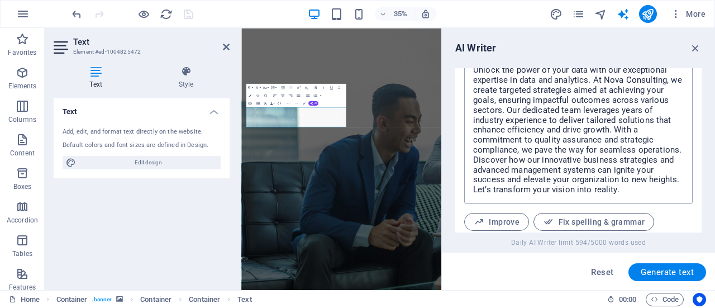
type textarea "x"
click at [620, 81] on textarea "Unlock the power of your data with our exceptional expertise in data and analyt…" at bounding box center [578, 130] width 217 height 136
click at [617, 84] on textarea "Unlock the power of your data with our exceptional expertise in data and analyt…" at bounding box center [578, 130] width 217 height 136
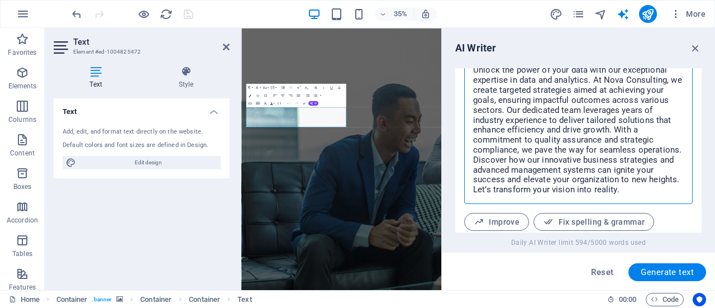
click at [629, 78] on textarea "Unlock the power of your data with our exceptional expertise in data and analyt…" at bounding box center [578, 130] width 217 height 136
click at [619, 80] on textarea "Unlock the power of your data with our exceptional expertise in data and analyt…" at bounding box center [578, 130] width 217 height 136
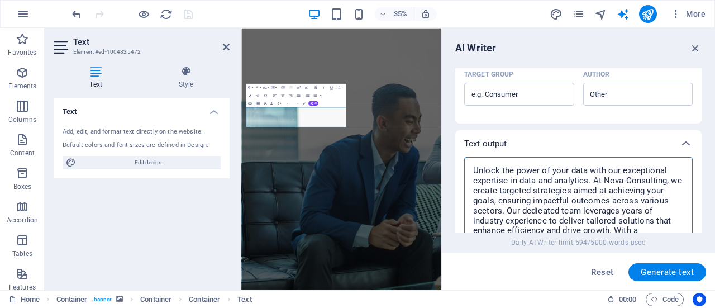
scroll to position [391, 0]
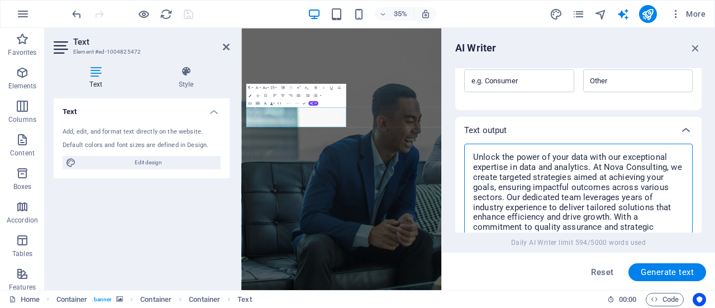
click at [615, 191] on textarea "Unlock the power of your data with our exceptional expertise in data and analyt…" at bounding box center [578, 217] width 217 height 136
click at [625, 184] on textarea "Unlock the power of your data with our exceptional expertise in data and analyt…" at bounding box center [578, 217] width 217 height 136
click at [628, 167] on textarea "Unlock the power of your data with our exceptional expertise in data and analyt…" at bounding box center [578, 217] width 217 height 136
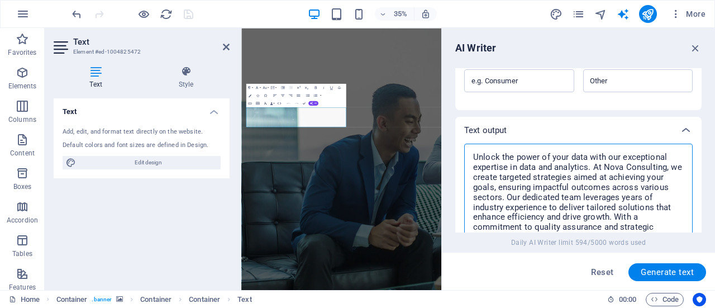
type textarea "Unlock the power of your data with our exceptional expertise in data and analyt…"
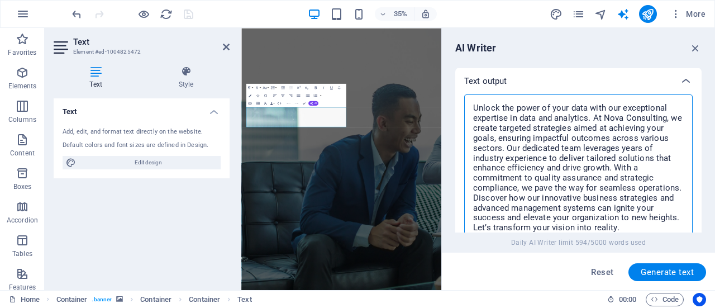
click at [641, 149] on textarea "Unlock the power of your data with our exceptional expertise in data and analyt…" at bounding box center [578, 168] width 217 height 136
click at [642, 182] on textarea "Unlock the power of your data with our exceptional expertise in data and analyt…" at bounding box center [578, 168] width 217 height 136
type textarea "x"
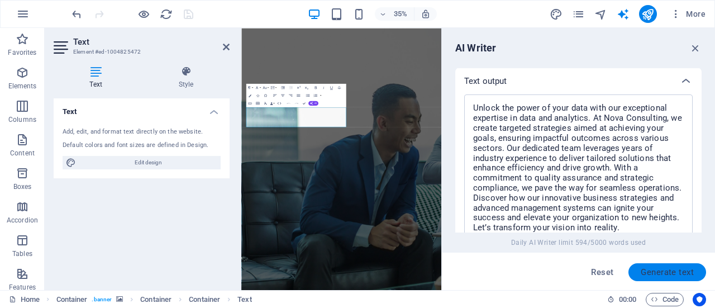
click at [674, 274] on span "Generate text" at bounding box center [667, 272] width 53 height 9
type textarea "x"
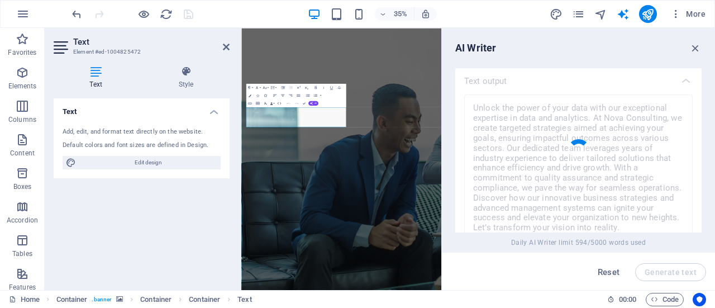
type textarea "x"
type textarea "With extensive expertise in data and analytics, we specialize in delivering tai…"
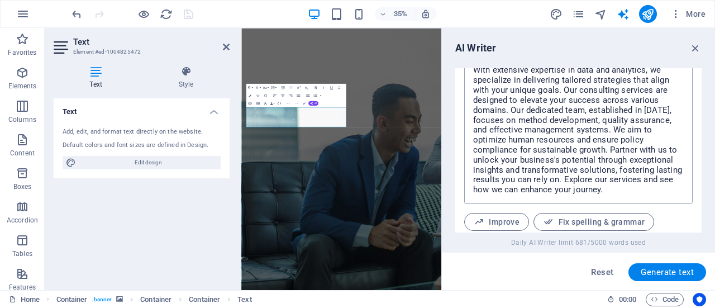
scroll to position [478, 0]
click at [645, 141] on textarea "With extensive expertise in data and analytics, we specialize in delivering tai…" at bounding box center [578, 130] width 217 height 136
type textarea "x"
click at [666, 272] on span "Generate text" at bounding box center [667, 272] width 53 height 9
type textarea "x"
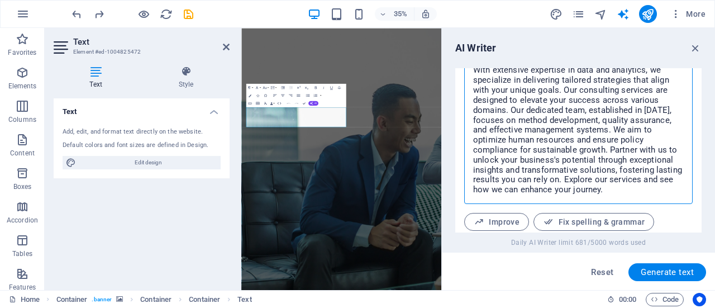
type textarea "x"
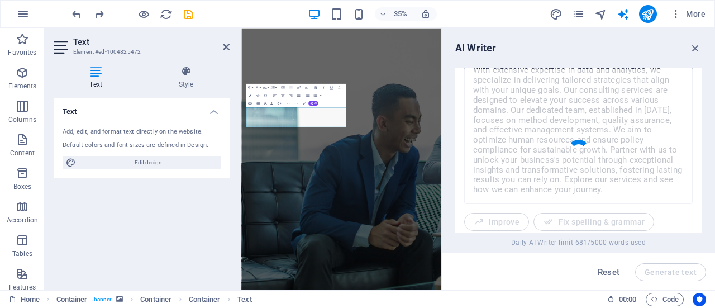
type textarea "x"
type textarea "With extensive expertise in Data & Analytics, our consulting services empower y…"
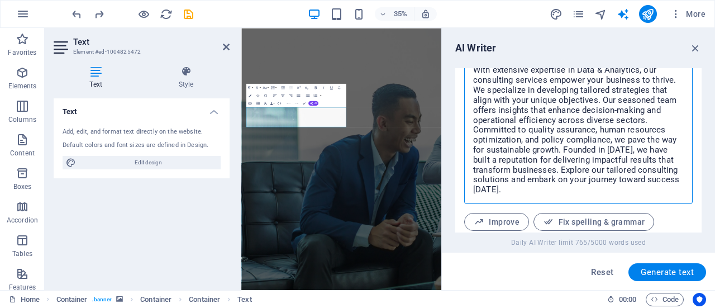
click at [598, 178] on textarea "With extensive expertise in Data & Analytics, our consulting services empower y…" at bounding box center [578, 130] width 217 height 136
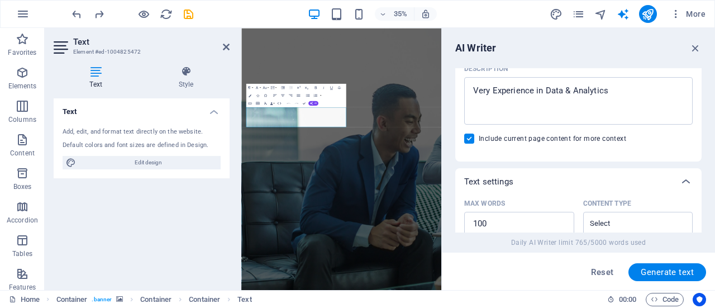
drag, startPoint x: 511, startPoint y: 192, endPoint x: 504, endPoint y: 232, distance: 40.8
click at [504, 232] on div "Text input Element ​ You can only choose headline and text elements. Existing t…" at bounding box center [578, 266] width 246 height 699
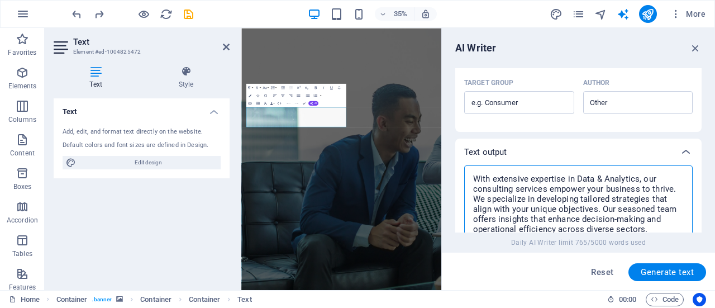
scroll to position [383, 0]
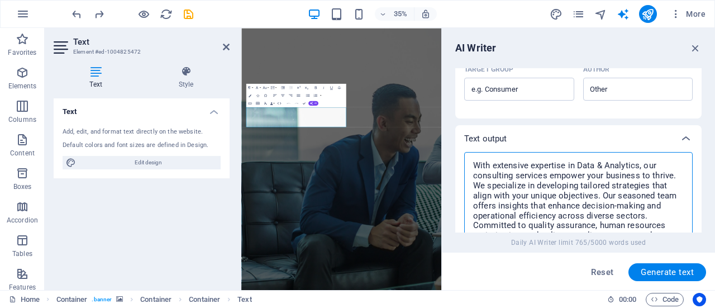
click at [473, 164] on textarea "With extensive expertise in Data & Analytics, our consulting services empower y…" at bounding box center [578, 226] width 217 height 136
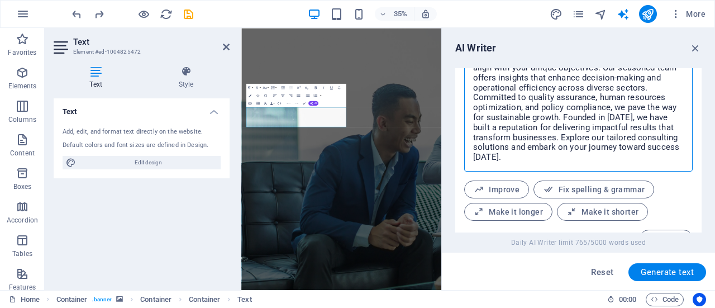
scroll to position [534, 0]
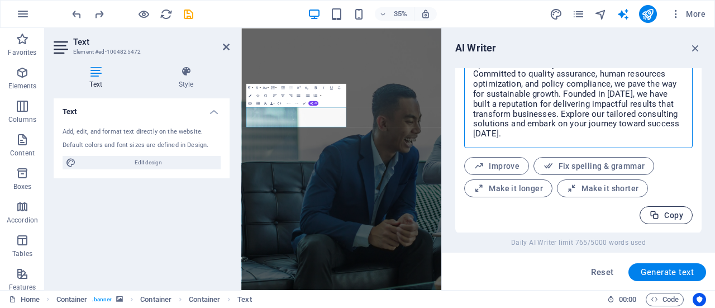
type textarea "x"
click at [670, 217] on span "Copy" at bounding box center [666, 215] width 34 height 11
type textarea "x"
click at [699, 49] on icon "button" at bounding box center [696, 48] width 12 height 12
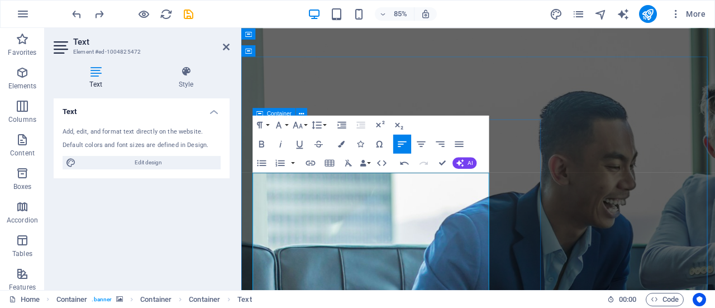
scroll to position [112, 0]
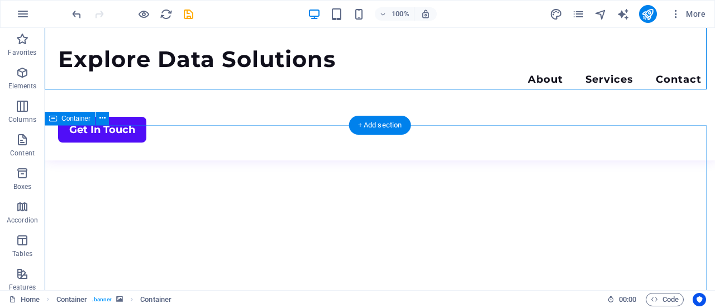
scroll to position [279, 0]
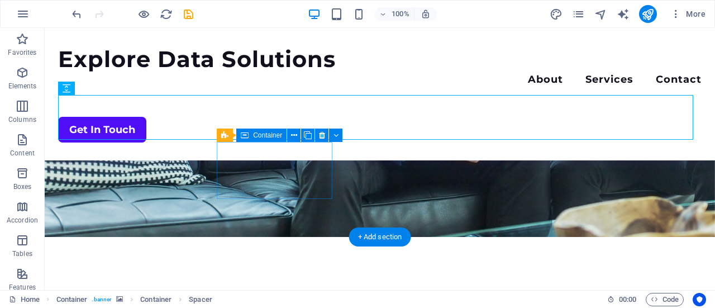
drag, startPoint x: 226, startPoint y: 142, endPoint x: 270, endPoint y: 170, distance: 53.0
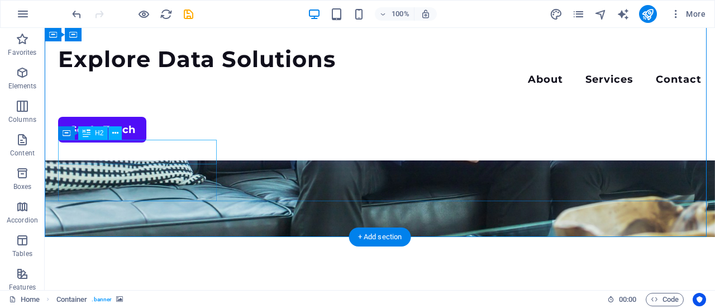
drag, startPoint x: 682, startPoint y: 220, endPoint x: 82, endPoint y: 144, distance: 604.9
click at [82, 144] on div "Explore Data Solutions Menu About Services Contact Get In Touch Consulting Serv…" at bounding box center [380, 313] width 671 height 1128
click at [120, 136] on button at bounding box center [114, 132] width 13 height 13
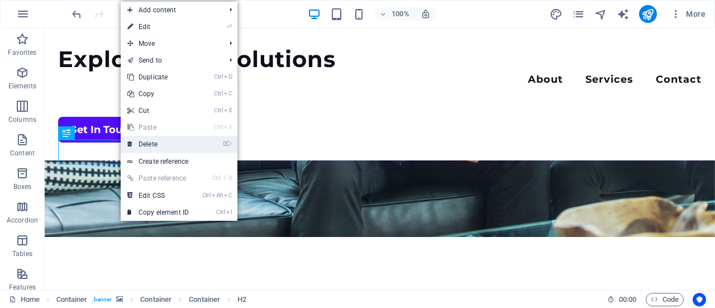
click at [153, 144] on link "⌦ Delete" at bounding box center [158, 144] width 75 height 17
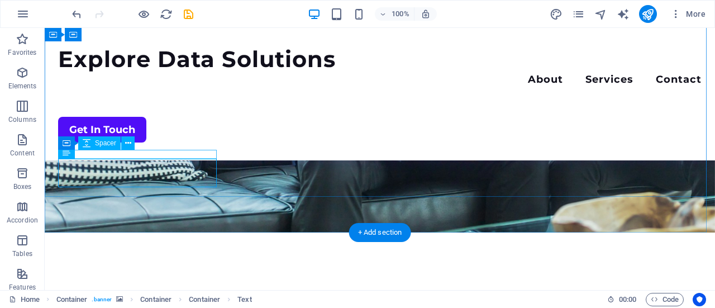
click at [130, 143] on icon at bounding box center [128, 143] width 6 height 12
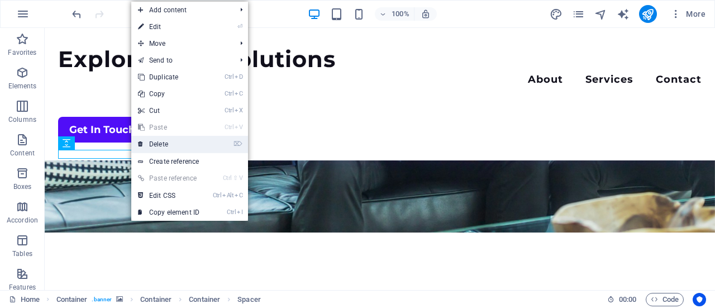
click at [167, 144] on link "⌦ Delete" at bounding box center [168, 144] width 75 height 17
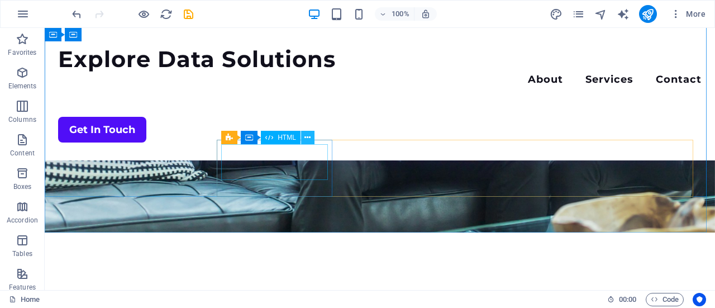
click at [309, 137] on icon at bounding box center [308, 138] width 6 height 12
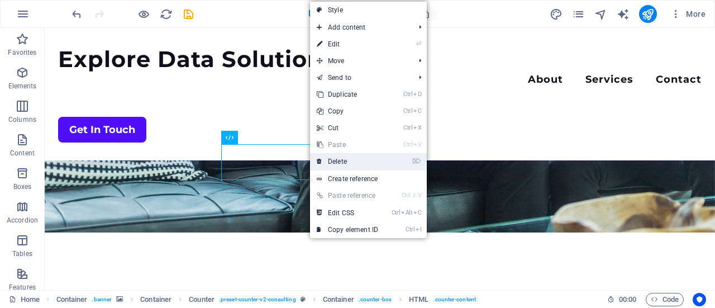
click at [365, 159] on link "⌦ Delete" at bounding box center [347, 161] width 75 height 17
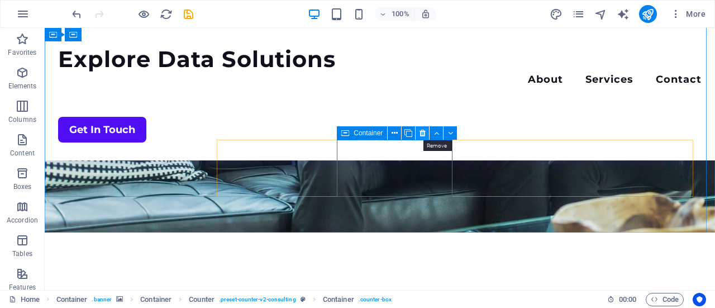
click at [424, 133] on icon at bounding box center [423, 133] width 6 height 12
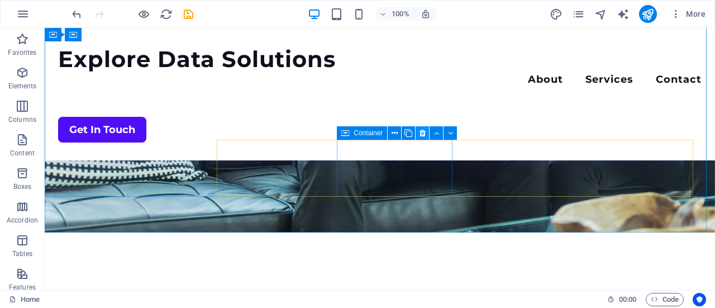
click at [425, 133] on icon at bounding box center [423, 133] width 6 height 12
click at [421, 137] on icon at bounding box center [423, 133] width 6 height 12
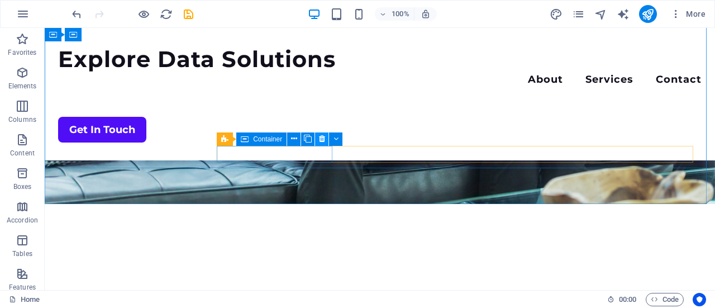
click at [322, 141] on icon at bounding box center [322, 139] width 6 height 12
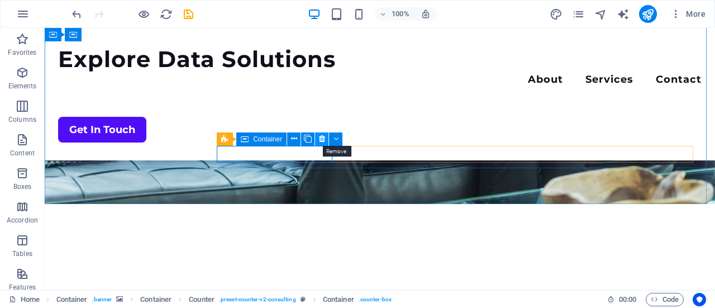
click at [322, 141] on icon at bounding box center [322, 139] width 6 height 12
click at [322, 137] on icon at bounding box center [322, 139] width 6 height 12
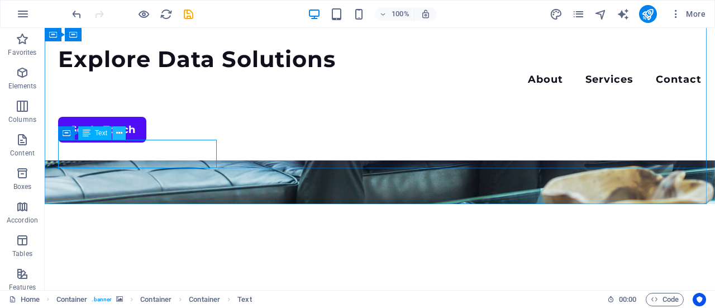
click at [116, 134] on icon at bounding box center [119, 133] width 6 height 12
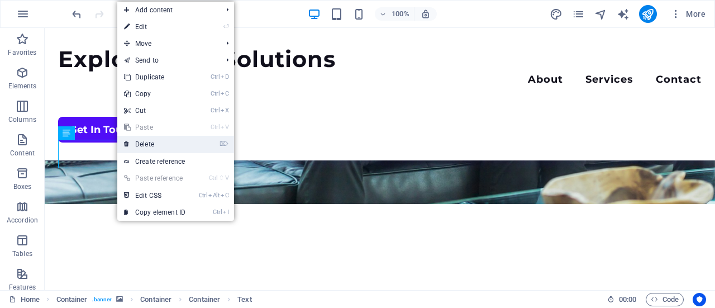
click at [159, 145] on link "⌦ Delete" at bounding box center [154, 144] width 75 height 17
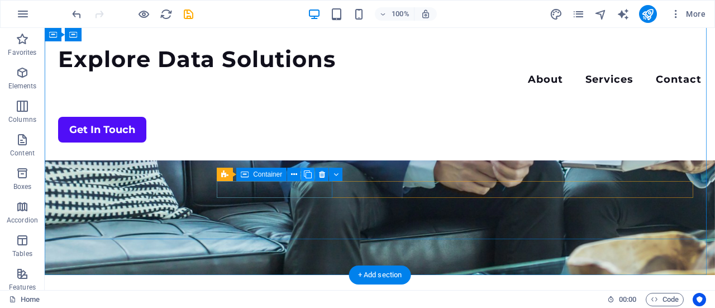
click at [303, 177] on button at bounding box center [307, 174] width 13 height 13
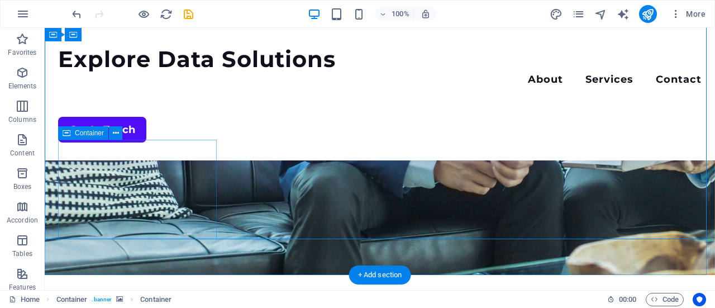
click at [65, 136] on icon at bounding box center [67, 132] width 8 height 13
click at [116, 137] on icon at bounding box center [116, 133] width 6 height 12
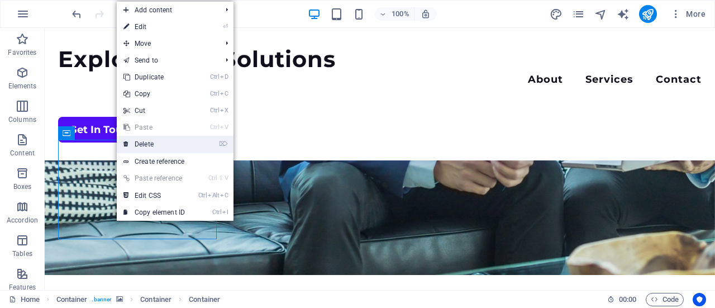
click at [161, 148] on link "⌦ Delete" at bounding box center [154, 144] width 75 height 17
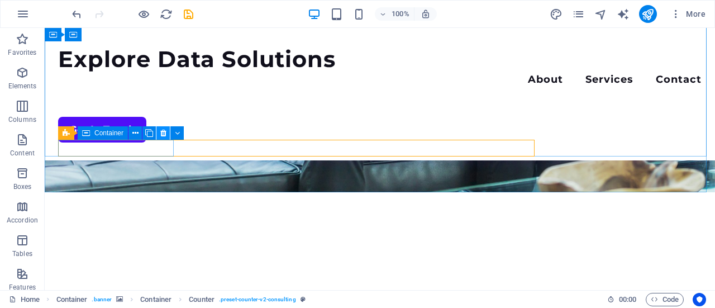
drag, startPoint x: 162, startPoint y: 133, endPoint x: 117, endPoint y: 105, distance: 52.7
click at [162, 133] on icon at bounding box center [163, 133] width 6 height 12
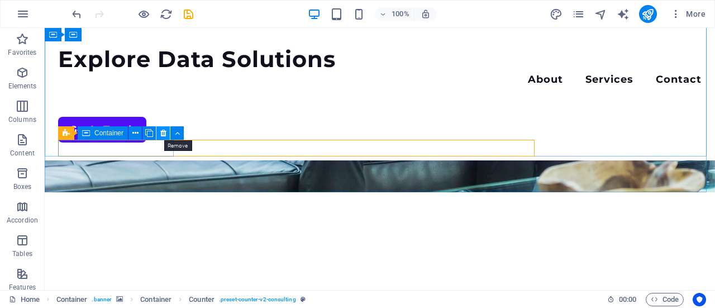
click at [163, 134] on icon at bounding box center [163, 133] width 6 height 12
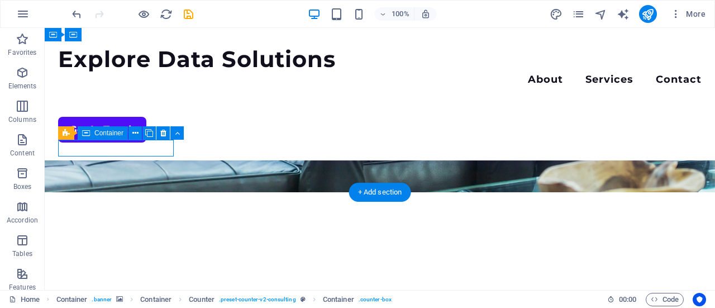
click at [164, 136] on icon at bounding box center [163, 133] width 6 height 12
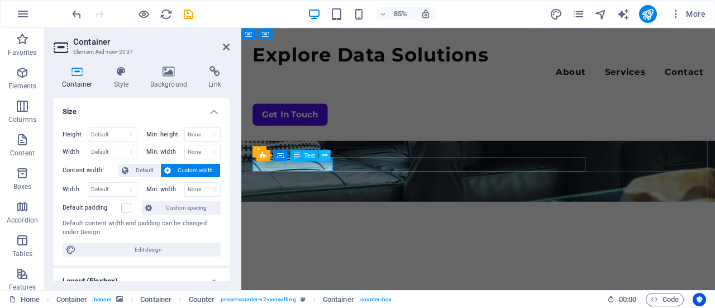
click at [327, 157] on icon at bounding box center [324, 155] width 5 height 10
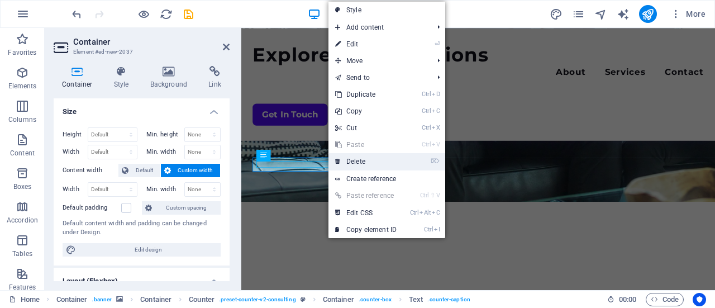
click at [370, 159] on link "⌦ Delete" at bounding box center [366, 161] width 75 height 17
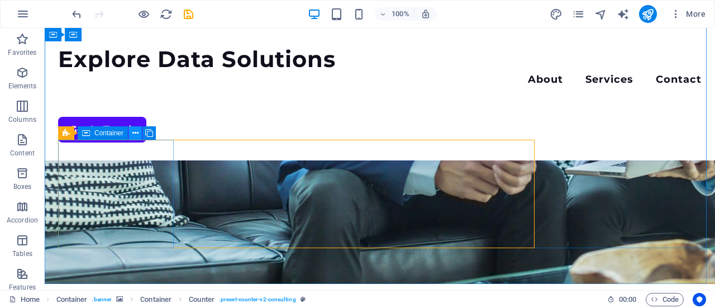
click at [134, 135] on icon at bounding box center [135, 133] width 6 height 12
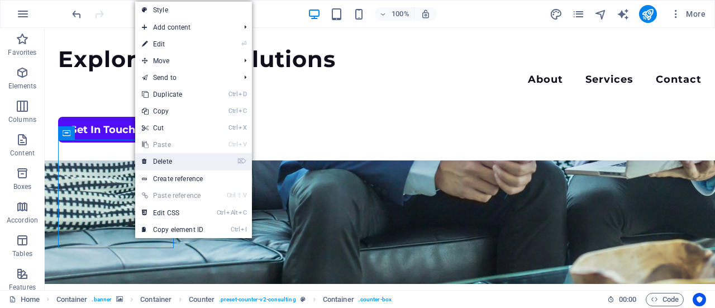
click at [168, 158] on link "⌦ Delete" at bounding box center [172, 161] width 75 height 17
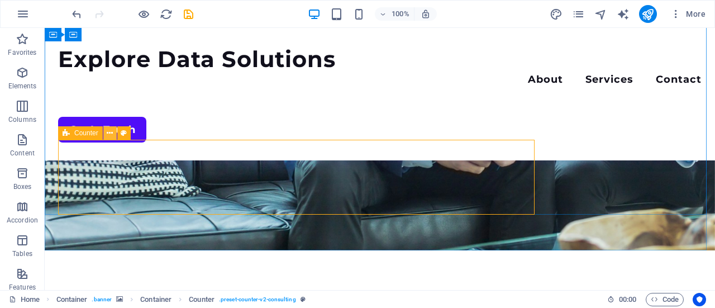
click at [107, 137] on icon at bounding box center [110, 133] width 6 height 12
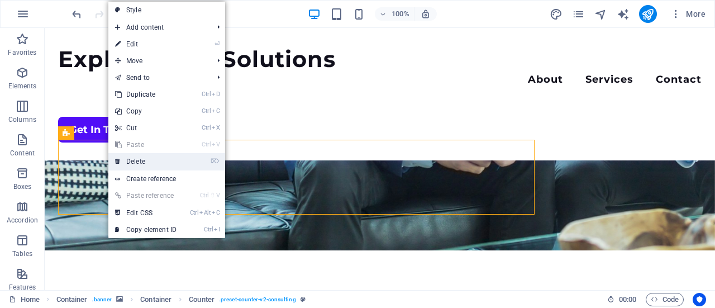
click at [133, 158] on link "⌦ Delete" at bounding box center [145, 161] width 75 height 17
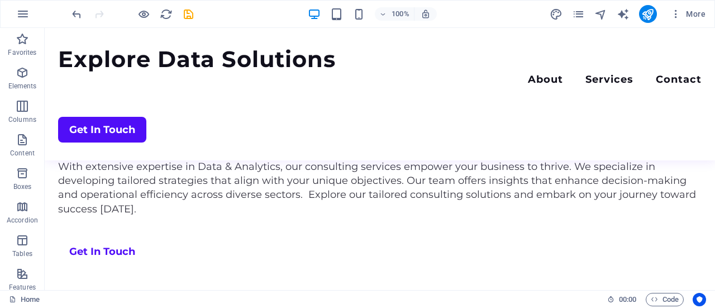
scroll to position [519, 0]
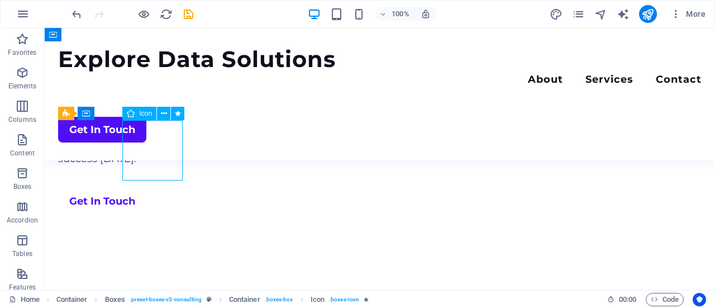
select select "xMidYMid"
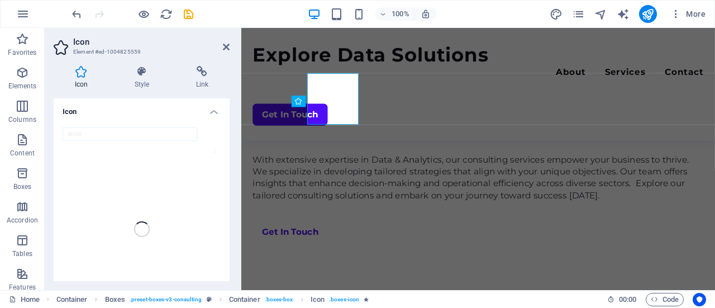
scroll to position [558, 0]
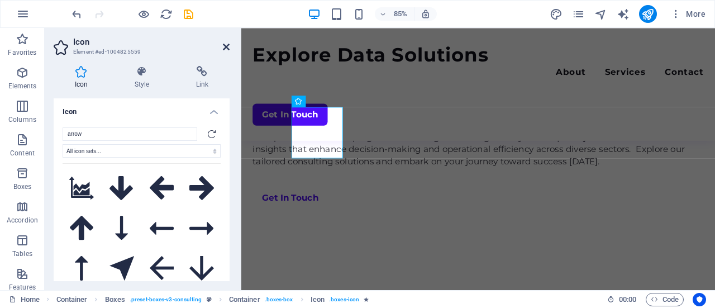
click at [225, 45] on icon at bounding box center [226, 46] width 7 height 9
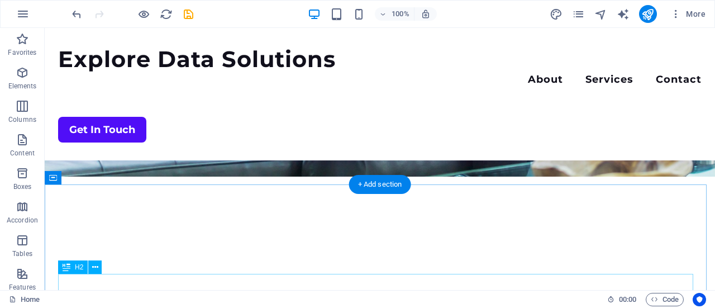
scroll to position [295, 0]
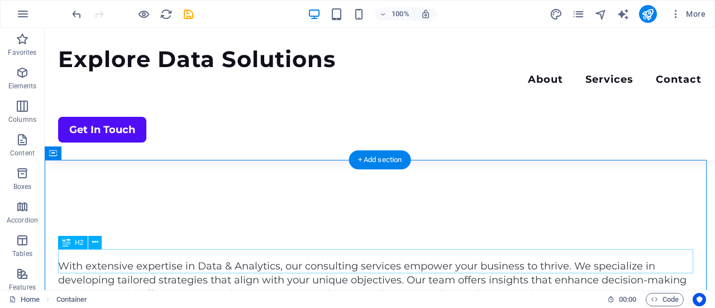
scroll to position [407, 0]
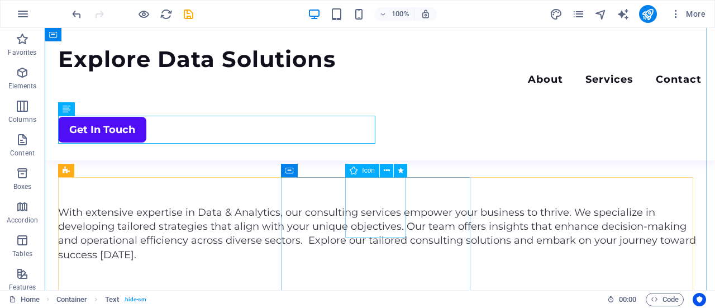
scroll to position [463, 0]
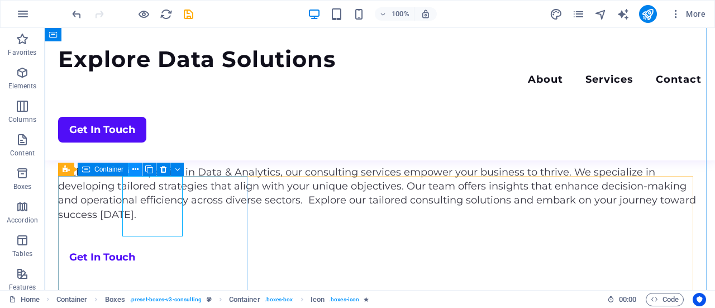
click at [137, 170] on icon at bounding box center [135, 170] width 6 height 12
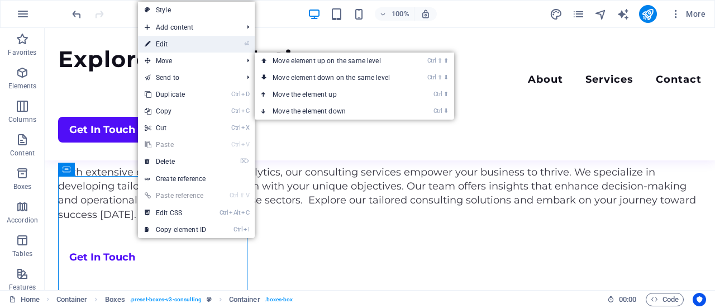
click at [185, 46] on link "⏎ Edit" at bounding box center [175, 44] width 75 height 17
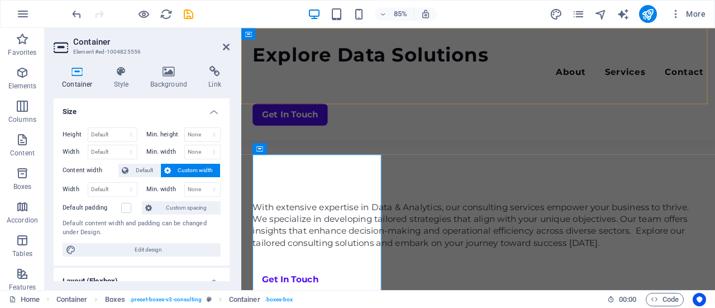
scroll to position [502, 0]
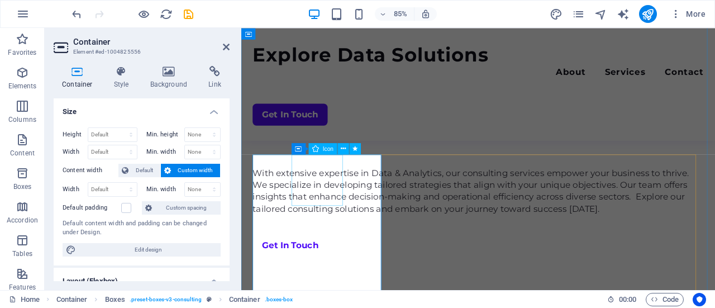
click at [344, 150] on icon at bounding box center [343, 149] width 5 height 10
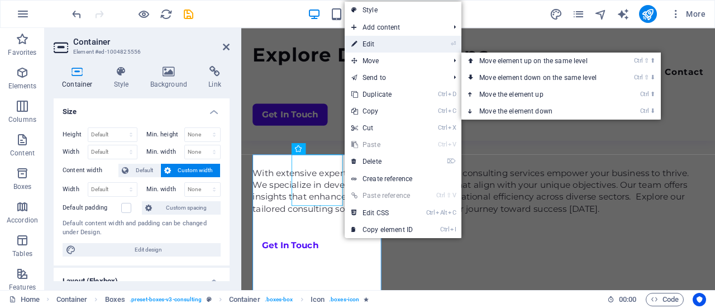
click at [388, 45] on link "⏎ Edit" at bounding box center [382, 44] width 75 height 17
select select "xMidYMid"
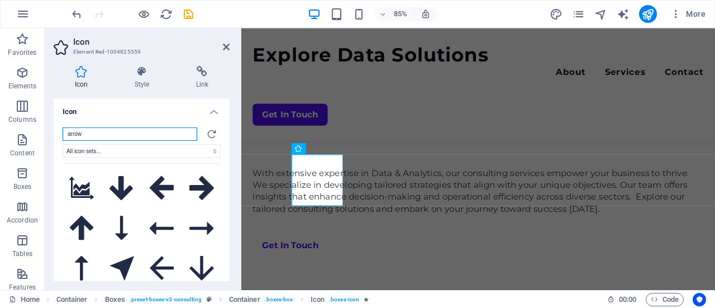
click at [116, 139] on input "arrow" at bounding box center [130, 133] width 135 height 13
drag, startPoint x: 110, startPoint y: 136, endPoint x: 39, endPoint y: 135, distance: 70.4
click at [39, 135] on section "Favorites Elements Columns Content Boxes Accordion Tables Features Images Slide…" at bounding box center [357, 159] width 715 height 262
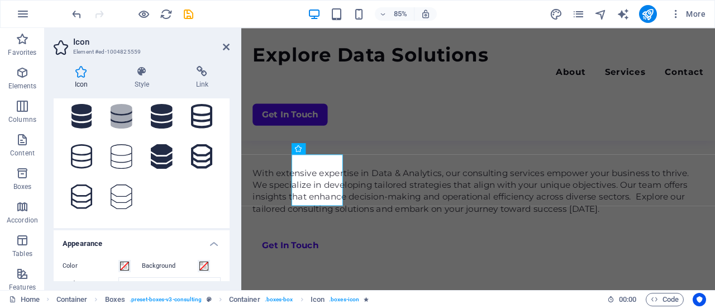
scroll to position [0, 0]
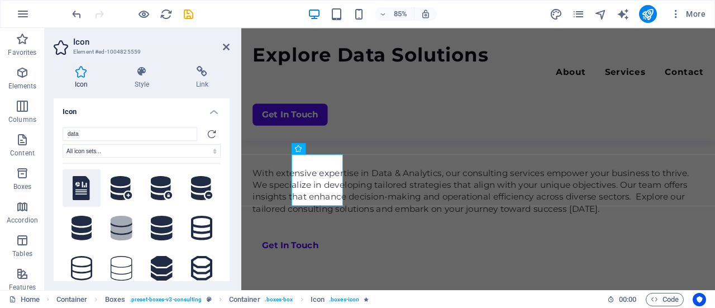
click at [77, 195] on icon at bounding box center [81, 188] width 17 height 25
click at [116, 192] on icon at bounding box center [122, 188] width 22 height 25
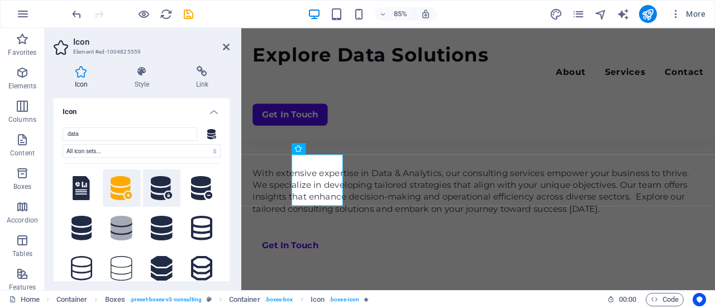
click at [168, 189] on icon at bounding box center [162, 188] width 22 height 25
click at [192, 189] on icon at bounding box center [202, 188] width 22 height 25
click at [143, 189] on button at bounding box center [162, 188] width 38 height 38
click at [116, 186] on icon at bounding box center [122, 188] width 22 height 25
click at [78, 190] on icon at bounding box center [81, 188] width 17 height 25
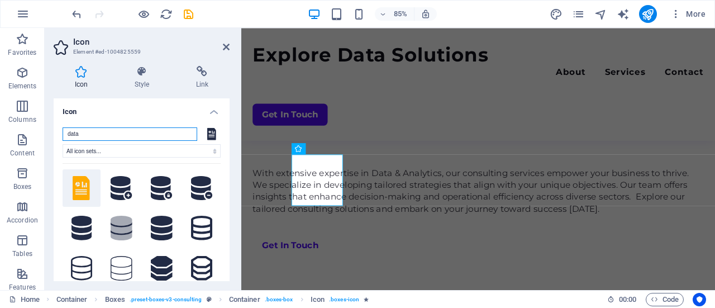
click at [114, 132] on input "data" at bounding box center [130, 133] width 135 height 13
drag, startPoint x: 73, startPoint y: 133, endPoint x: 65, endPoint y: 132, distance: 7.3
click at [65, 132] on input "data" at bounding box center [130, 133] width 135 height 13
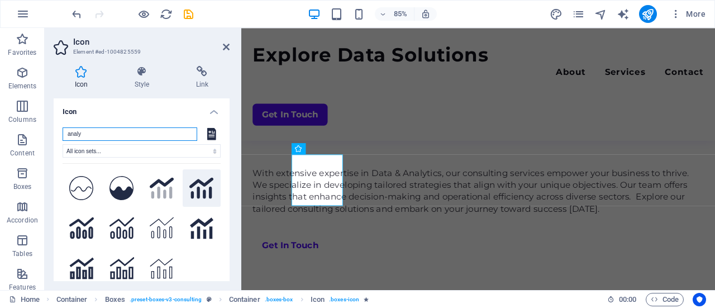
type input "analy"
click at [205, 188] on icon at bounding box center [201, 188] width 25 height 25
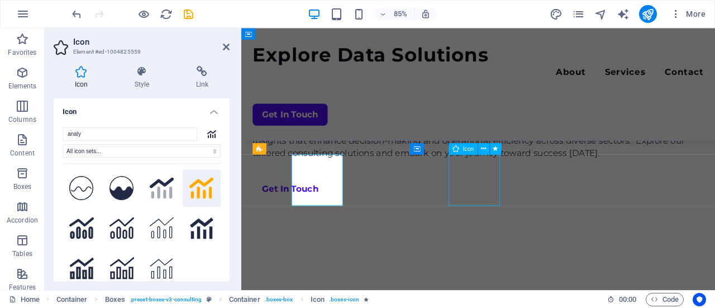
scroll to position [463, 0]
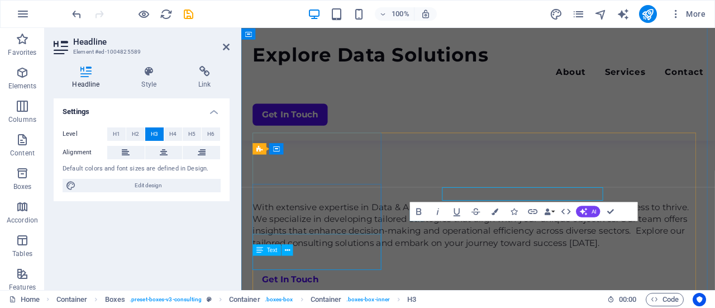
scroll to position [502, 0]
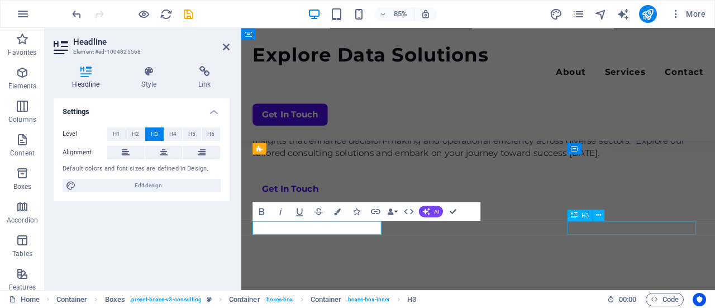
scroll to position [463, 0]
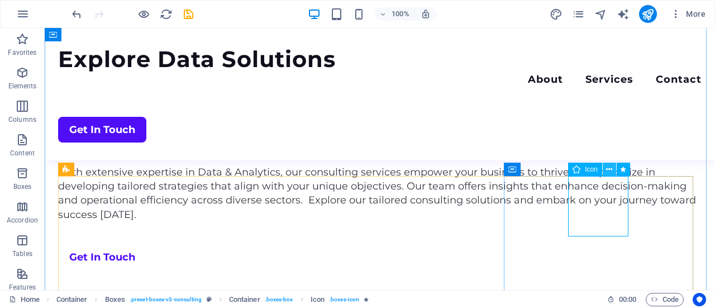
click at [606, 168] on button at bounding box center [609, 169] width 13 height 13
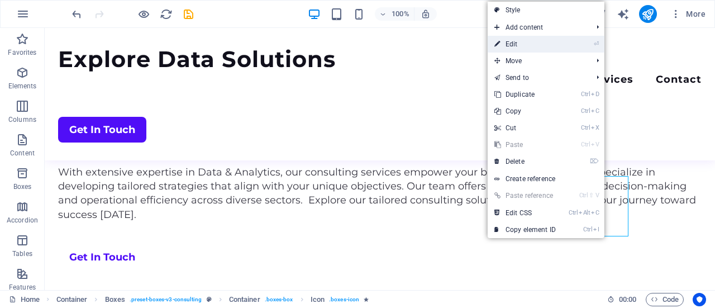
click at [511, 41] on link "⏎ Edit" at bounding box center [525, 44] width 75 height 17
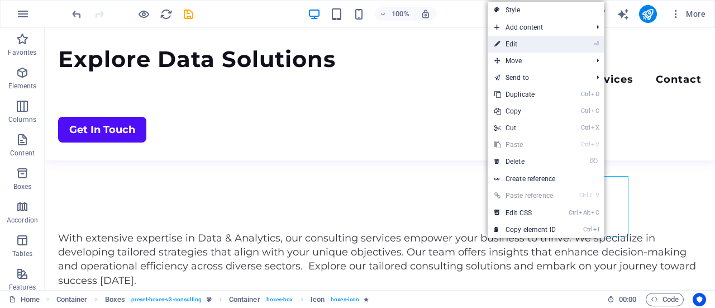
select select "xMidYMid"
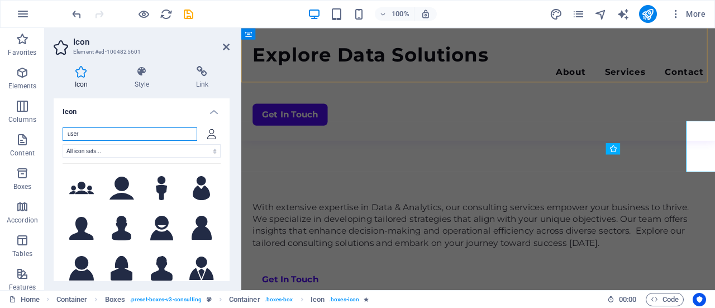
scroll to position [502, 0]
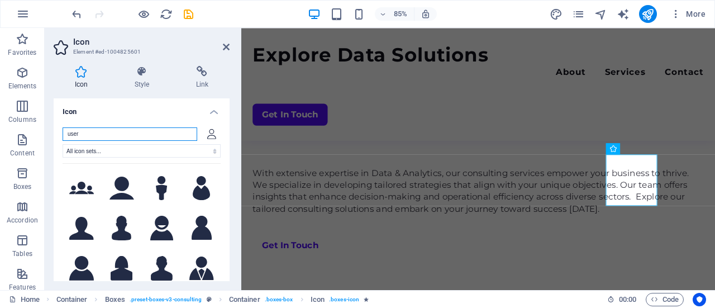
click at [118, 136] on input "user" at bounding box center [130, 133] width 135 height 13
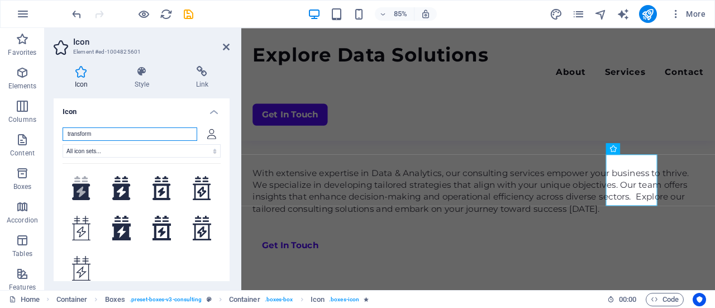
type input "transforms"
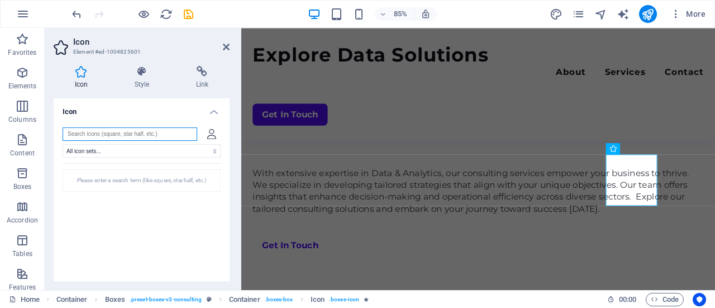
type input "e"
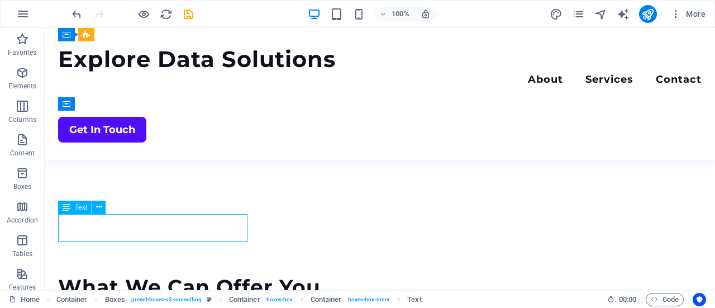
scroll to position [733, 0]
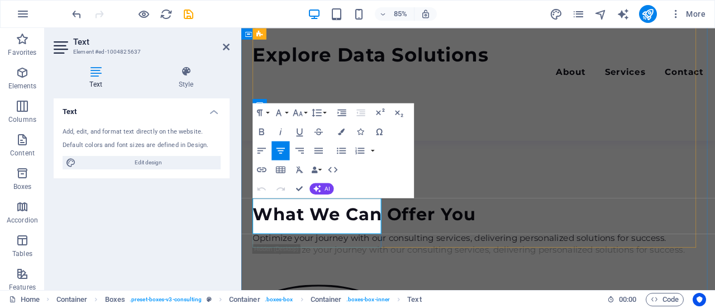
drag, startPoint x: 365, startPoint y: 263, endPoint x: 232, endPoint y: 218, distance: 140.3
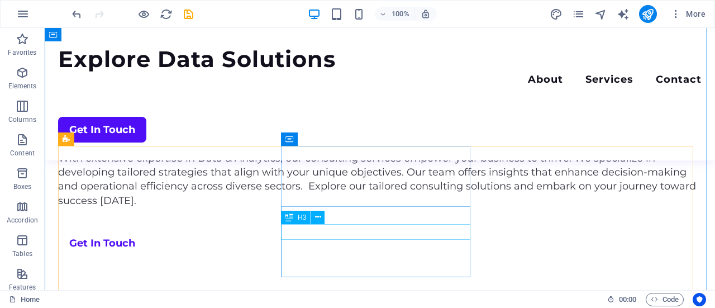
scroll to position [526, 0]
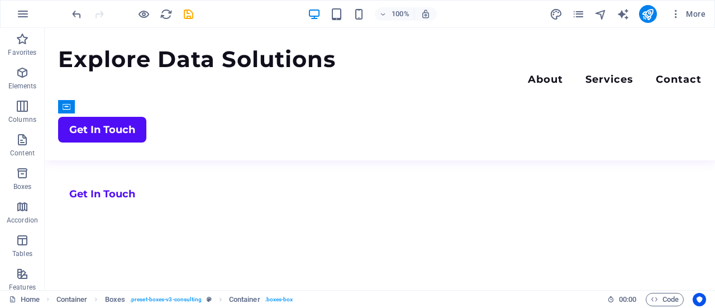
drag, startPoint x: 336, startPoint y: 134, endPoint x: 633, endPoint y: 128, distance: 296.8
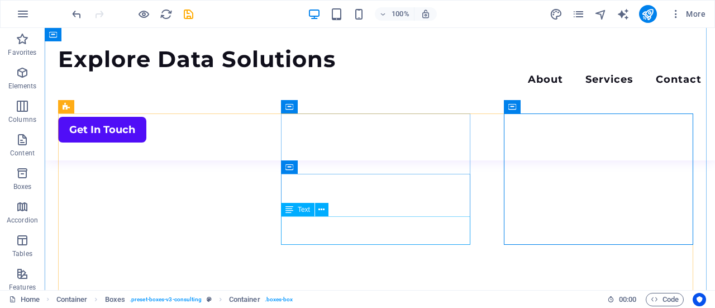
scroll to position [582, 0]
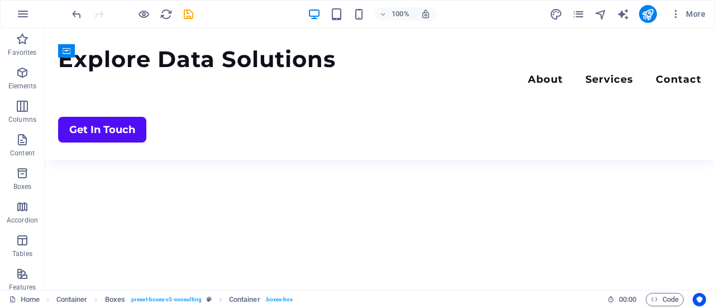
drag, startPoint x: 338, startPoint y: 245, endPoint x: 572, endPoint y: 113, distance: 268.7
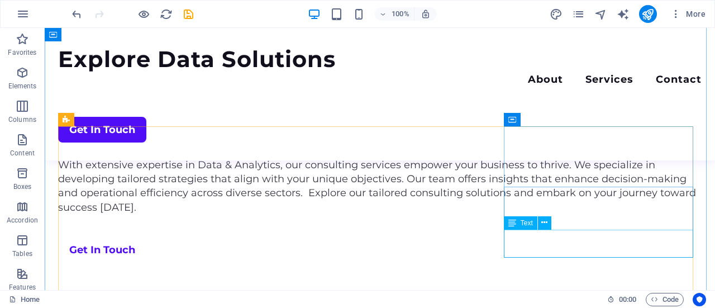
scroll to position [526, 0]
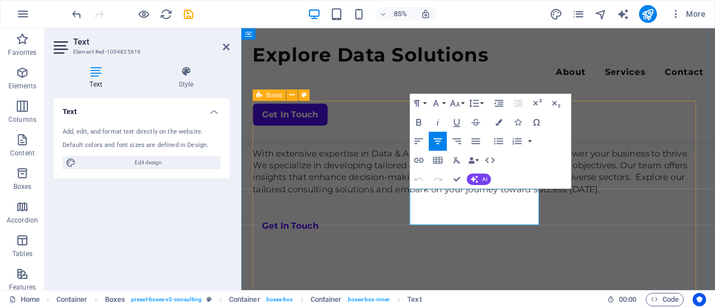
scroll to position [565, 0]
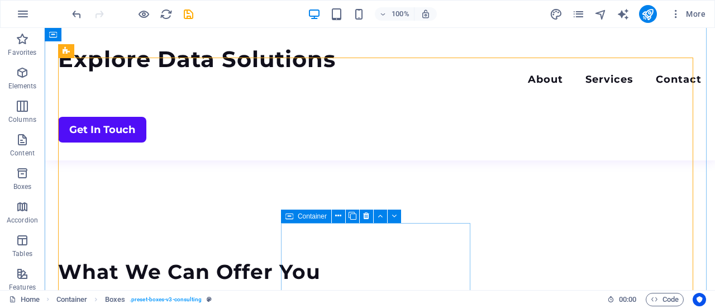
scroll to position [693, 0]
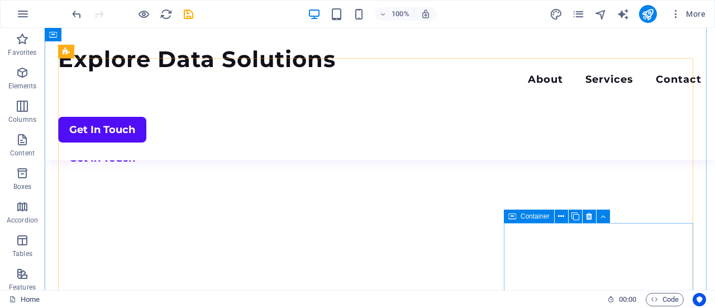
scroll to position [581, 0]
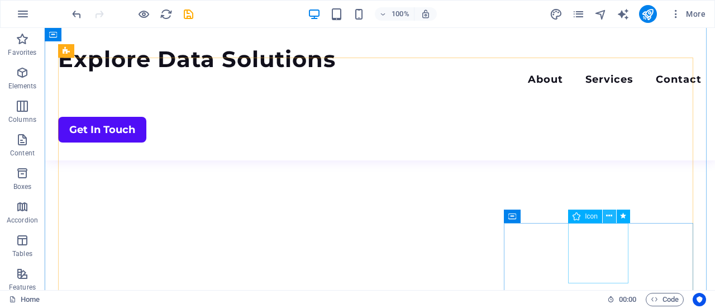
click at [606, 213] on button at bounding box center [609, 216] width 13 height 13
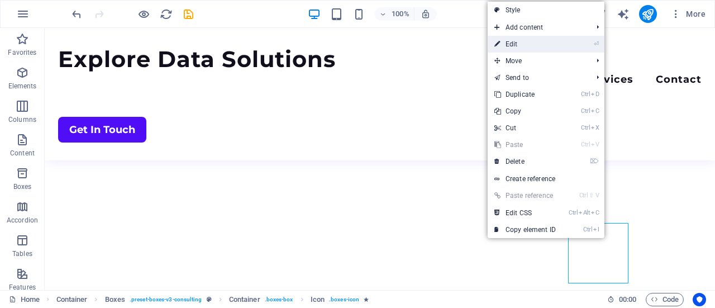
drag, startPoint x: 520, startPoint y: 45, endPoint x: 170, endPoint y: 129, distance: 359.7
click at [520, 45] on link "⏎ Edit" at bounding box center [525, 44] width 75 height 17
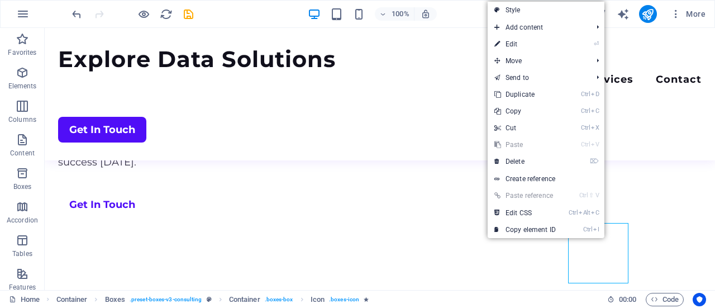
select select "xMidYMid"
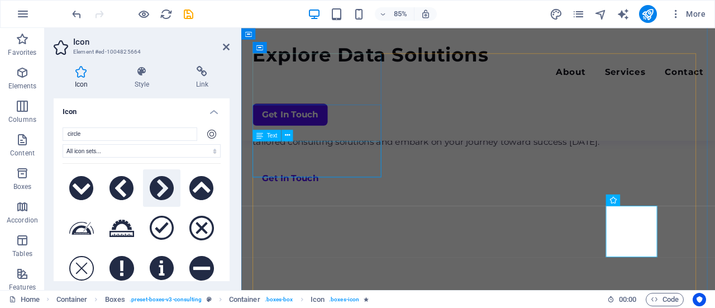
scroll to position [621, 0]
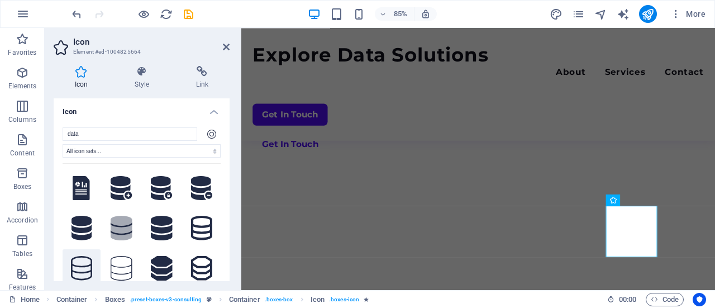
type input "data"
click at [82, 270] on icon at bounding box center [81, 268] width 21 height 25
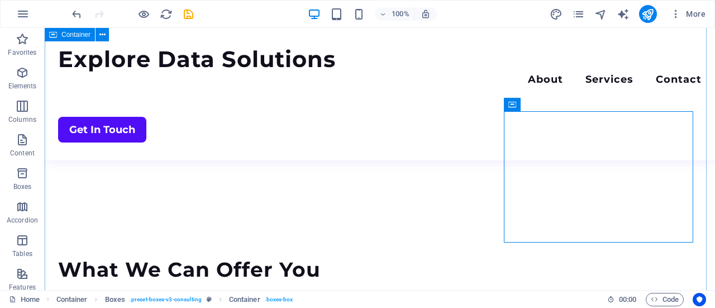
scroll to position [693, 0]
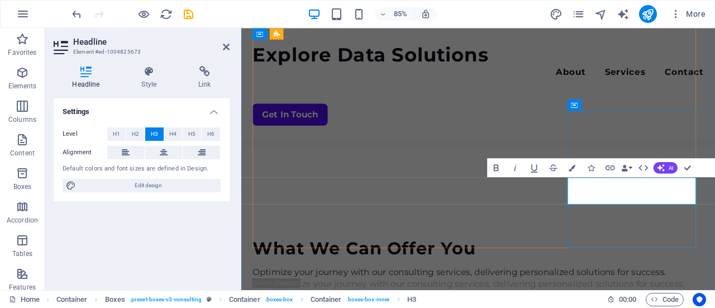
scroll to position [733, 0]
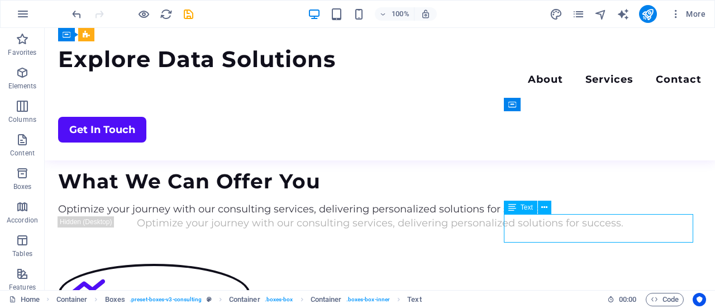
scroll to position [693, 0]
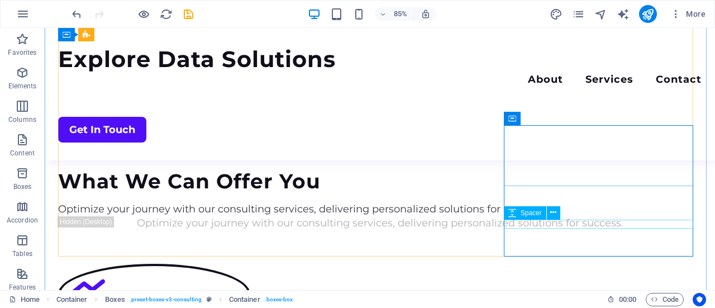
scroll to position [679, 0]
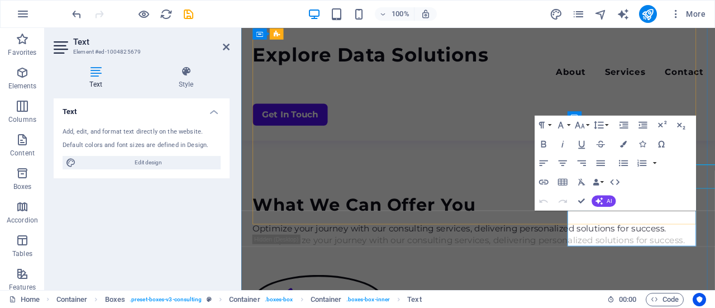
scroll to position [719, 0]
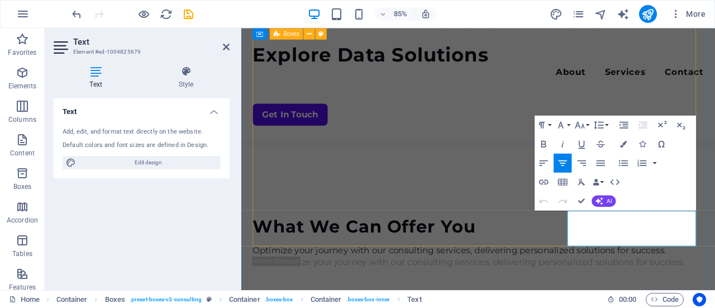
drag, startPoint x: 732, startPoint y: 279, endPoint x: 618, endPoint y: 246, distance: 118.7
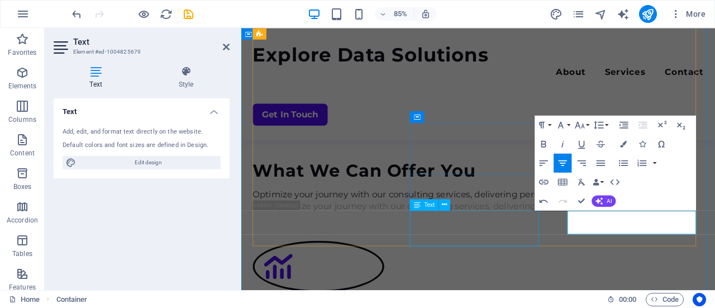
scroll to position [665, 0]
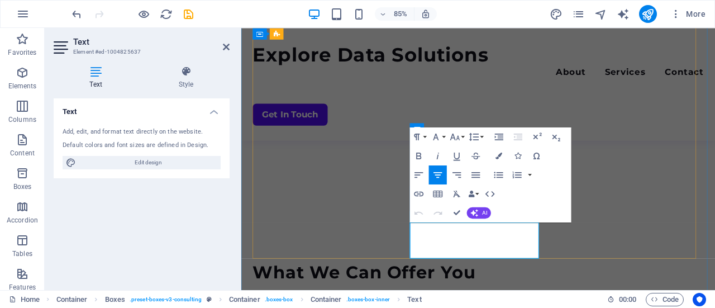
scroll to position [705, 0]
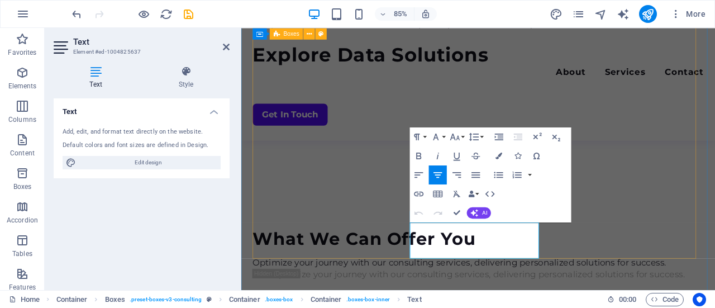
drag, startPoint x: 538, startPoint y: 293, endPoint x: 430, endPoint y: 258, distance: 113.4
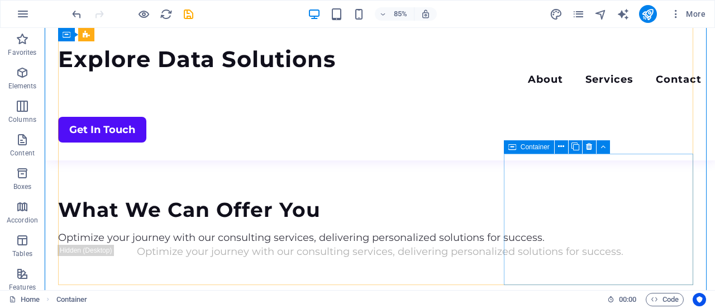
scroll to position [650, 0]
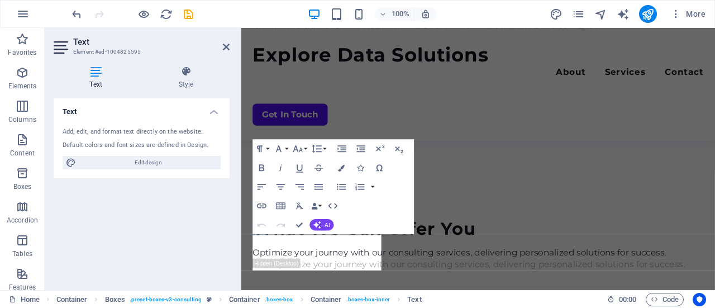
scroll to position [691, 0]
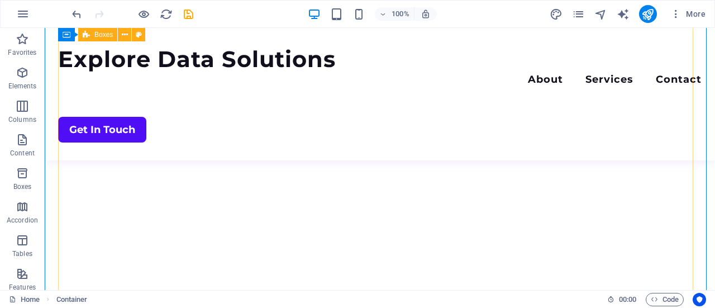
scroll to position [525, 0]
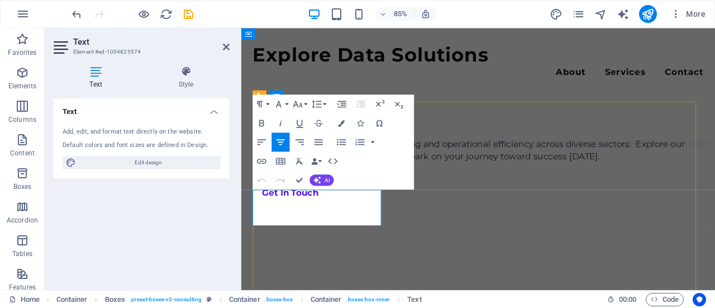
drag, startPoint x: 390, startPoint y: 254, endPoint x: 274, endPoint y: 221, distance: 120.8
drag, startPoint x: 392, startPoint y: 254, endPoint x: 518, endPoint y: 217, distance: 130.9
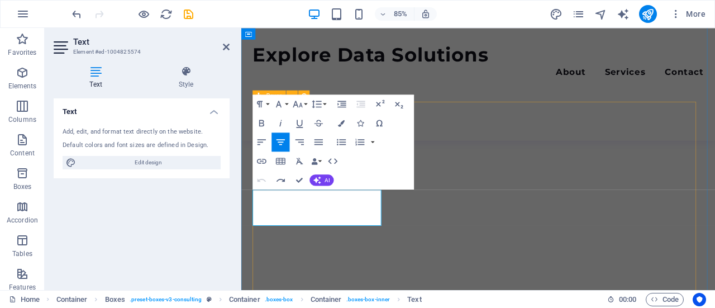
scroll to position [524, 0]
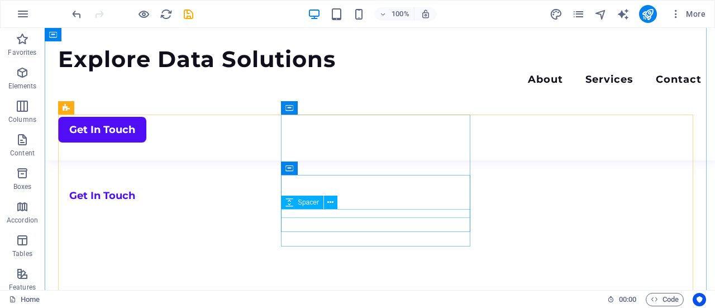
drag, startPoint x: 343, startPoint y: 215, endPoint x: 507, endPoint y: 248, distance: 167.0
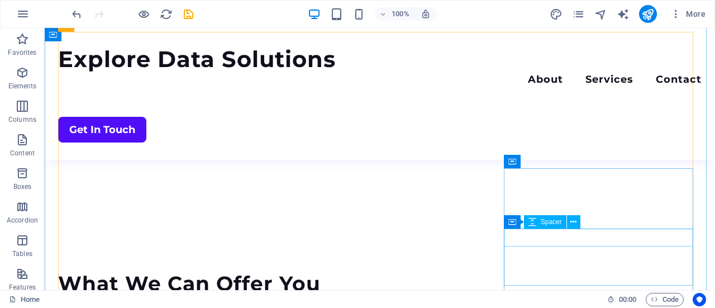
scroll to position [636, 0]
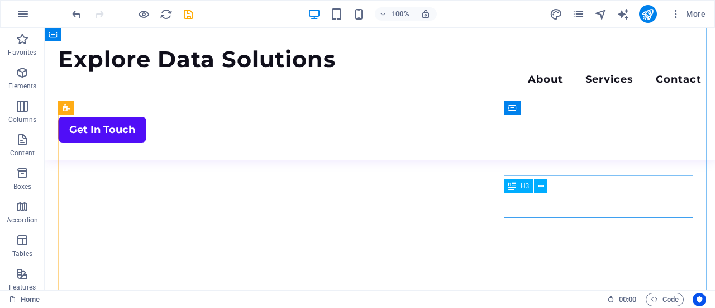
scroll to position [524, 0]
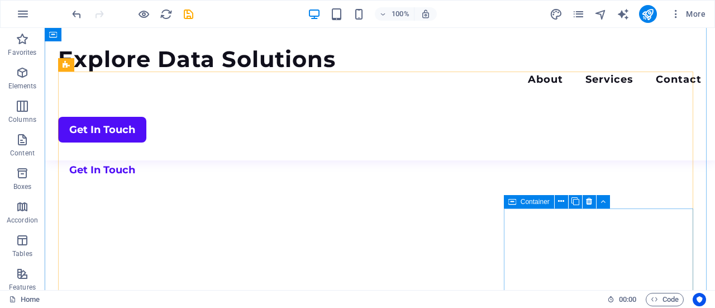
scroll to position [636, 0]
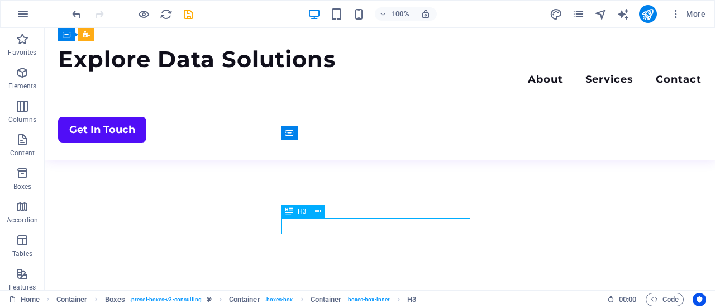
scroll to position [676, 0]
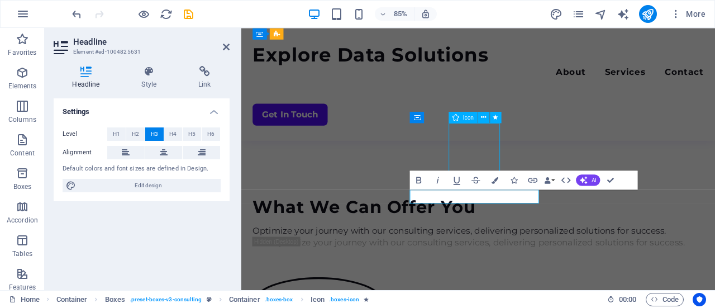
scroll to position [636, 0]
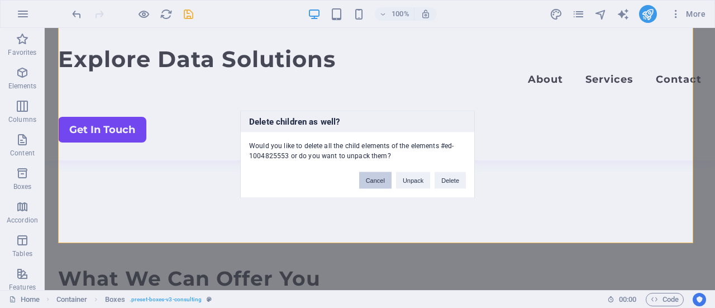
click at [383, 183] on button "Cancel" at bounding box center [375, 180] width 32 height 17
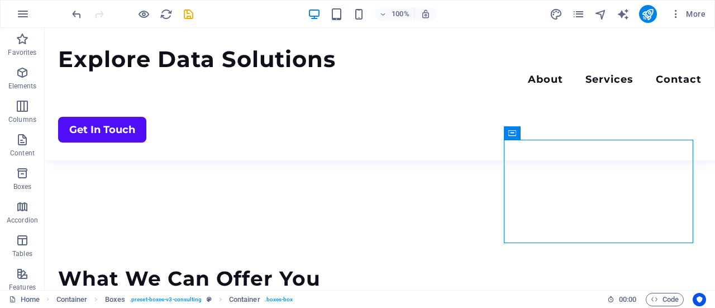
drag, startPoint x: 513, startPoint y: 137, endPoint x: 514, endPoint y: 131, distance: 5.6
click at [514, 131] on icon at bounding box center [512, 132] width 8 height 13
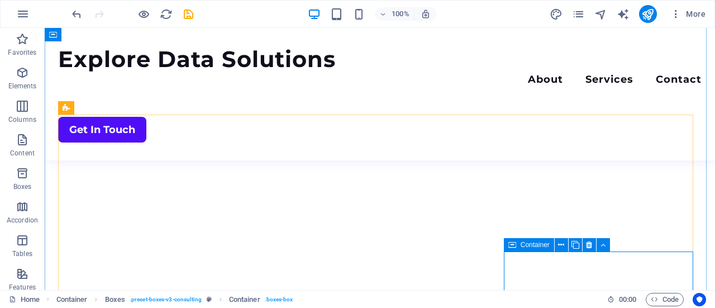
scroll to position [580, 0]
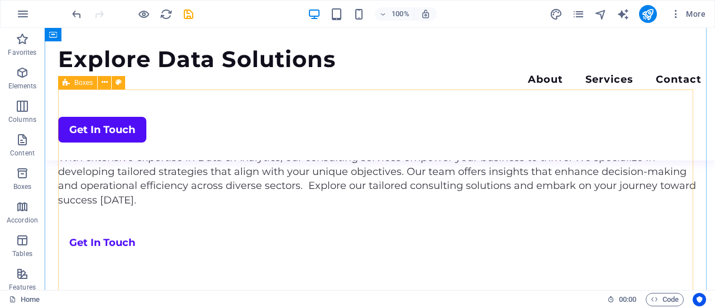
scroll to position [412, 0]
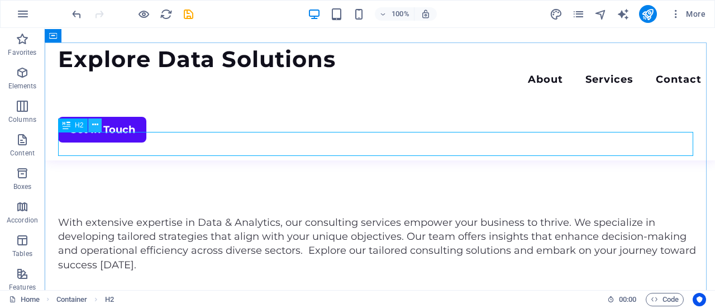
click at [97, 126] on icon at bounding box center [95, 125] width 6 height 12
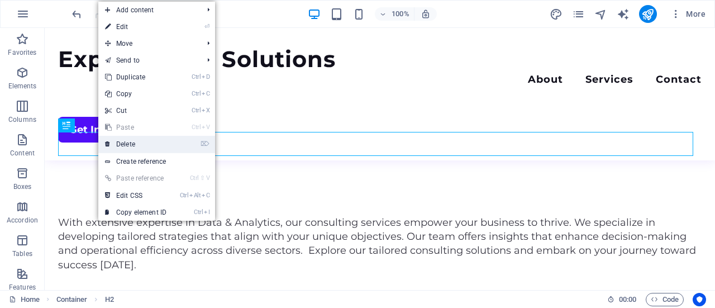
click at [125, 150] on link "⌦ Delete" at bounding box center [135, 144] width 75 height 17
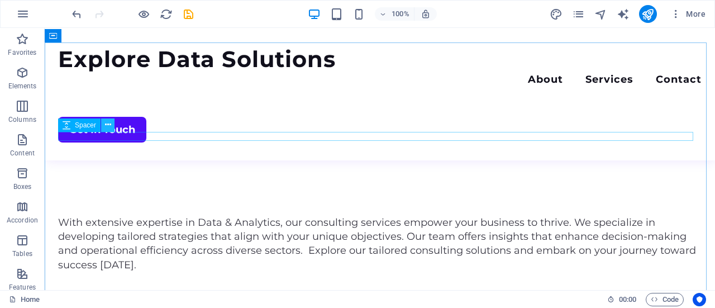
click at [108, 127] on icon at bounding box center [108, 125] width 6 height 12
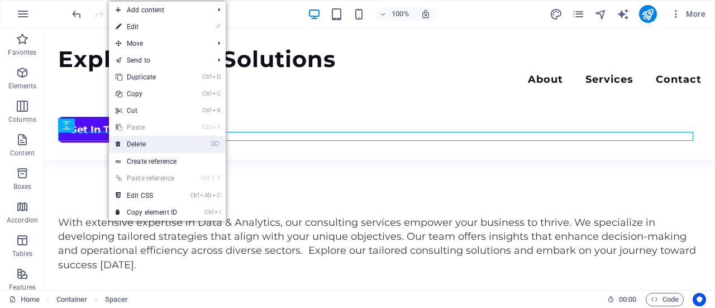
click at [129, 142] on link "⌦ Delete" at bounding box center [146, 144] width 75 height 17
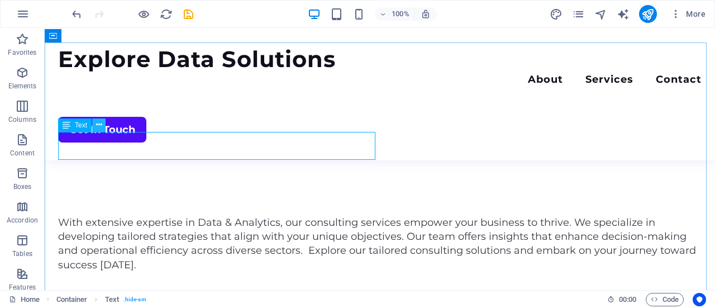
click at [102, 126] on button at bounding box center [98, 124] width 13 height 13
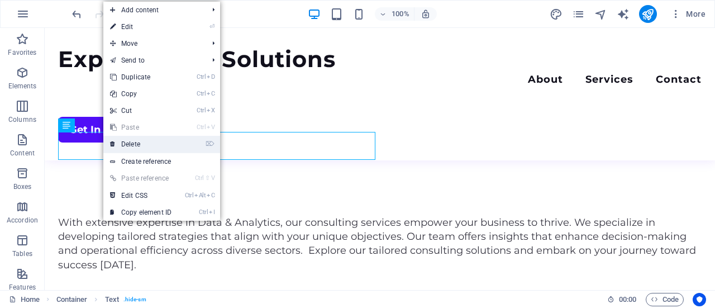
click at [130, 149] on link "⌦ Delete" at bounding box center [140, 144] width 75 height 17
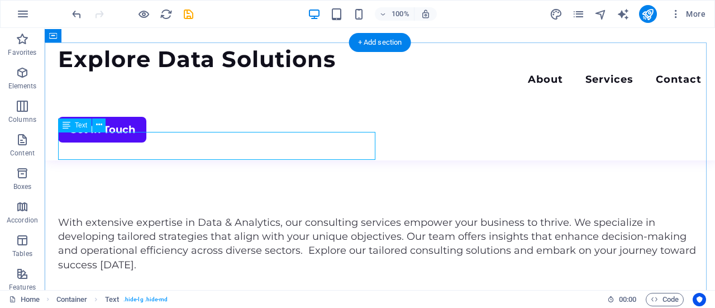
click at [102, 127] on button at bounding box center [98, 124] width 13 height 13
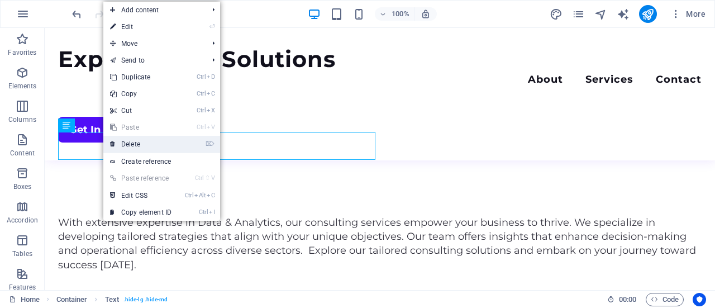
click at [117, 141] on link "⌦ Delete" at bounding box center [140, 144] width 75 height 17
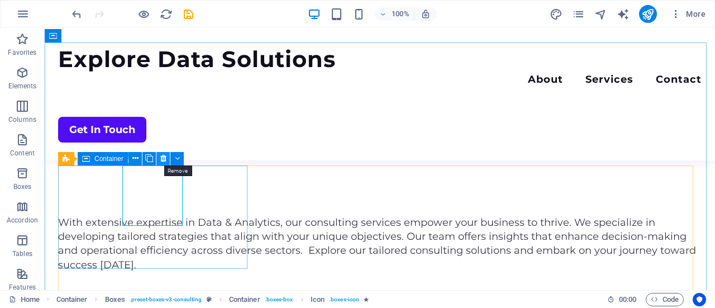
click at [165, 158] on icon at bounding box center [163, 159] width 6 height 12
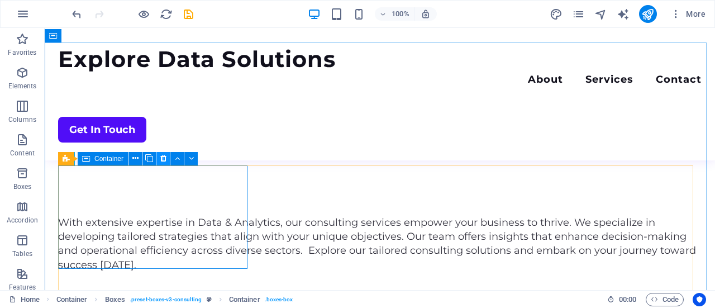
click at [161, 157] on icon at bounding box center [163, 159] width 6 height 12
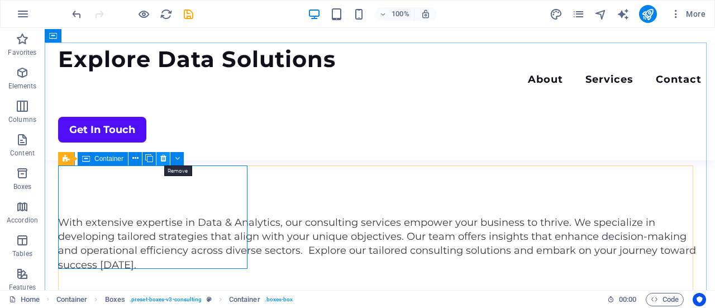
click at [160, 156] on icon at bounding box center [163, 159] width 6 height 12
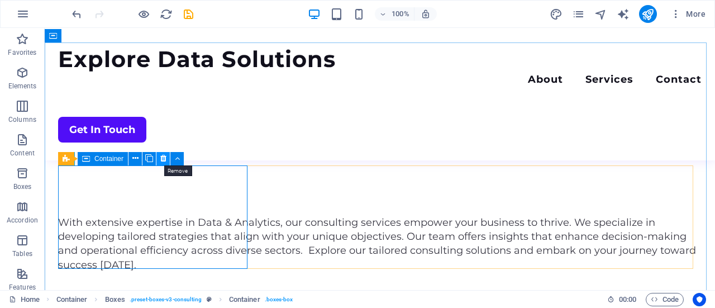
click at [165, 157] on icon at bounding box center [163, 159] width 6 height 12
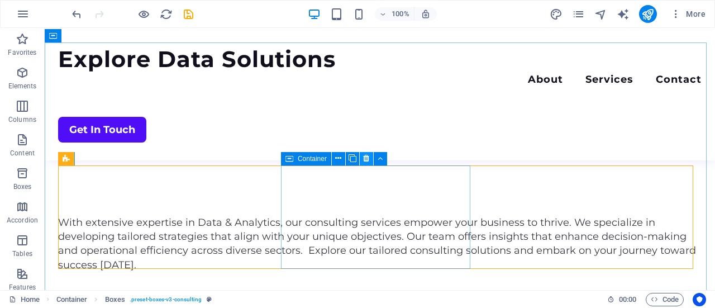
click at [364, 159] on icon at bounding box center [366, 159] width 6 height 12
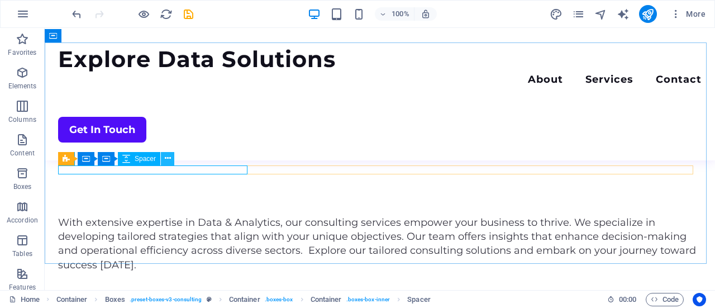
click at [168, 159] on icon at bounding box center [168, 159] width 6 height 12
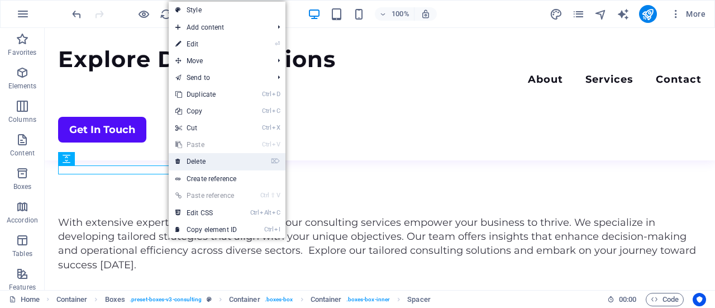
click at [199, 161] on link "⌦ Delete" at bounding box center [206, 161] width 75 height 17
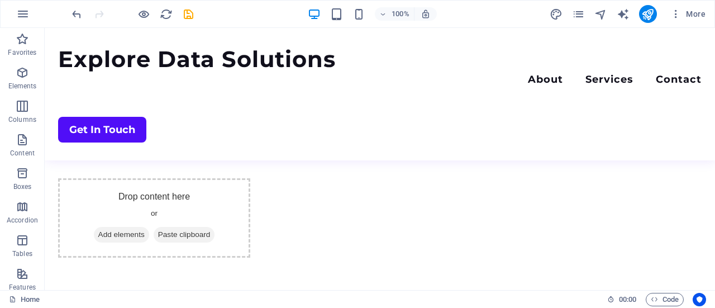
scroll to position [692, 0]
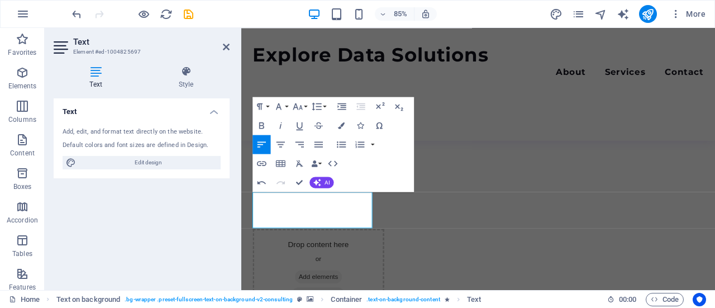
scroll to position [752, 0]
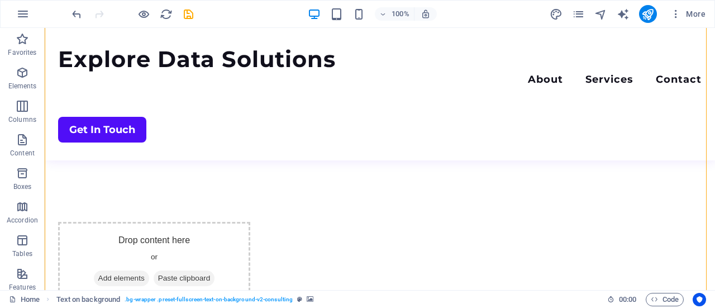
scroll to position [713, 0]
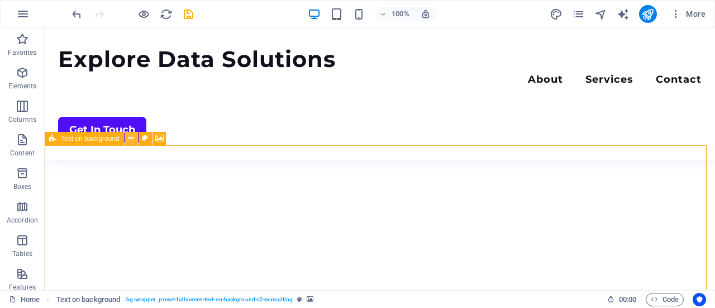
click at [130, 138] on icon at bounding box center [131, 138] width 6 height 12
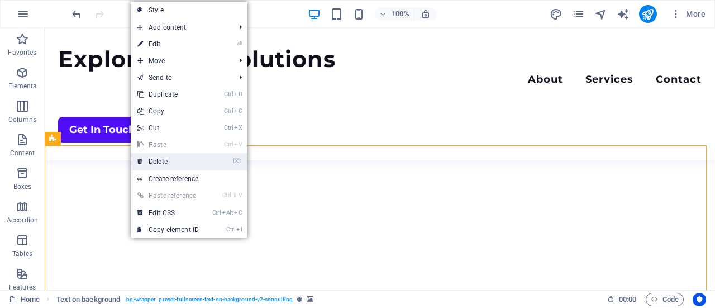
click at [163, 161] on link "⌦ Delete" at bounding box center [168, 161] width 75 height 17
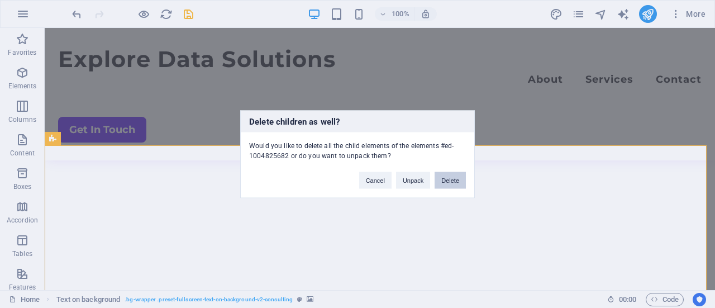
click at [449, 177] on button "Delete" at bounding box center [450, 180] width 31 height 17
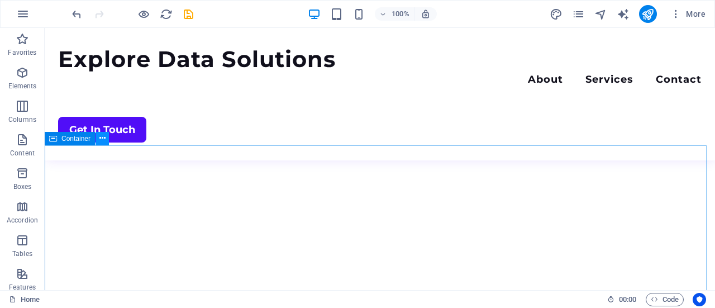
click at [101, 139] on icon at bounding box center [102, 138] width 6 height 12
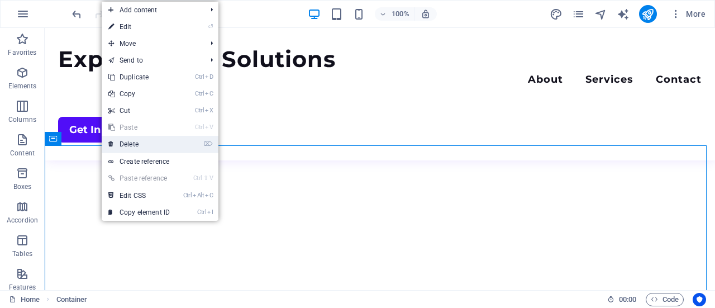
click at [151, 144] on link "⌦ Delete" at bounding box center [139, 144] width 75 height 17
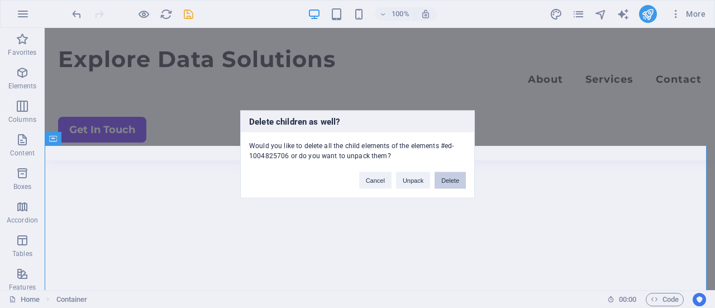
click at [450, 182] on button "Delete" at bounding box center [450, 180] width 31 height 17
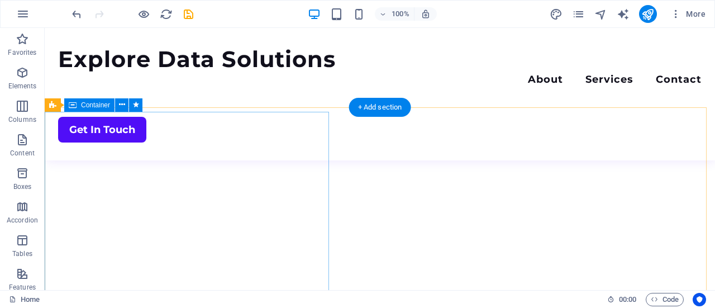
scroll to position [657, 0]
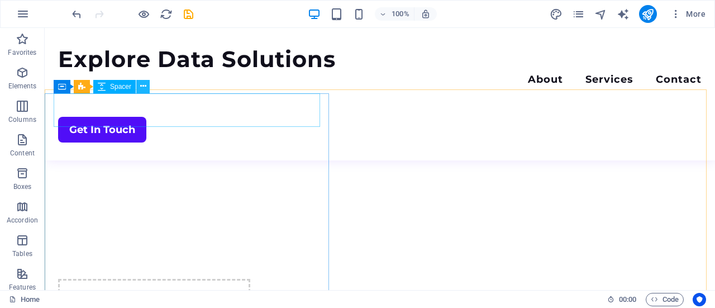
click at [142, 87] on icon at bounding box center [143, 86] width 6 height 12
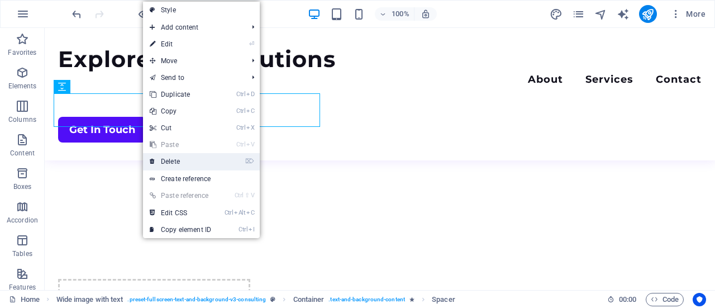
click at [203, 157] on link "⌦ Delete" at bounding box center [180, 161] width 75 height 17
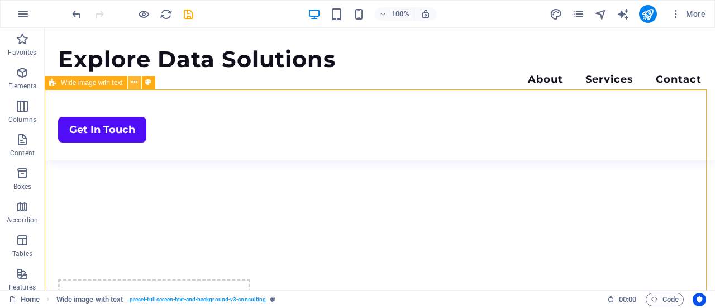
click at [134, 85] on icon at bounding box center [134, 83] width 6 height 12
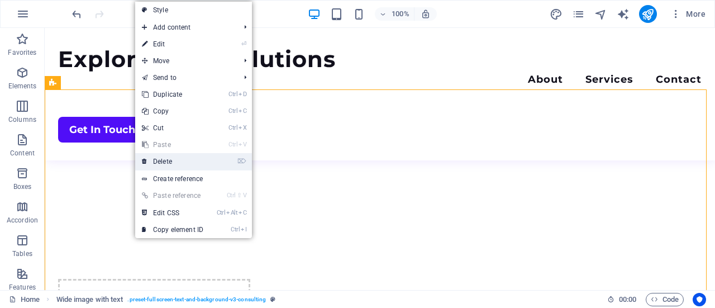
click at [171, 159] on link "⌦ Delete" at bounding box center [172, 161] width 75 height 17
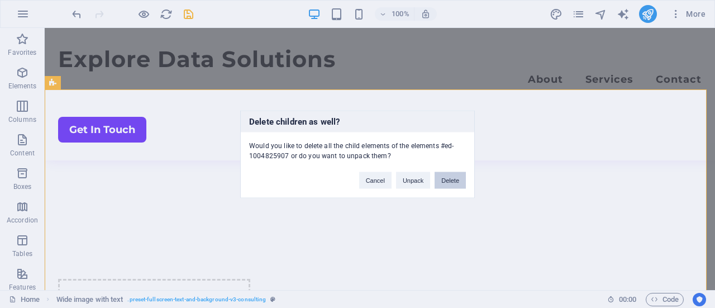
click at [438, 179] on button "Delete" at bounding box center [450, 180] width 31 height 17
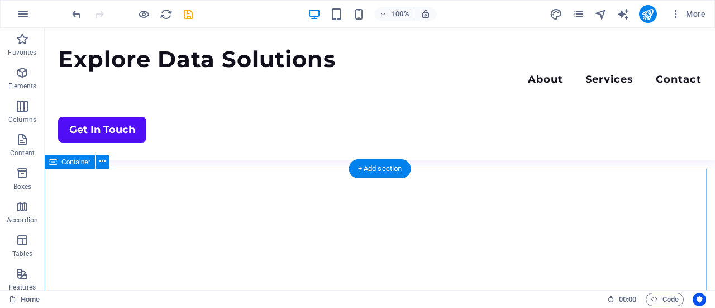
scroll to position [601, 0]
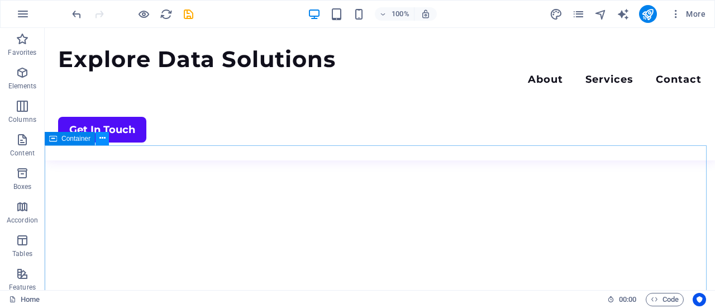
click at [103, 139] on icon at bounding box center [102, 138] width 6 height 12
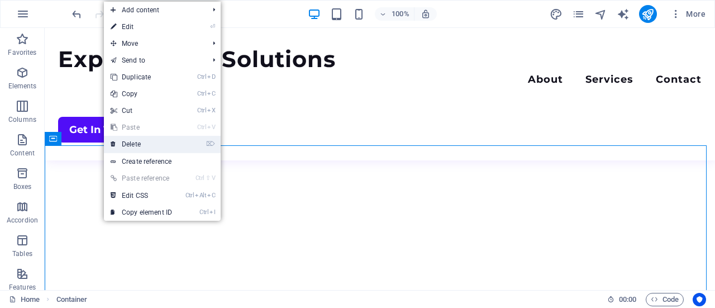
click at [135, 147] on link "⌦ Delete" at bounding box center [141, 144] width 75 height 17
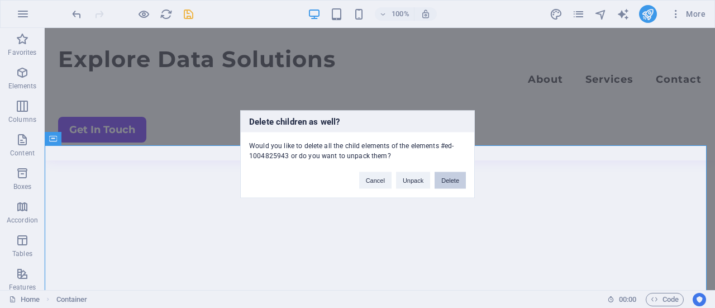
click at [448, 178] on button "Delete" at bounding box center [450, 180] width 31 height 17
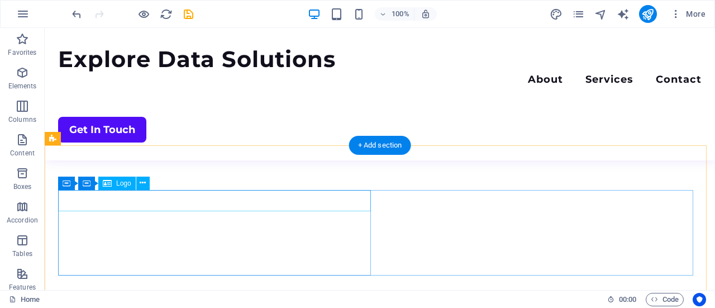
scroll to position [652, 0]
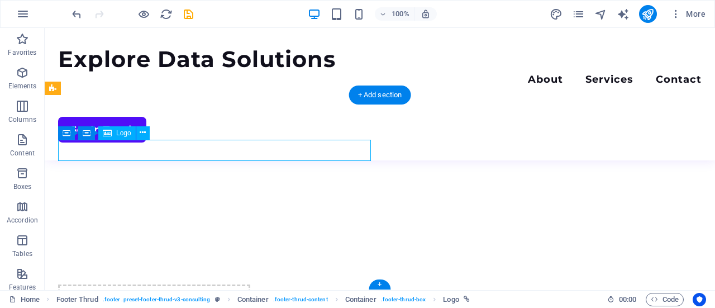
select select "px"
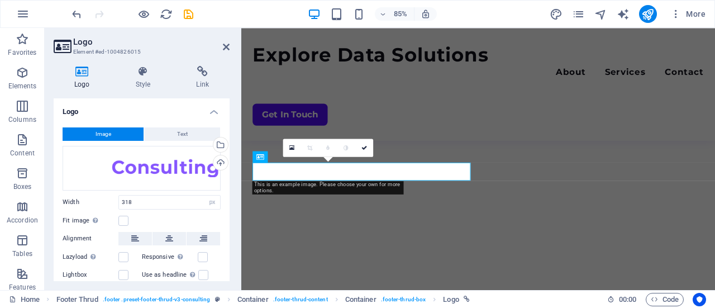
scroll to position [665, 0]
click at [182, 138] on span "Text" at bounding box center [182, 133] width 11 height 13
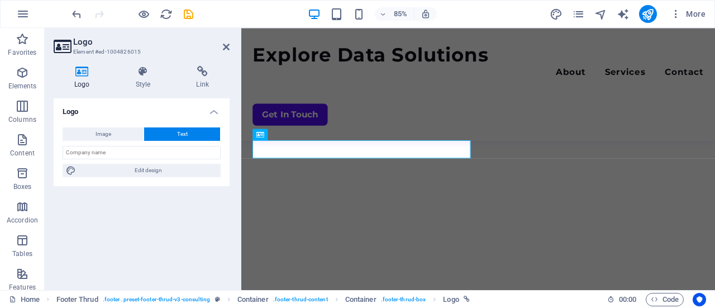
scroll to position [691, 0]
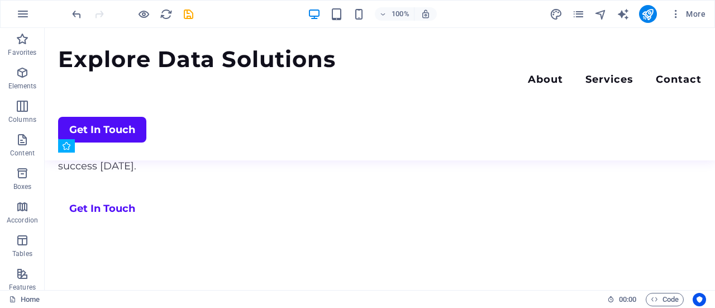
scroll to position [417, 0]
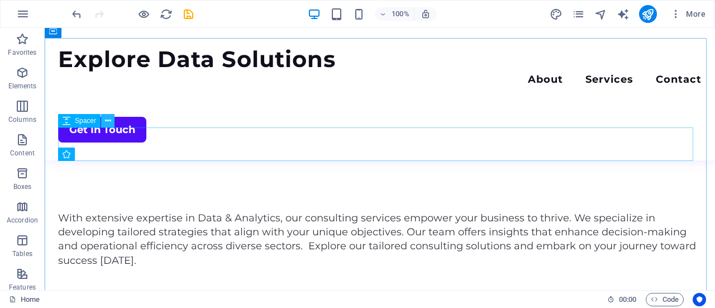
click at [104, 122] on button at bounding box center [107, 120] width 13 height 13
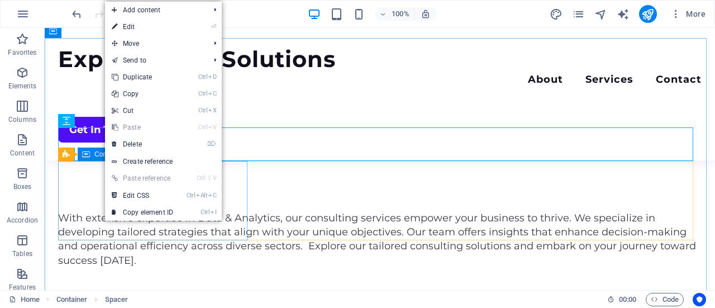
click at [88, 156] on icon at bounding box center [86, 154] width 8 height 13
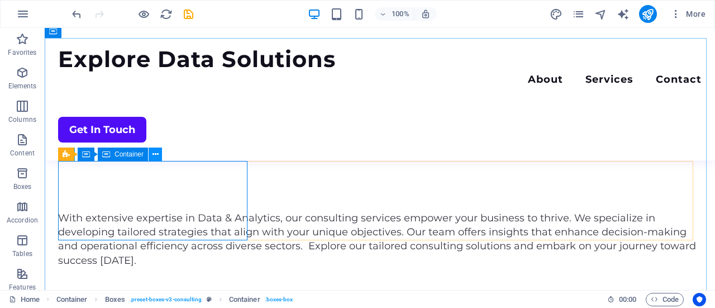
click at [155, 155] on icon at bounding box center [156, 155] width 6 height 12
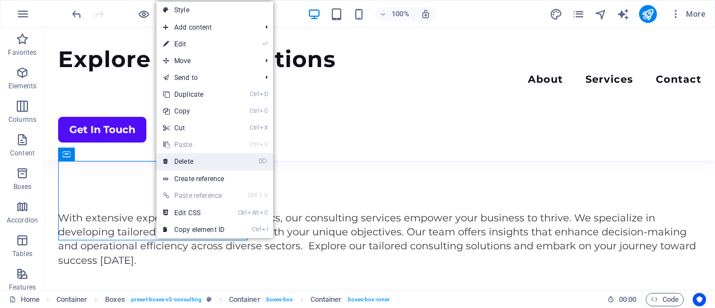
click at [192, 162] on link "⌦ Delete" at bounding box center [193, 161] width 75 height 17
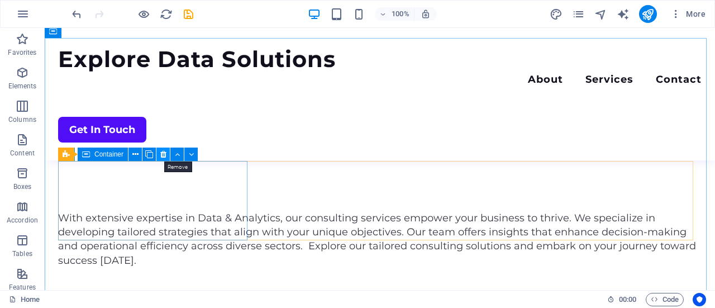
click at [162, 153] on icon at bounding box center [163, 155] width 6 height 12
drag, startPoint x: 164, startPoint y: 158, endPoint x: 188, endPoint y: 145, distance: 26.5
click at [164, 158] on icon at bounding box center [163, 155] width 6 height 12
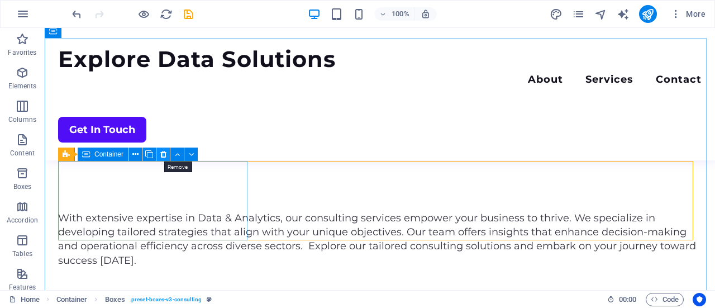
click at [164, 156] on icon at bounding box center [163, 155] width 6 height 12
click at [163, 156] on icon at bounding box center [163, 155] width 6 height 12
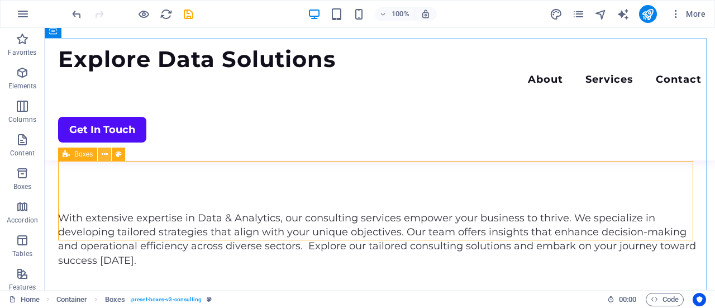
click at [105, 156] on icon at bounding box center [105, 155] width 6 height 12
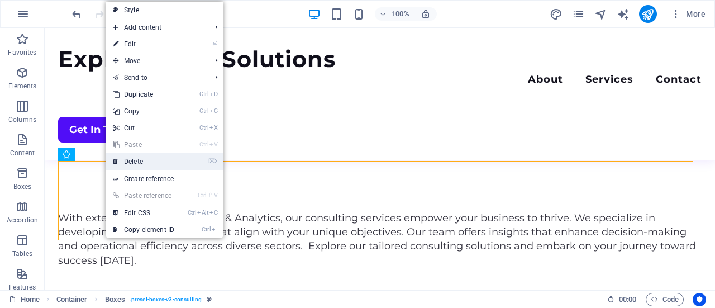
click at [131, 163] on link "⌦ Delete" at bounding box center [143, 161] width 75 height 17
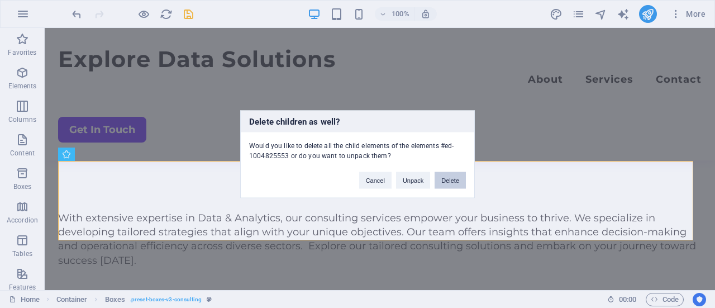
click at [455, 180] on button "Delete" at bounding box center [450, 180] width 31 height 17
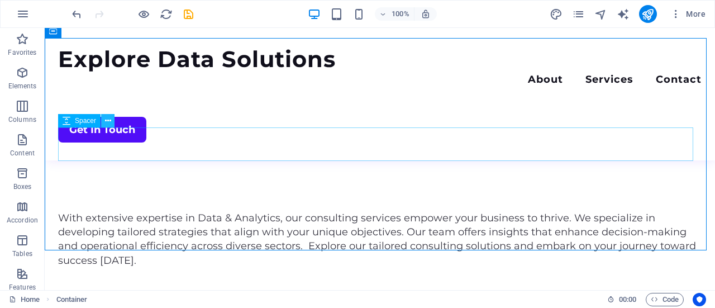
click at [106, 121] on icon at bounding box center [108, 121] width 6 height 12
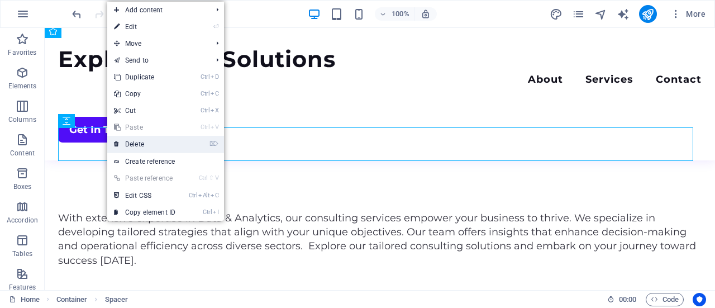
click at [135, 142] on link "⌦ Delete" at bounding box center [144, 144] width 75 height 17
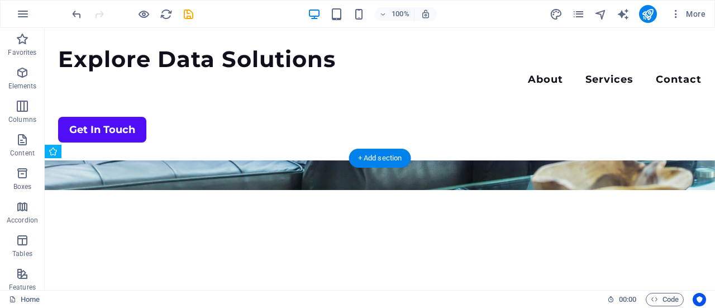
scroll to position [249, 0]
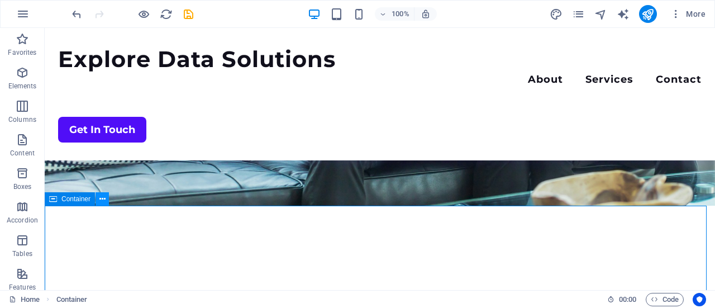
click at [102, 202] on icon at bounding box center [102, 199] width 6 height 12
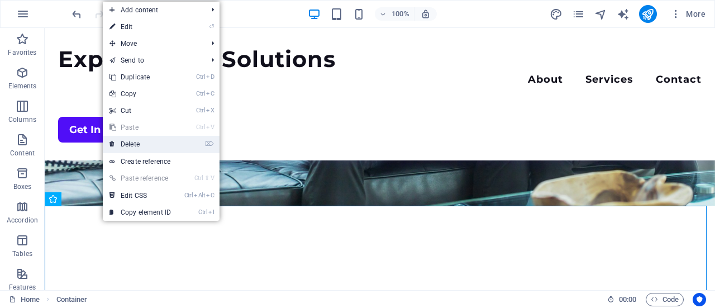
click at [136, 147] on link "⌦ Delete" at bounding box center [140, 144] width 75 height 17
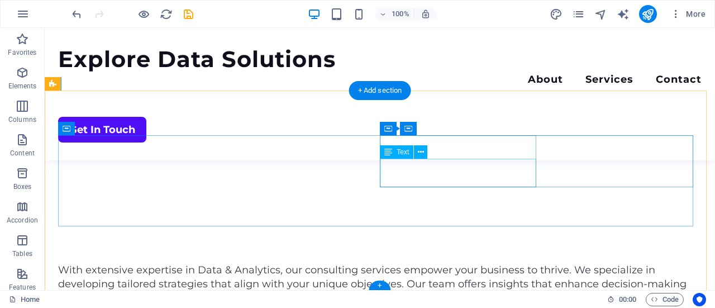
scroll to position [365, 0]
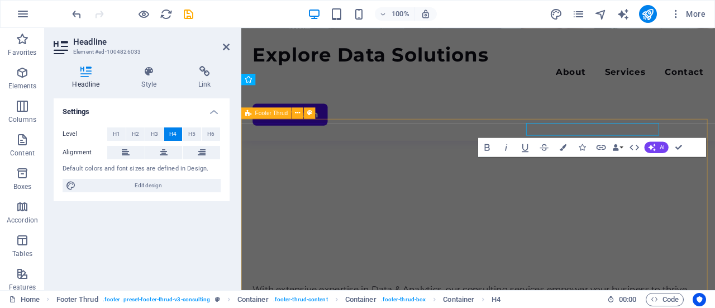
scroll to position [360, 0]
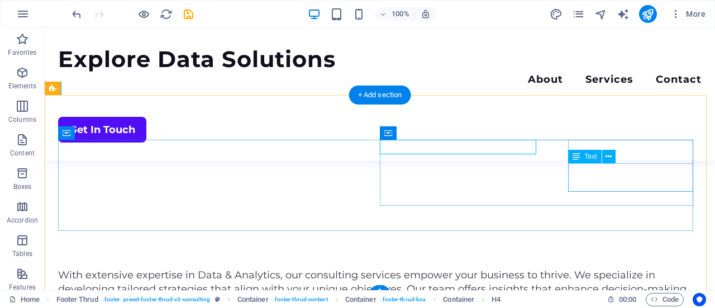
scroll to position [365, 0]
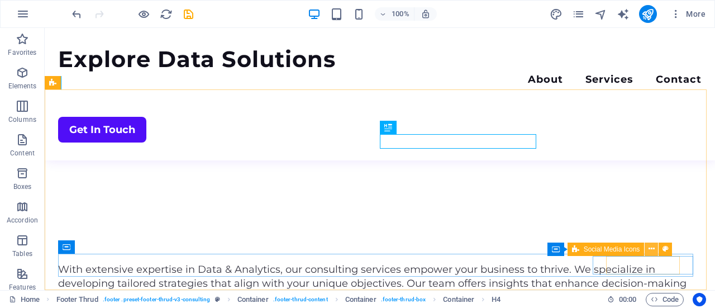
click at [652, 249] on icon at bounding box center [652, 249] width 6 height 12
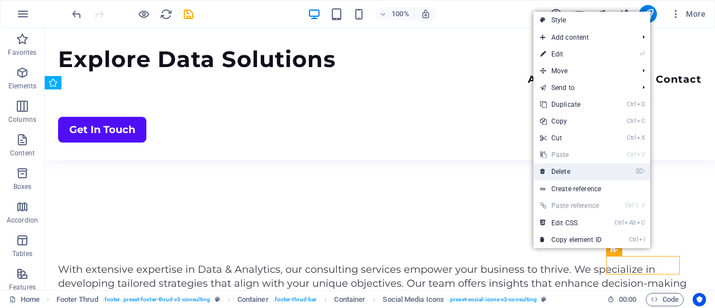
click at [579, 176] on link "⌦ Delete" at bounding box center [571, 171] width 75 height 17
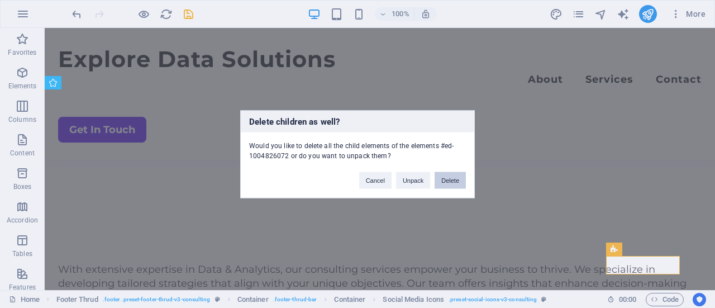
click at [446, 179] on button "Delete" at bounding box center [450, 180] width 31 height 17
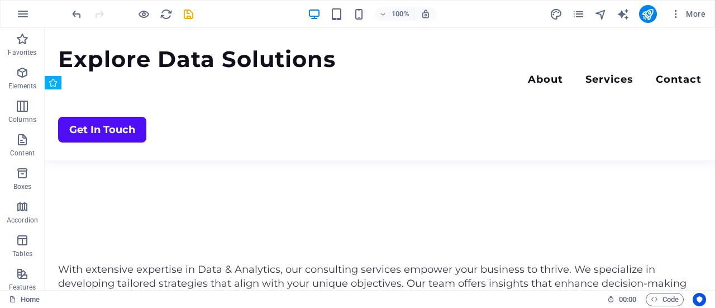
scroll to position [441, 0]
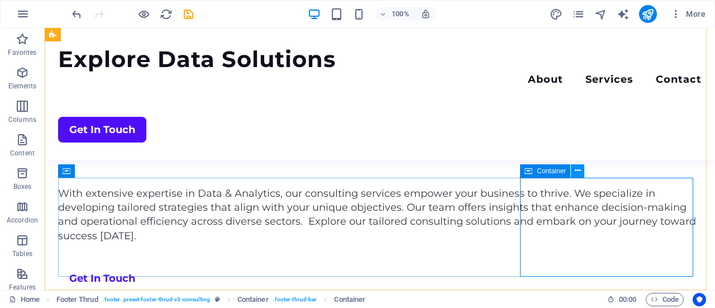
click at [575, 172] on icon at bounding box center [578, 171] width 6 height 12
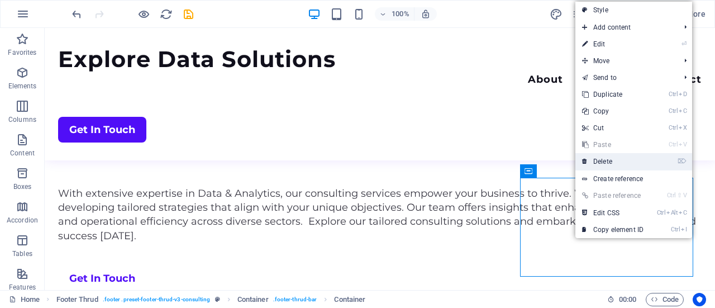
click at [600, 163] on link "⌦ Delete" at bounding box center [613, 161] width 75 height 17
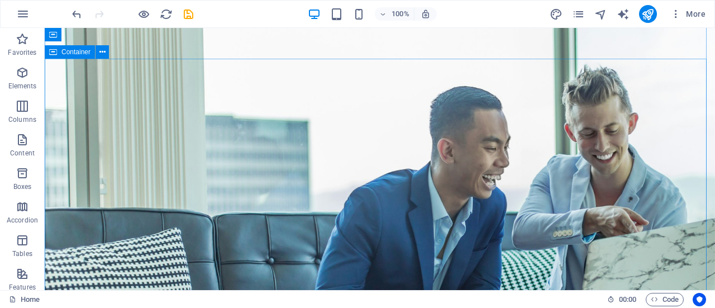
scroll to position [0, 0]
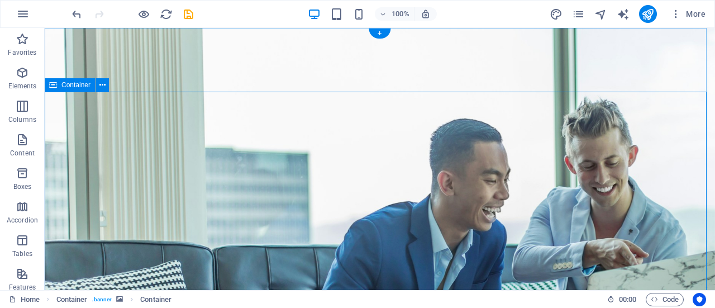
click at [99, 87] on icon at bounding box center [102, 85] width 6 height 12
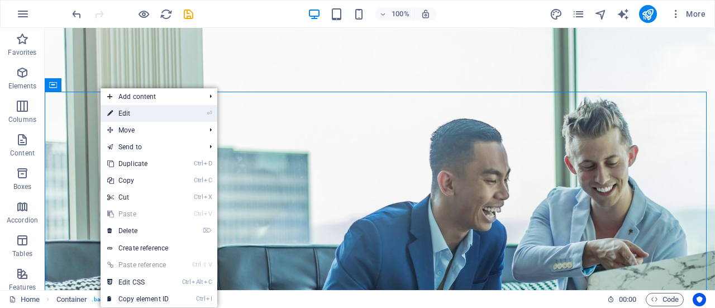
click at [133, 112] on link "⏎ Edit" at bounding box center [138, 113] width 75 height 17
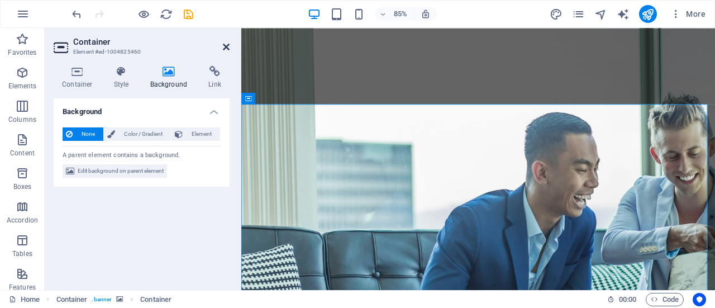
click at [226, 47] on icon at bounding box center [226, 46] width 7 height 9
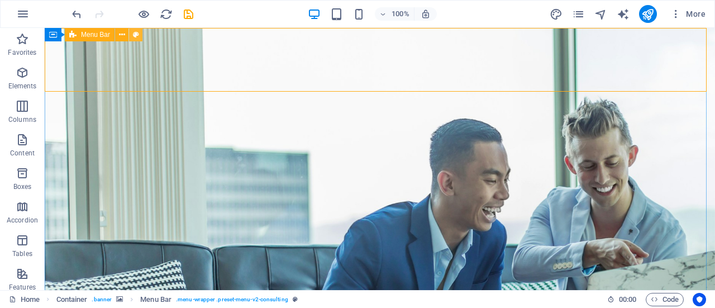
click at [137, 36] on icon at bounding box center [136, 35] width 6 height 12
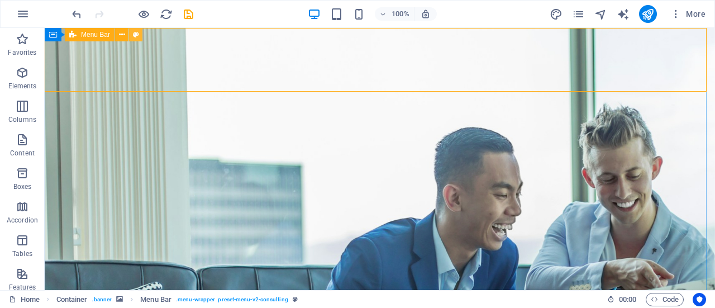
select select "rem"
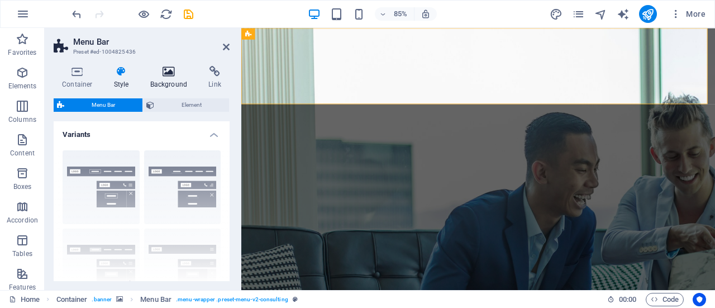
click at [164, 78] on h4 "Background" at bounding box center [171, 77] width 59 height 23
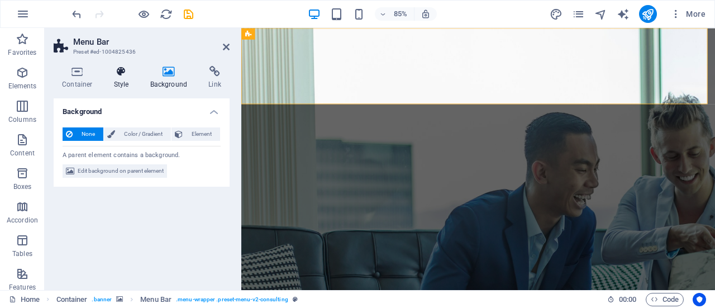
click at [133, 72] on icon at bounding box center [122, 71] width 32 height 11
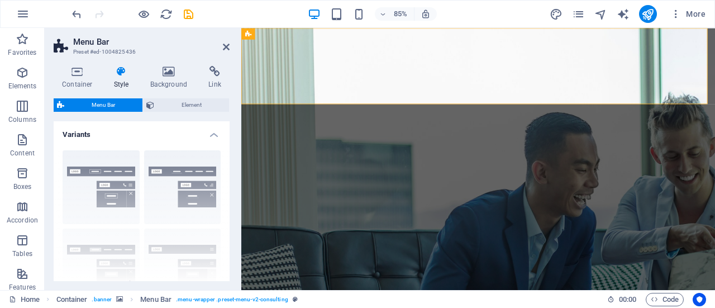
click at [222, 46] on header "Menu Bar Preset #ed-1004825436" at bounding box center [142, 42] width 176 height 29
click at [226, 50] on icon at bounding box center [226, 46] width 7 height 9
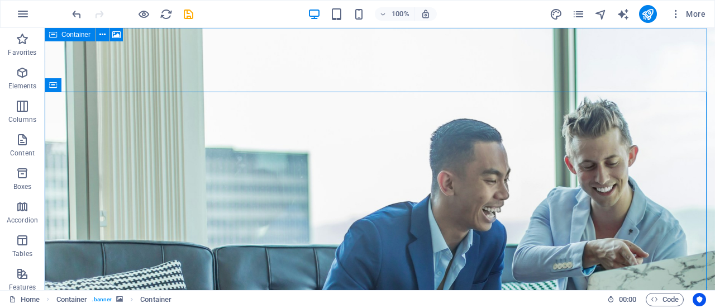
click at [51, 35] on icon at bounding box center [53, 34] width 8 height 13
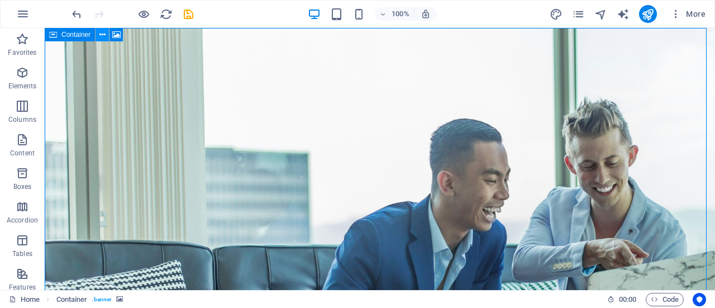
click at [101, 37] on icon at bounding box center [102, 35] width 6 height 12
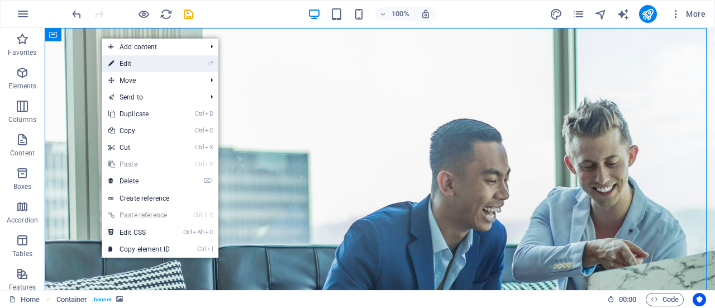
click at [175, 65] on link "⏎ Edit" at bounding box center [139, 63] width 75 height 17
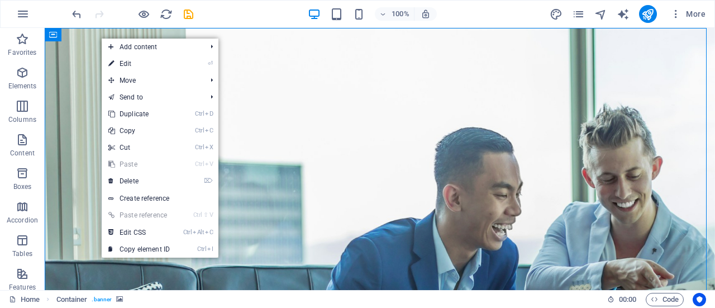
select select "vh"
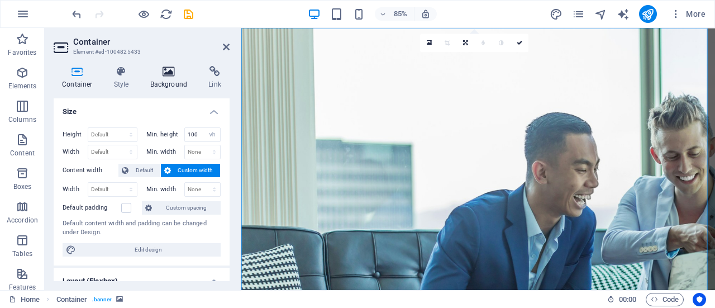
click at [165, 73] on icon at bounding box center [169, 71] width 54 height 11
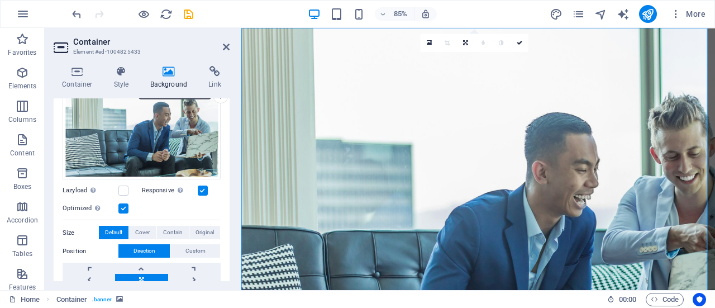
scroll to position [56, 0]
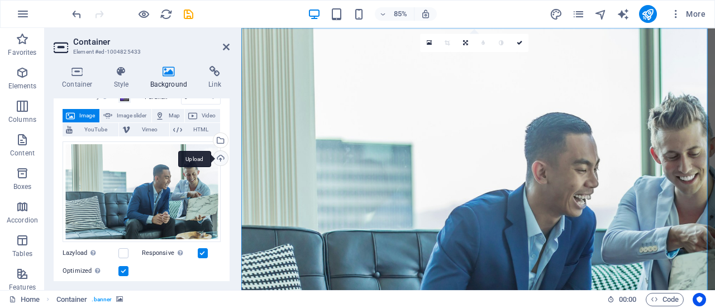
click at [218, 155] on div "Upload" at bounding box center [219, 159] width 17 height 17
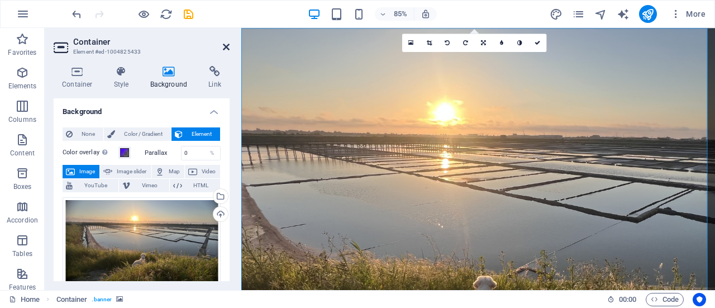
click at [227, 49] on icon at bounding box center [226, 46] width 7 height 9
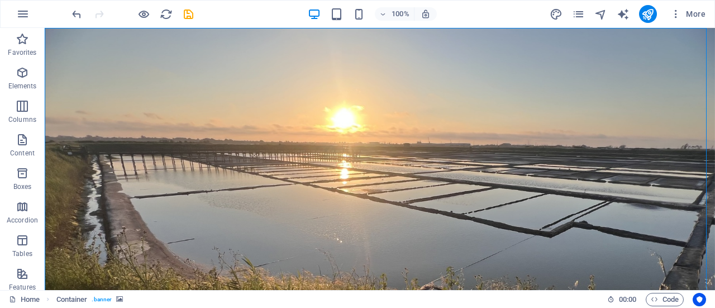
click at [196, 14] on div "100% More" at bounding box center [390, 14] width 640 height 18
click at [187, 14] on icon "save" at bounding box center [188, 14] width 13 height 13
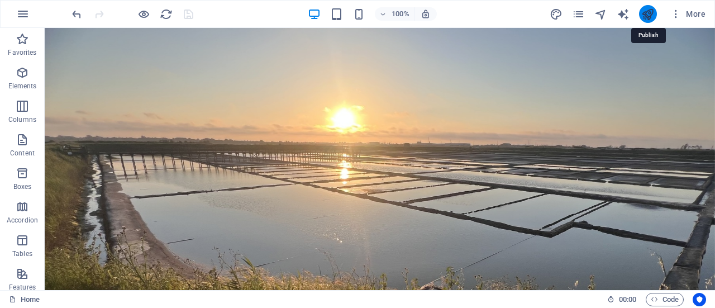
click at [647, 16] on icon "publish" at bounding box center [647, 14] width 13 height 13
click at [648, 20] on button "publish" at bounding box center [648, 14] width 18 height 18
click at [650, 15] on icon "publish" at bounding box center [647, 14] width 13 height 13
click at [183, 13] on div at bounding box center [132, 14] width 125 height 18
click at [160, 15] on icon "reload" at bounding box center [166, 14] width 13 height 13
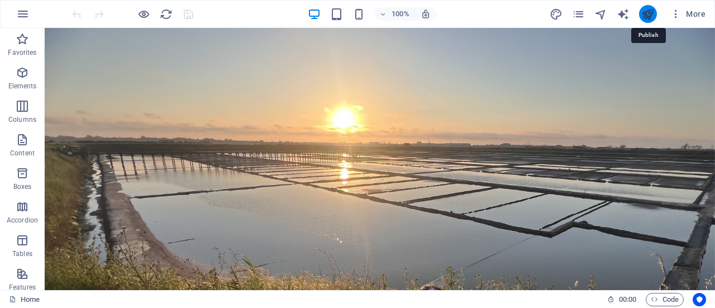
click at [646, 17] on icon "publish" at bounding box center [647, 14] width 13 height 13
click at [22, 12] on icon "button" at bounding box center [22, 13] width 13 height 13
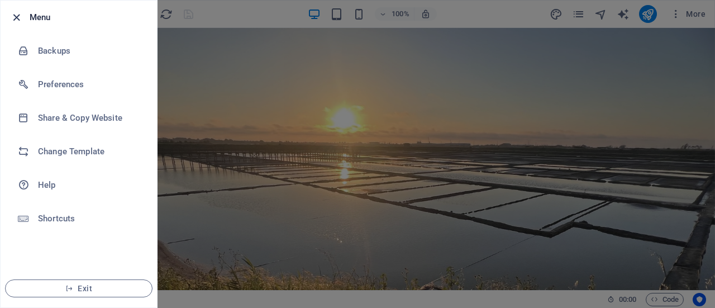
click at [18, 16] on icon "button" at bounding box center [16, 17] width 13 height 13
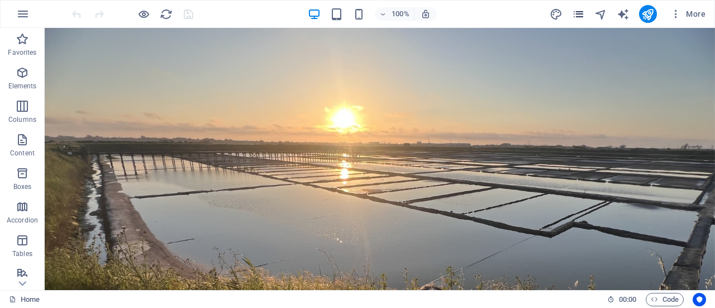
click at [581, 18] on icon "pages" at bounding box center [578, 14] width 13 height 13
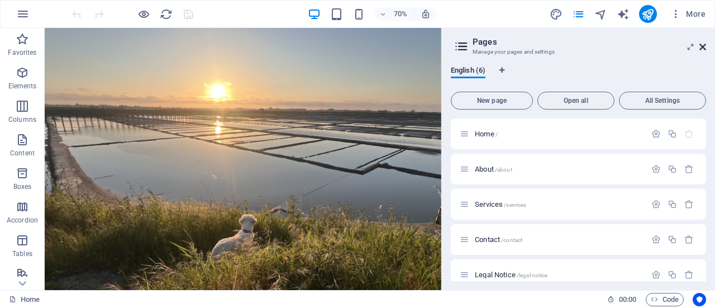
click at [703, 46] on icon at bounding box center [703, 46] width 7 height 9
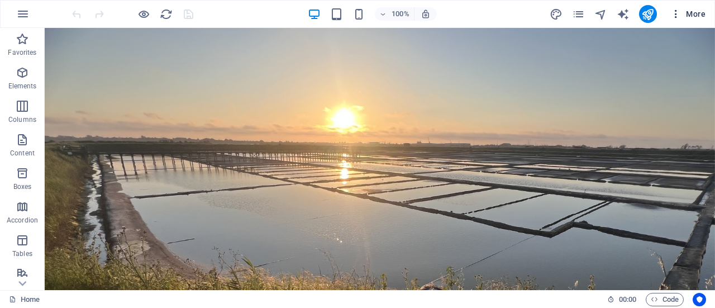
click at [679, 16] on icon "button" at bounding box center [676, 13] width 11 height 11
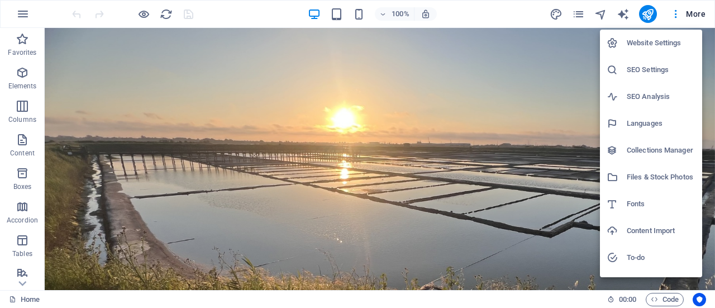
click at [712, 159] on div at bounding box center [357, 154] width 715 height 308
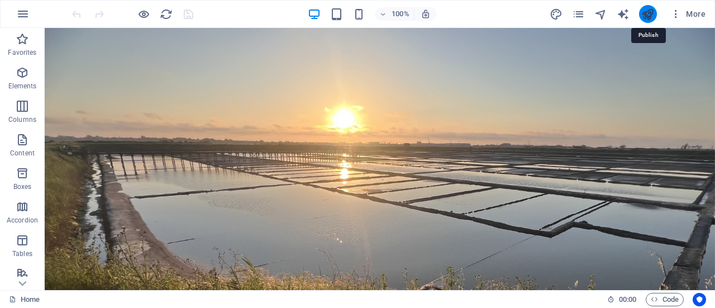
click at [649, 17] on icon "publish" at bounding box center [647, 14] width 13 height 13
click at [583, 14] on icon "pages" at bounding box center [578, 14] width 13 height 13
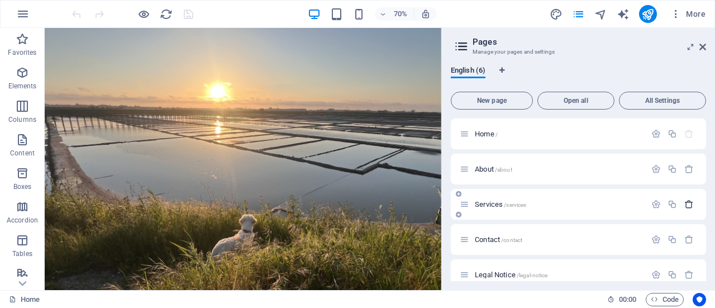
click at [688, 206] on icon "button" at bounding box center [689, 203] width 9 height 9
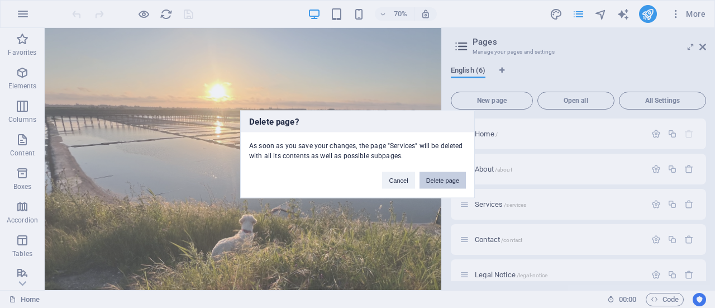
click at [455, 180] on button "Delete page" at bounding box center [443, 180] width 46 height 17
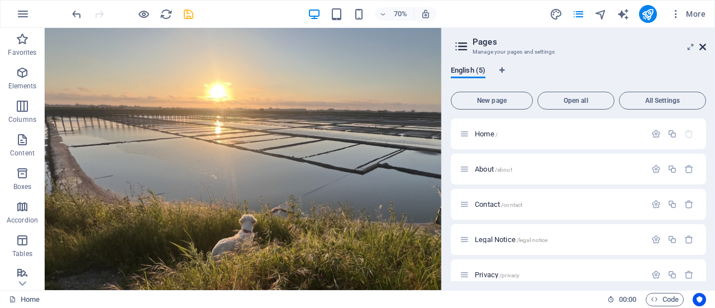
click at [705, 46] on icon at bounding box center [703, 46] width 7 height 9
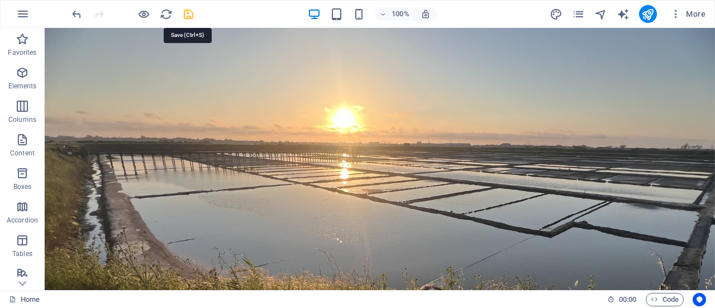
click at [184, 16] on icon "save" at bounding box center [188, 14] width 13 height 13
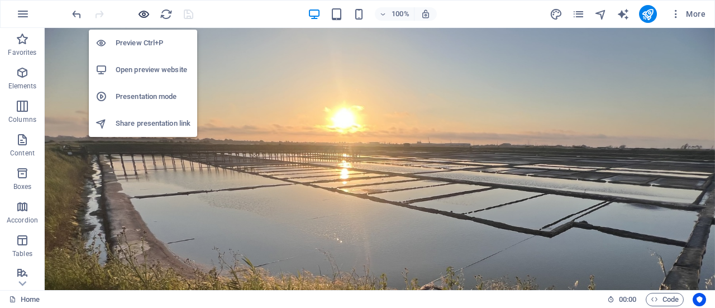
click at [142, 16] on icon "button" at bounding box center [143, 14] width 13 height 13
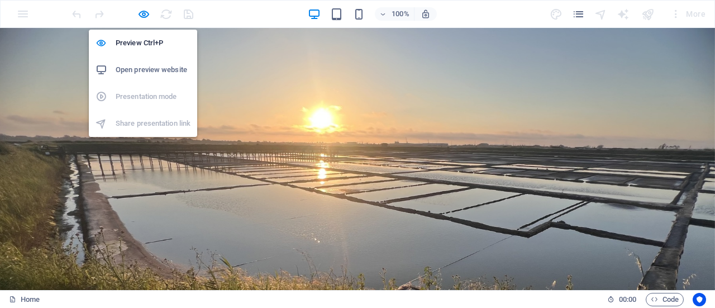
click at [168, 73] on h6 "Open preview website" at bounding box center [153, 69] width 75 height 13
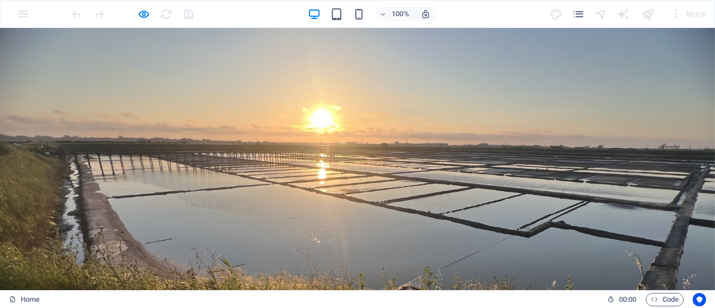
click at [694, 11] on div "More" at bounding box center [688, 14] width 44 height 18
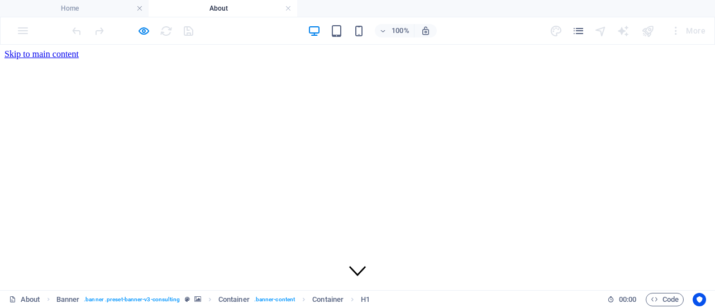
drag, startPoint x: 182, startPoint y: 187, endPoint x: 275, endPoint y: 221, distance: 99.2
click at [289, 7] on link at bounding box center [288, 8] width 7 height 11
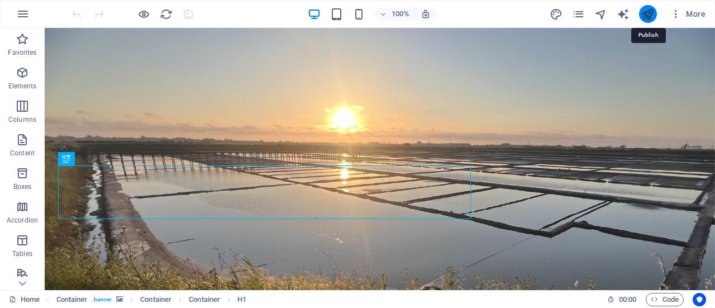
click at [649, 14] on icon "publish" at bounding box center [647, 14] width 13 height 13
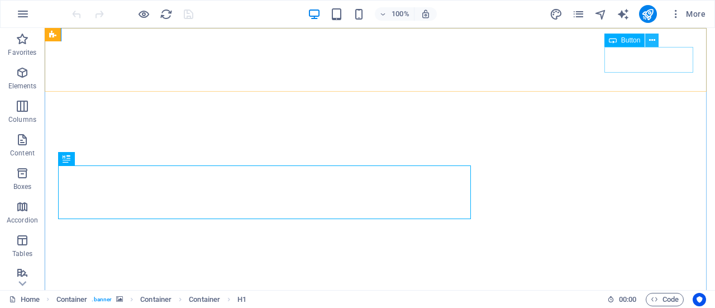
click at [650, 42] on icon at bounding box center [652, 41] width 6 height 12
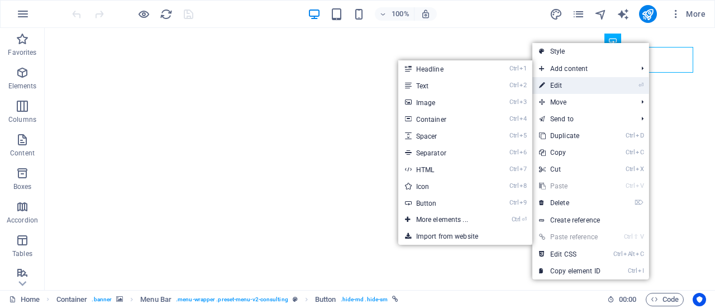
click at [581, 84] on link "⏎ Edit" at bounding box center [570, 85] width 75 height 17
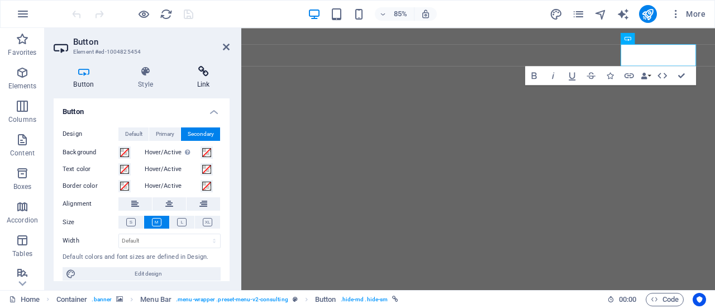
click at [203, 73] on icon at bounding box center [203, 71] width 53 height 11
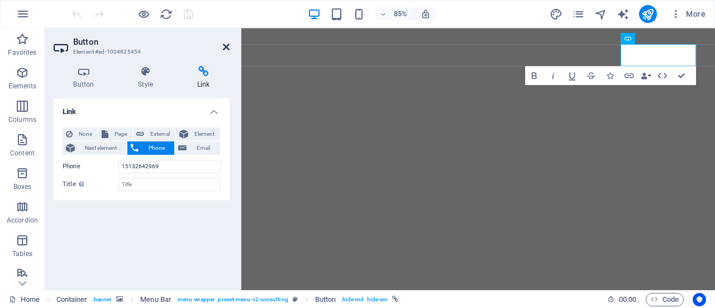
click at [225, 44] on icon at bounding box center [226, 46] width 7 height 9
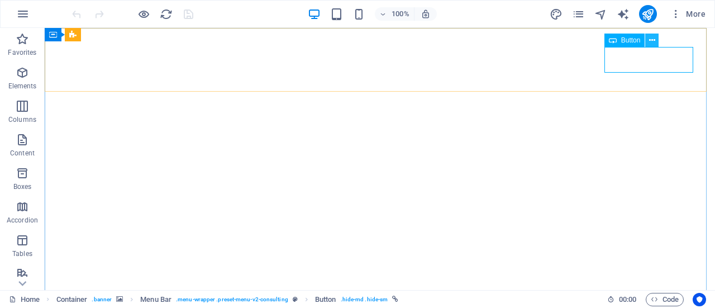
click at [651, 42] on icon at bounding box center [652, 41] width 6 height 12
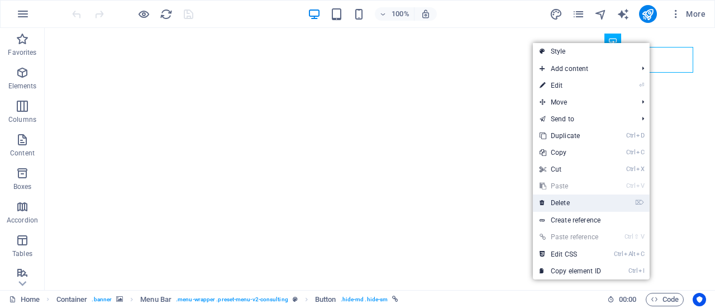
click at [574, 202] on link "⌦ Delete" at bounding box center [570, 202] width 75 height 17
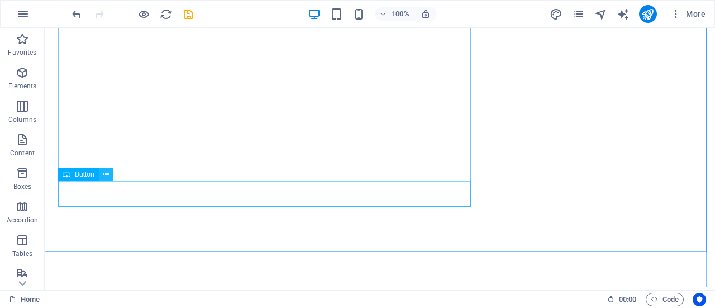
click at [102, 175] on button at bounding box center [105, 174] width 13 height 13
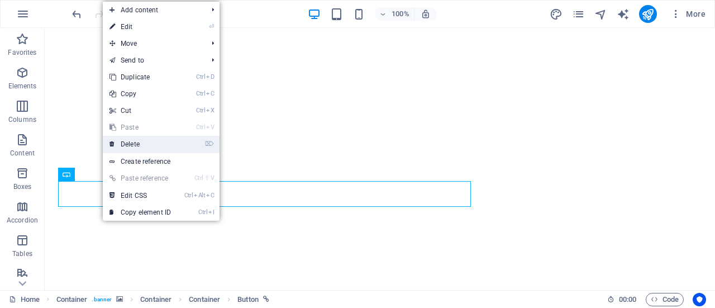
click at [134, 148] on link "⌦ Delete" at bounding box center [140, 144] width 75 height 17
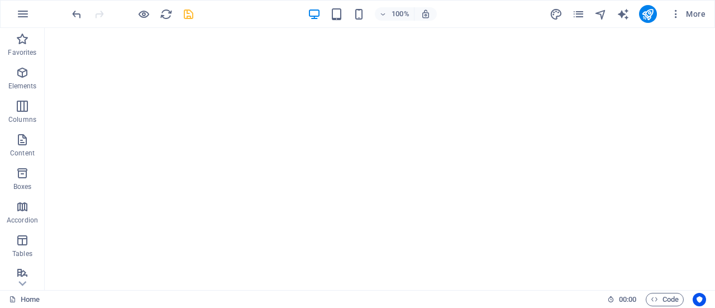
click at [192, 16] on icon "save" at bounding box center [188, 14] width 13 height 13
click at [652, 16] on icon "publish" at bounding box center [647, 14] width 13 height 13
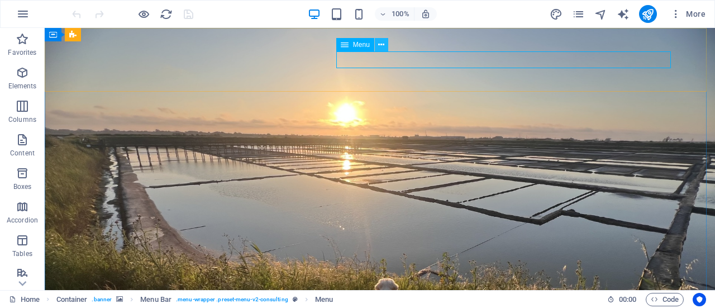
click at [379, 46] on icon at bounding box center [381, 45] width 6 height 12
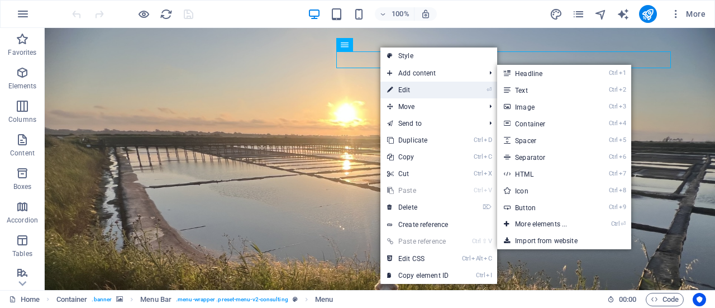
click at [409, 87] on link "⏎ Edit" at bounding box center [418, 90] width 75 height 17
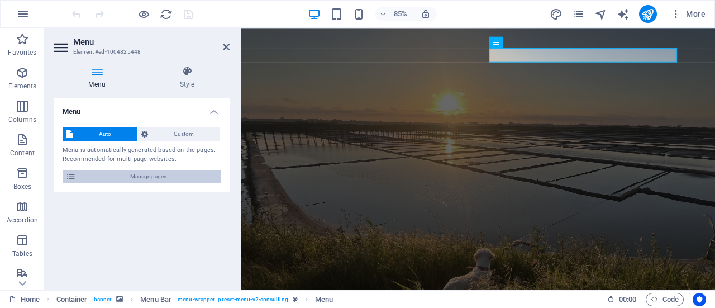
click at [143, 173] on span "Manage pages" at bounding box center [148, 176] width 138 height 13
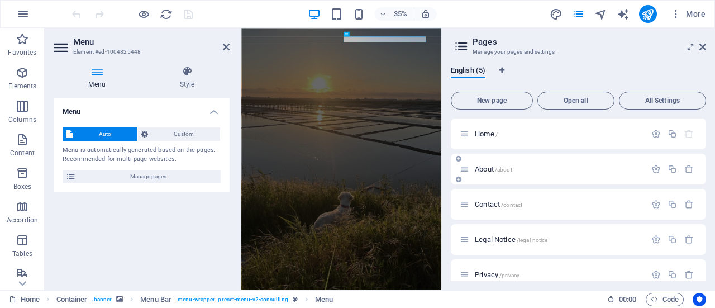
click at [484, 167] on span "About /about" at bounding box center [493, 169] width 37 height 8
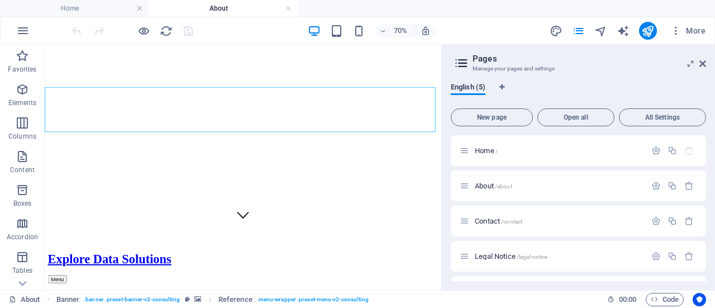
scroll to position [77, 0]
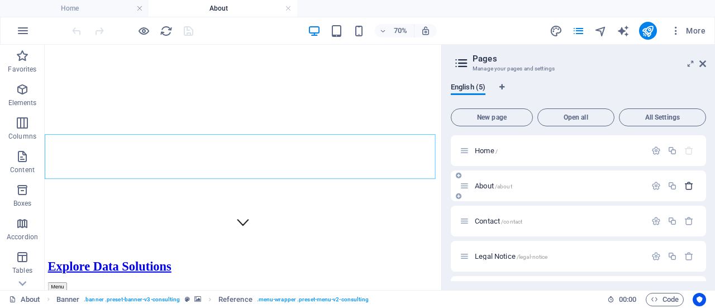
click at [690, 186] on icon "button" at bounding box center [689, 185] width 9 height 9
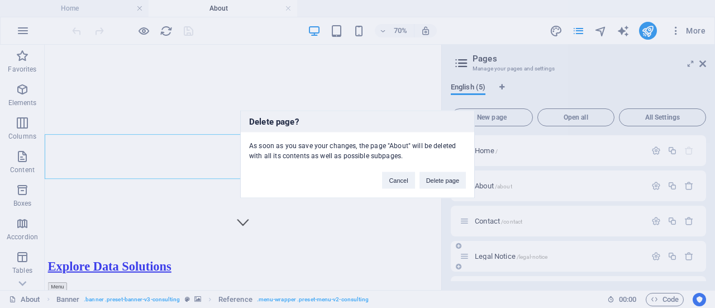
click at [448, 182] on button "Delete page" at bounding box center [443, 180] width 46 height 17
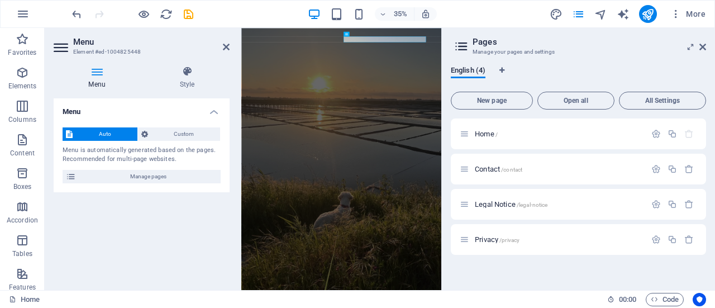
click at [703, 52] on header "Pages Manage your pages and settings" at bounding box center [579, 42] width 253 height 29
click at [703, 49] on icon at bounding box center [703, 46] width 7 height 9
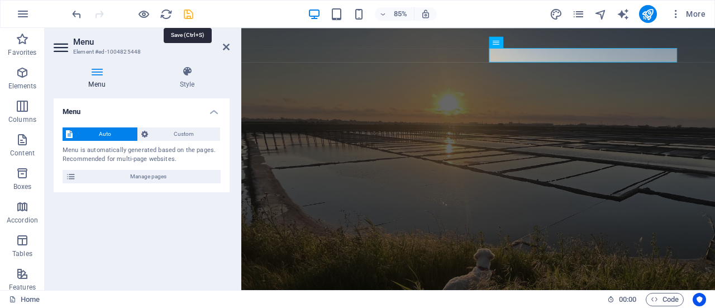
click at [187, 15] on icon "save" at bounding box center [188, 14] width 13 height 13
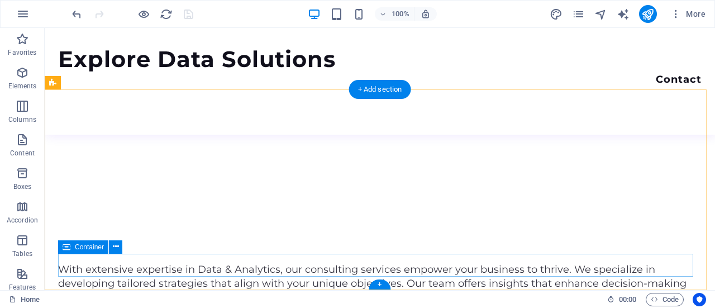
scroll to position [0, 0]
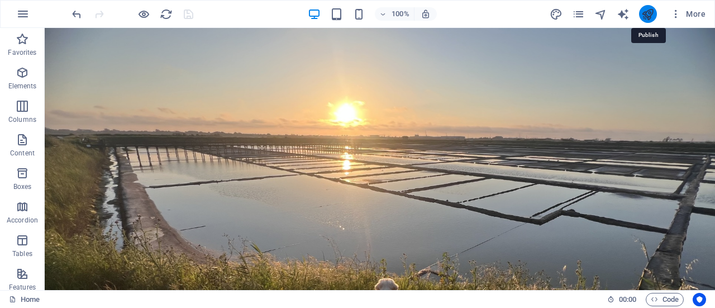
click at [648, 18] on icon "publish" at bounding box center [647, 14] width 13 height 13
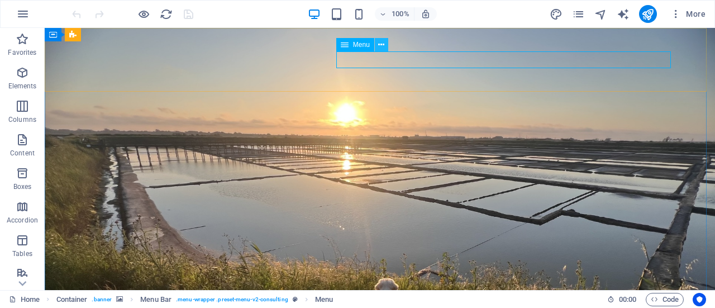
click at [382, 46] on icon at bounding box center [381, 45] width 6 height 12
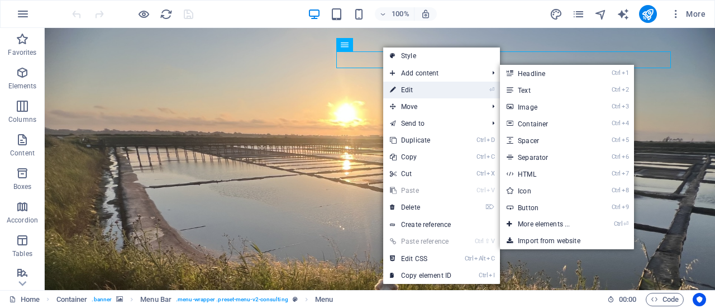
click at [413, 89] on link "⏎ Edit" at bounding box center [420, 90] width 75 height 17
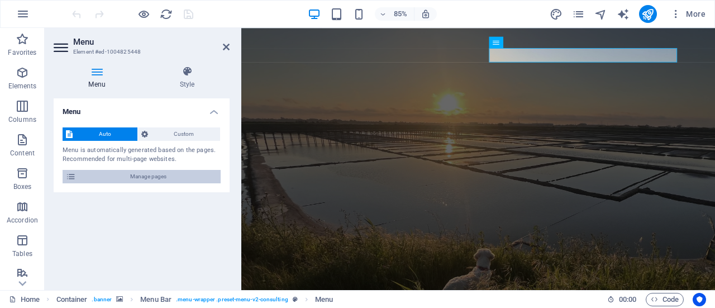
click at [158, 178] on span "Manage pages" at bounding box center [148, 176] width 138 height 13
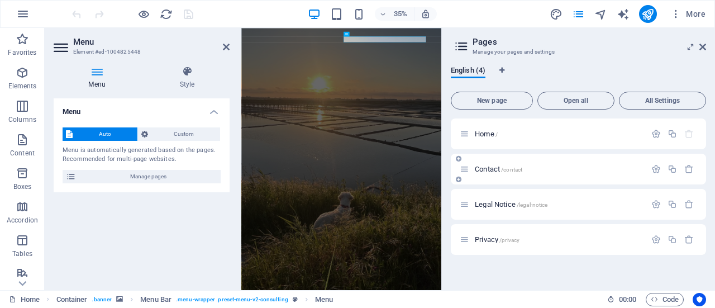
click at [481, 164] on div "Contact /contact" at bounding box center [553, 169] width 186 height 13
click at [464, 170] on icon at bounding box center [464, 168] width 9 height 9
click at [508, 175] on div "Contact /contact" at bounding box center [553, 169] width 186 height 13
click at [512, 170] on span "/contact" at bounding box center [511, 170] width 21 height 6
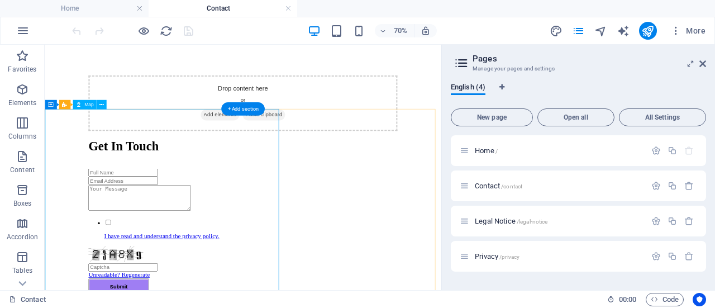
scroll to position [391, 0]
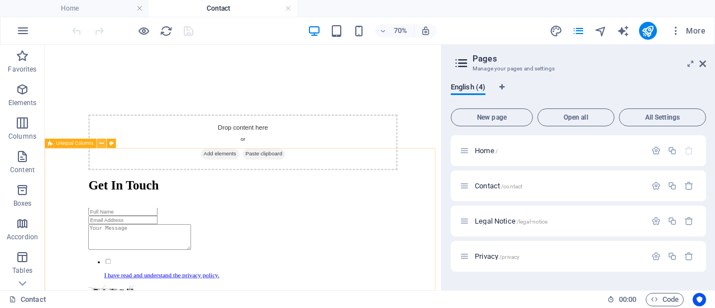
click at [98, 145] on button at bounding box center [101, 143] width 9 height 9
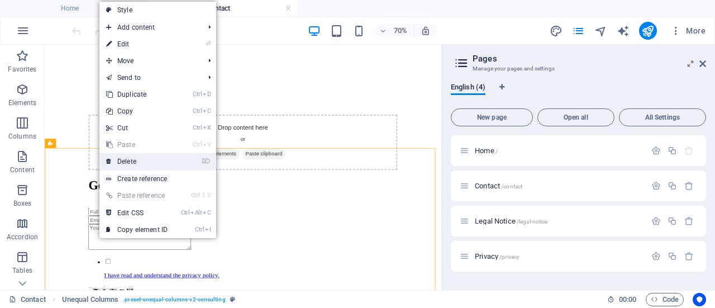
click at [120, 157] on link "⌦ Delete" at bounding box center [136, 161] width 75 height 17
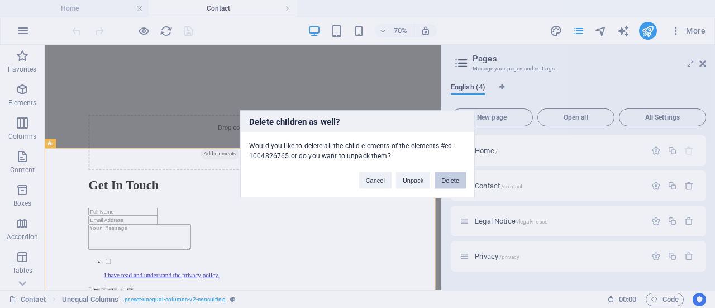
click at [453, 182] on button "Delete" at bounding box center [450, 180] width 31 height 17
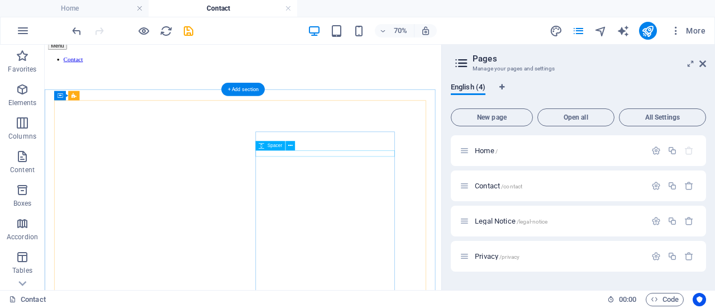
scroll to position [0, 0]
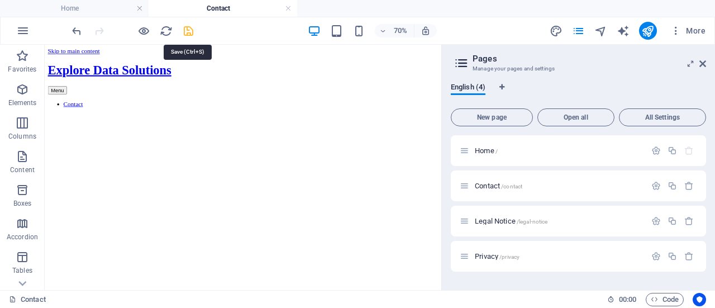
click at [191, 27] on icon "save" at bounding box center [188, 31] width 13 height 13
checkbox input "false"
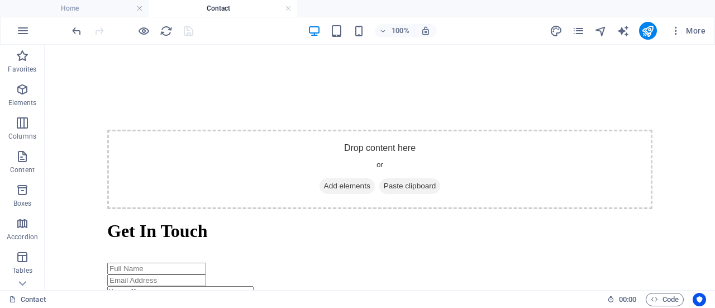
scroll to position [479, 0]
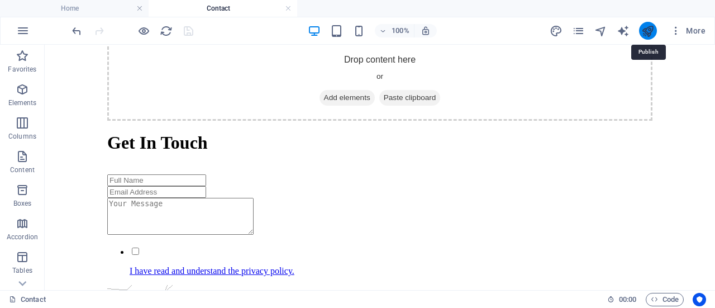
click at [650, 35] on icon "publish" at bounding box center [647, 31] width 13 height 13
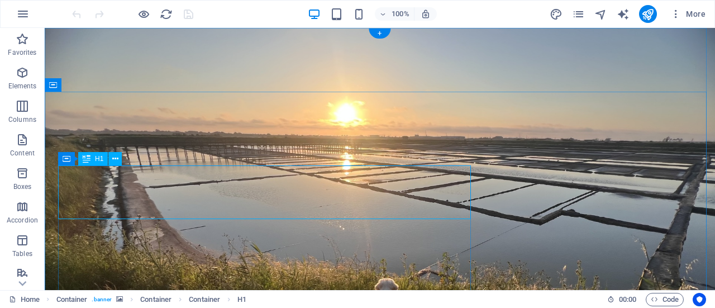
drag, startPoint x: 346, startPoint y: 179, endPoint x: 349, endPoint y: 199, distance: 19.7
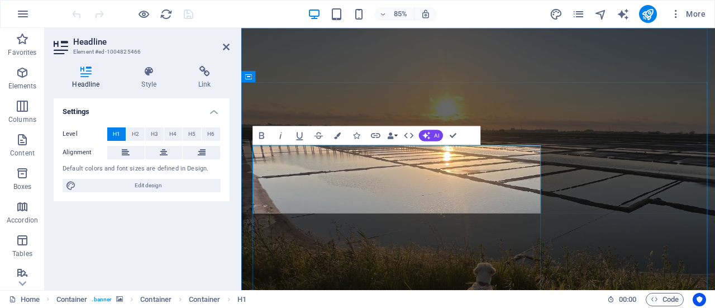
drag, startPoint x: 501, startPoint y: 210, endPoint x: 511, endPoint y: 234, distance: 26.6
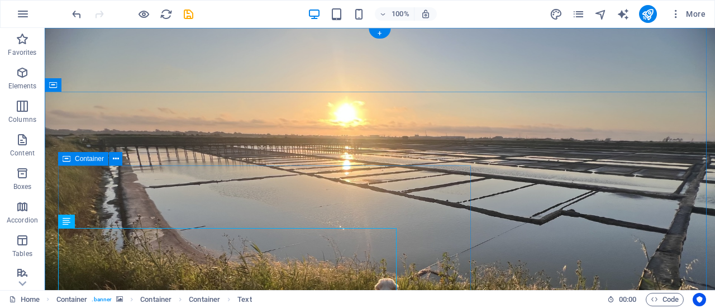
scroll to position [56, 0]
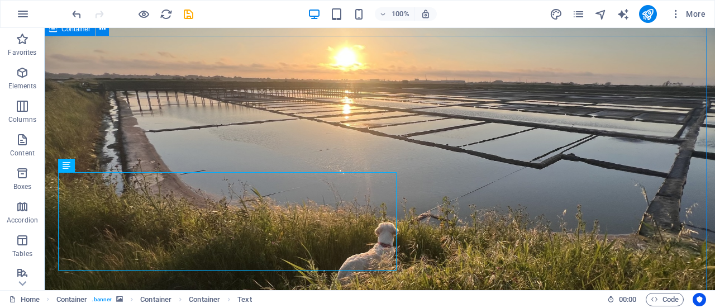
drag, startPoint x: 696, startPoint y: 42, endPoint x: 225, endPoint y: 55, distance: 471.8
click at [191, 17] on icon "save" at bounding box center [188, 14] width 13 height 13
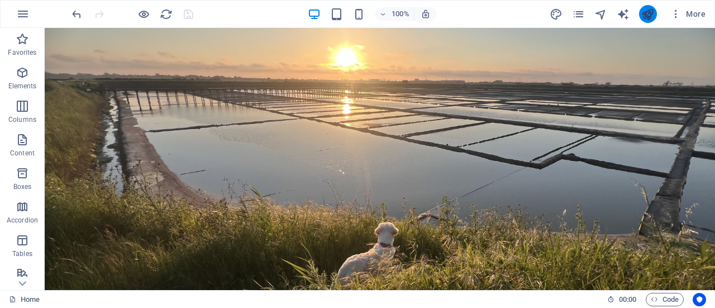
click at [650, 15] on icon "publish" at bounding box center [647, 14] width 13 height 13
